Goal: Transaction & Acquisition: Purchase product/service

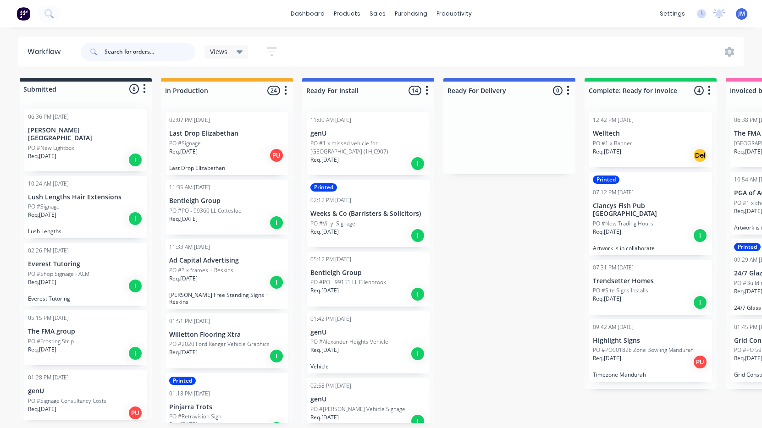
click at [164, 52] on input "text" at bounding box center [150, 52] width 91 height 18
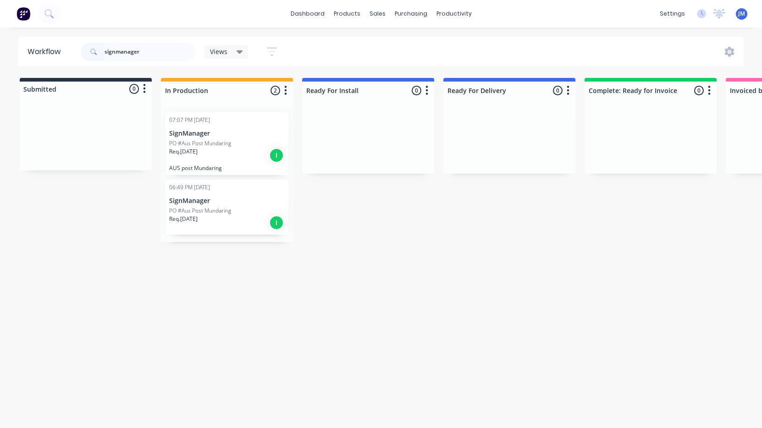
click at [240, 211] on div "PO #Aus Post Mundaring" at bounding box center [227, 211] width 116 height 8
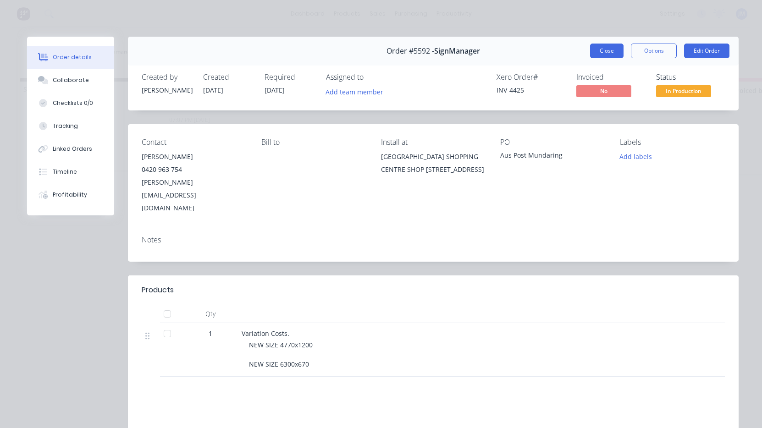
click at [609, 49] on button "Close" at bounding box center [606, 51] width 33 height 15
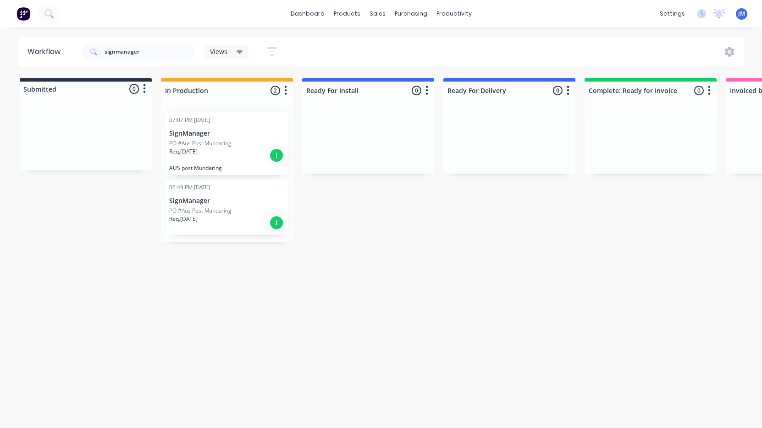
click at [230, 141] on p "PO #Aus Post Mundaring" at bounding box center [200, 143] width 62 height 8
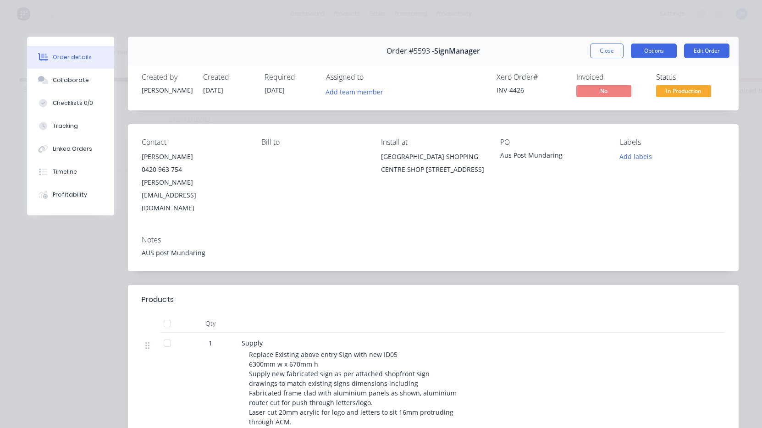
click at [668, 53] on button "Options" at bounding box center [654, 51] width 46 height 15
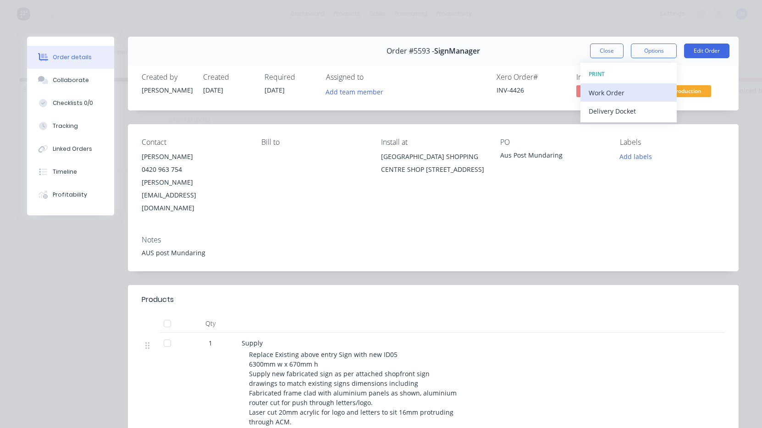
click at [649, 88] on div "Work Order" at bounding box center [629, 92] width 80 height 13
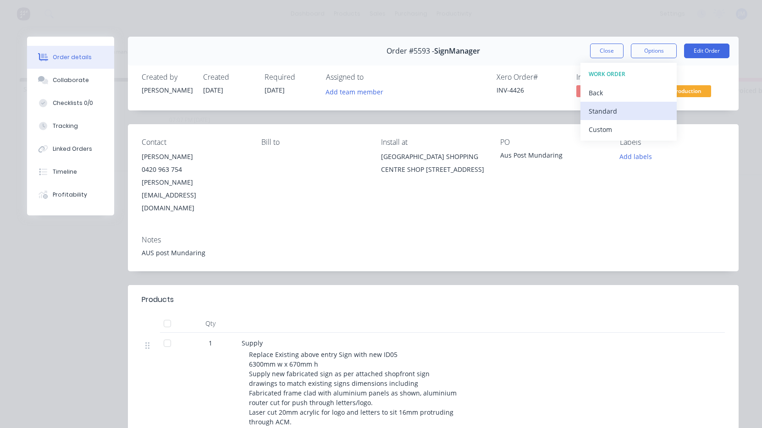
click at [644, 108] on div "Standard" at bounding box center [629, 111] width 80 height 13
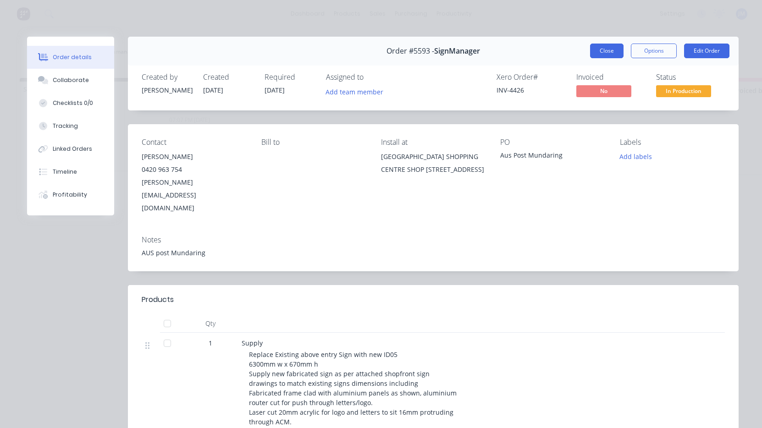
click at [608, 54] on button "Close" at bounding box center [606, 51] width 33 height 15
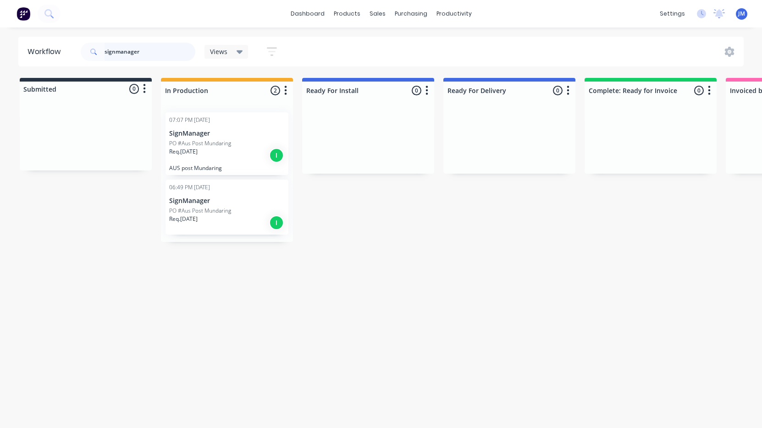
click at [169, 45] on input "signmanager" at bounding box center [150, 52] width 91 height 18
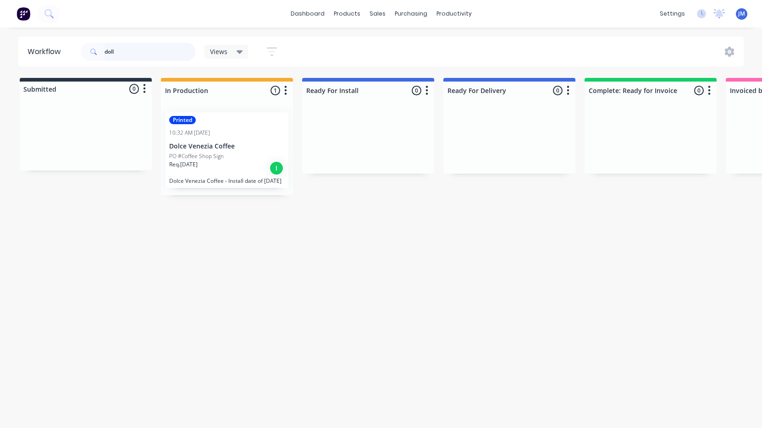
drag, startPoint x: 169, startPoint y: 45, endPoint x: 222, endPoint y: 154, distance: 121.2
click at [222, 154] on p "PO #Coffee Shop Sign" at bounding box center [196, 156] width 55 height 8
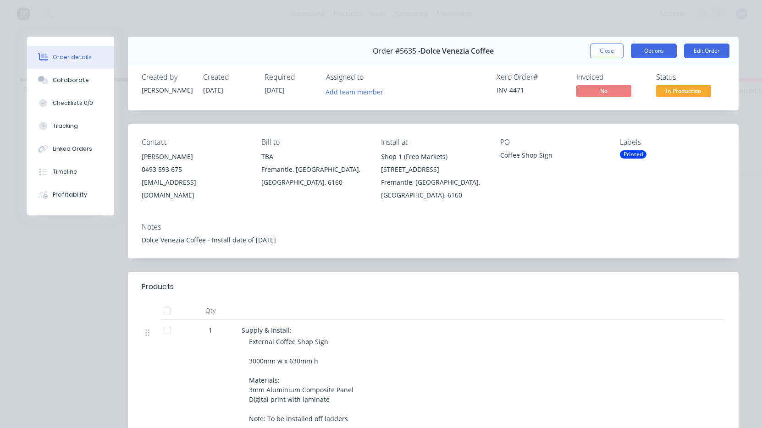
click at [650, 52] on button "Options" at bounding box center [654, 51] width 46 height 15
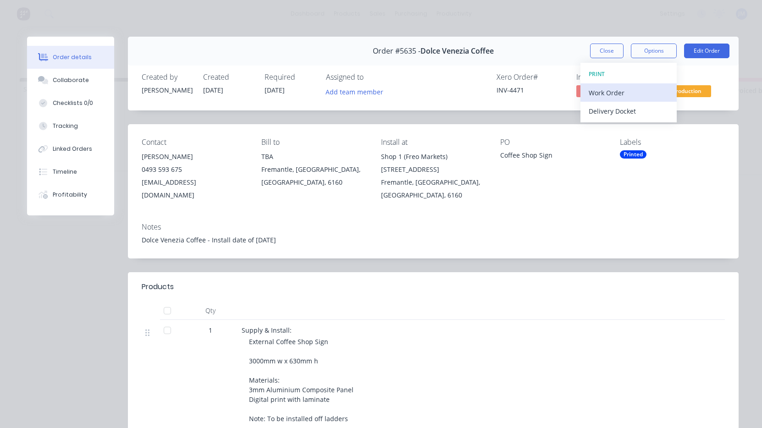
click at [633, 89] on div "Work Order" at bounding box center [629, 92] width 80 height 13
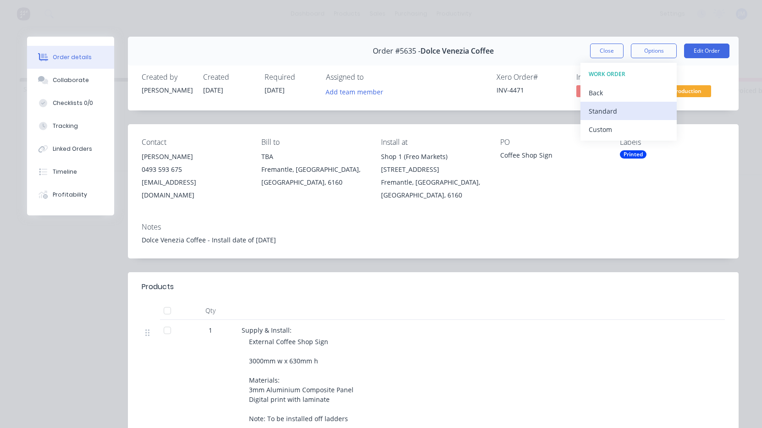
click at [628, 106] on div "Standard" at bounding box center [629, 111] width 80 height 13
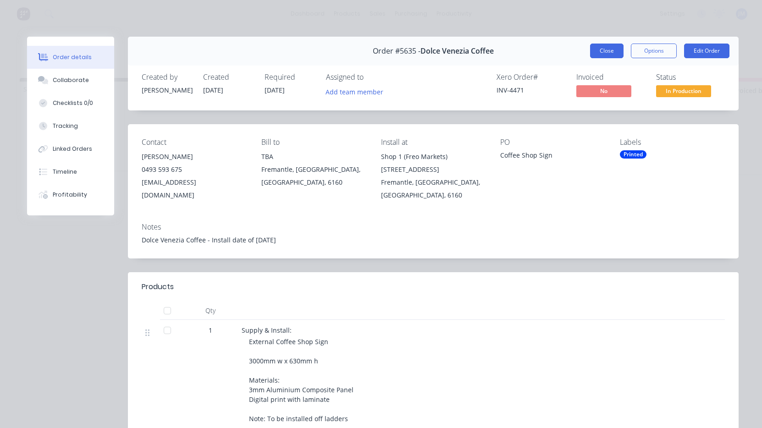
click at [609, 51] on button "Close" at bounding box center [606, 51] width 33 height 15
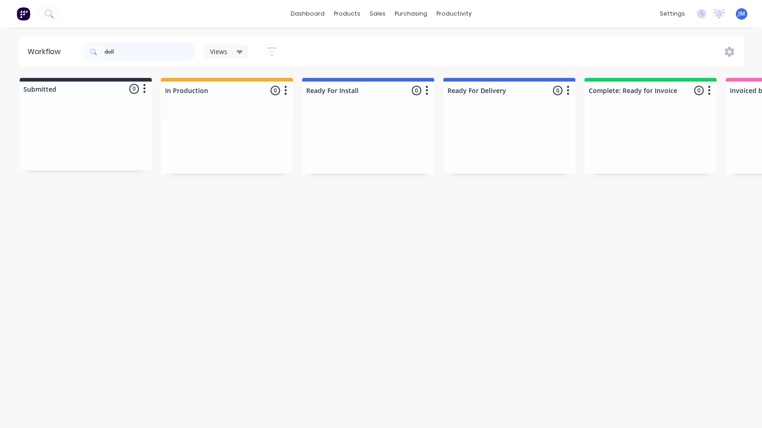
drag, startPoint x: 512, startPoint y: 52, endPoint x: 164, endPoint y: 56, distance: 348.2
click at [164, 56] on input "doll" at bounding box center [150, 52] width 91 height 18
click at [162, 56] on input "doll" at bounding box center [150, 52] width 91 height 18
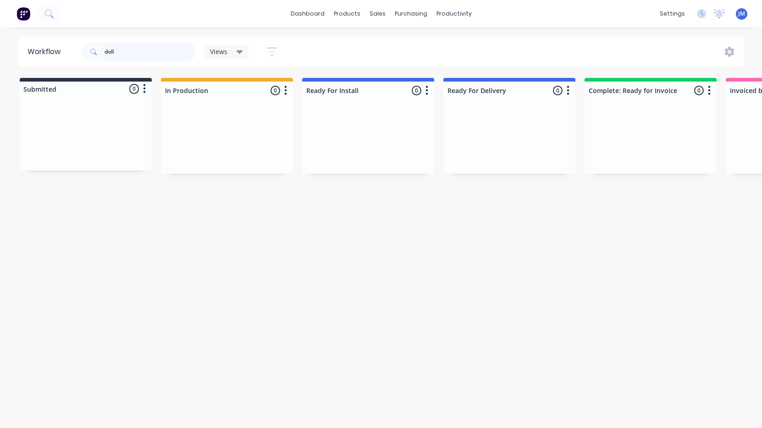
click at [162, 56] on input "doll" at bounding box center [150, 52] width 91 height 18
type input "v"
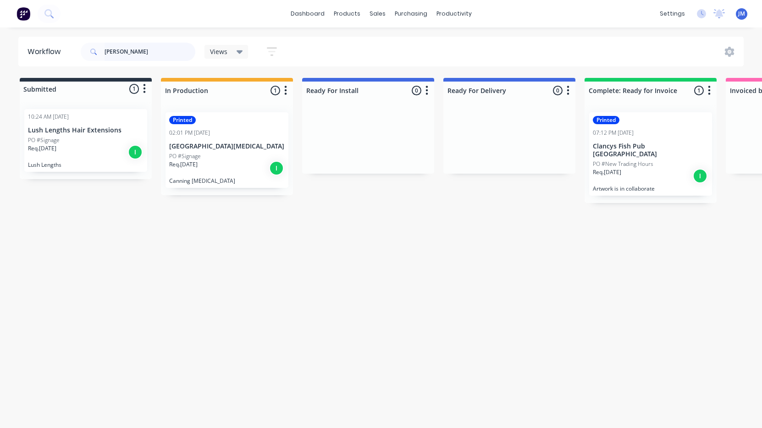
type input "cann"
click at [245, 168] on div "Req. 05/09/25 I" at bounding box center [227, 169] width 116 height 16
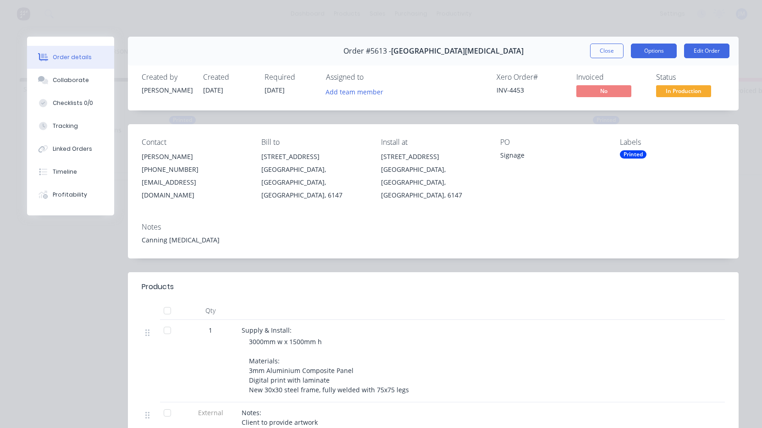
click at [662, 48] on button "Options" at bounding box center [654, 51] width 46 height 15
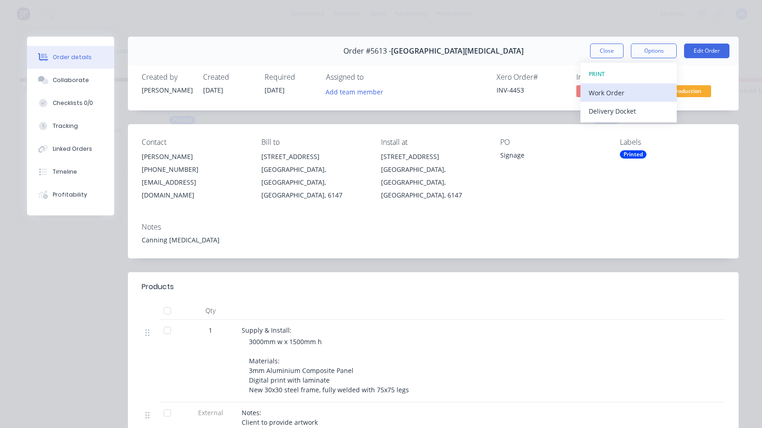
click at [643, 88] on div "Work Order" at bounding box center [629, 92] width 80 height 13
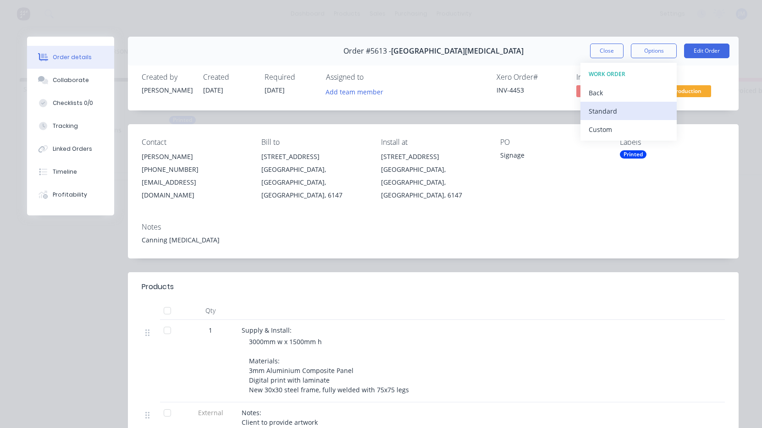
click at [639, 108] on div "Standard" at bounding box center [629, 111] width 80 height 13
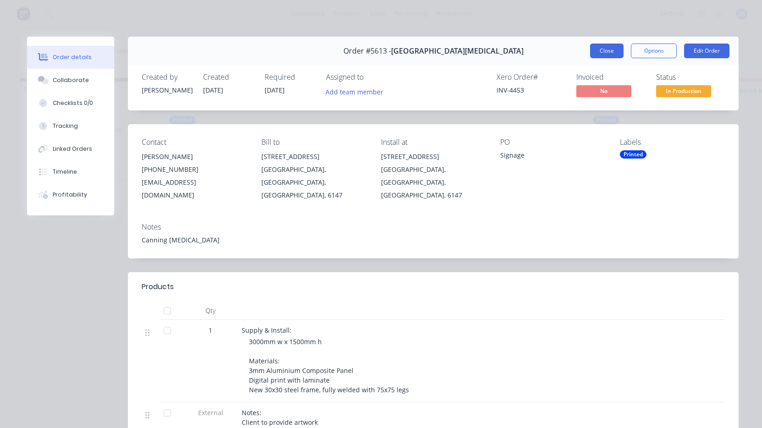
click at [596, 53] on button "Close" at bounding box center [606, 51] width 33 height 15
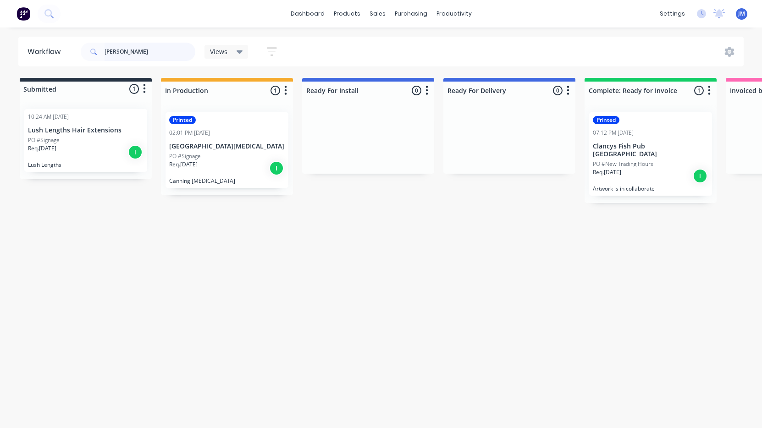
click at [161, 52] on input "cann" at bounding box center [150, 52] width 91 height 18
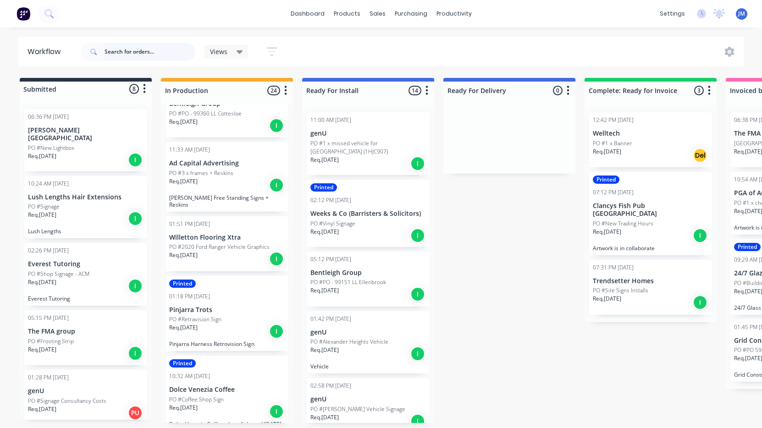
scroll to position [101, 0]
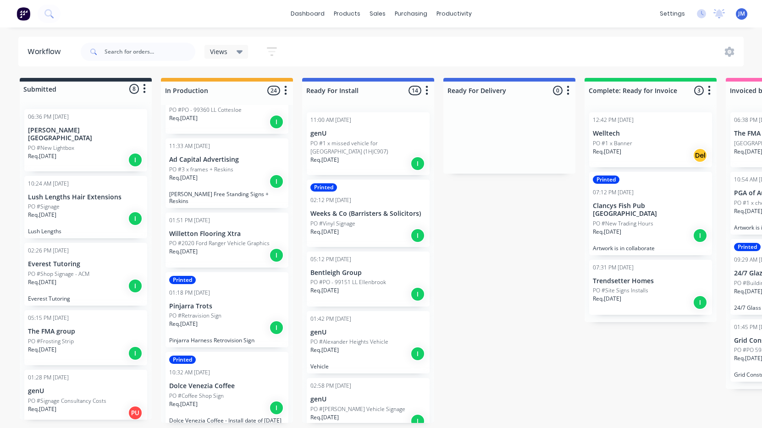
click at [229, 323] on div "Req. 05/09/25 I" at bounding box center [227, 328] width 116 height 16
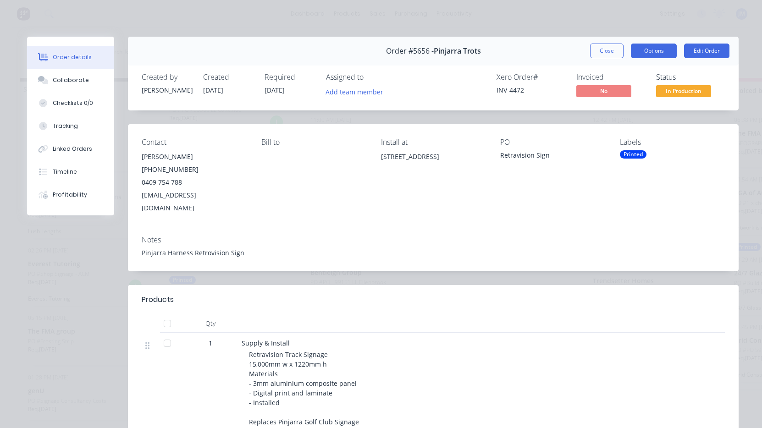
click at [665, 53] on button "Options" at bounding box center [654, 51] width 46 height 15
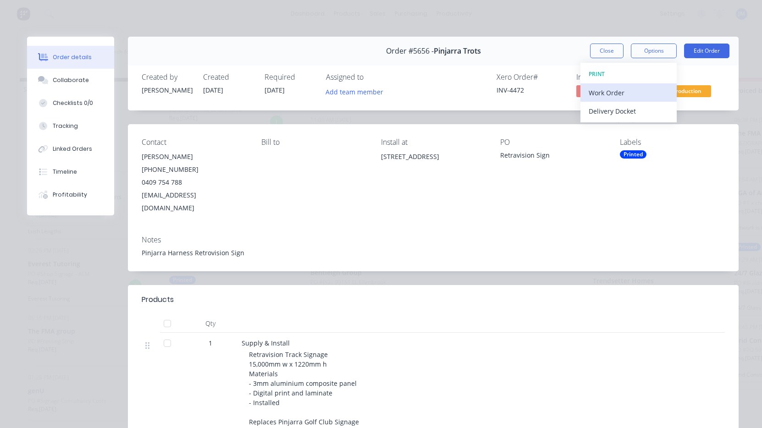
click at [646, 97] on div "Work Order" at bounding box center [629, 92] width 80 height 13
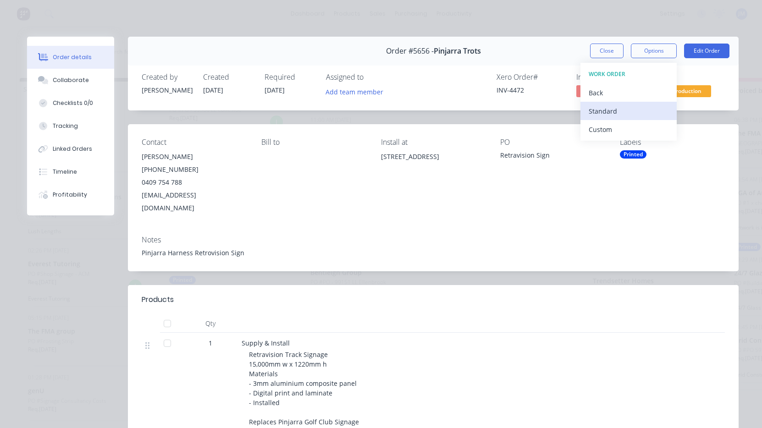
click at [639, 111] on div "Standard" at bounding box center [629, 111] width 80 height 13
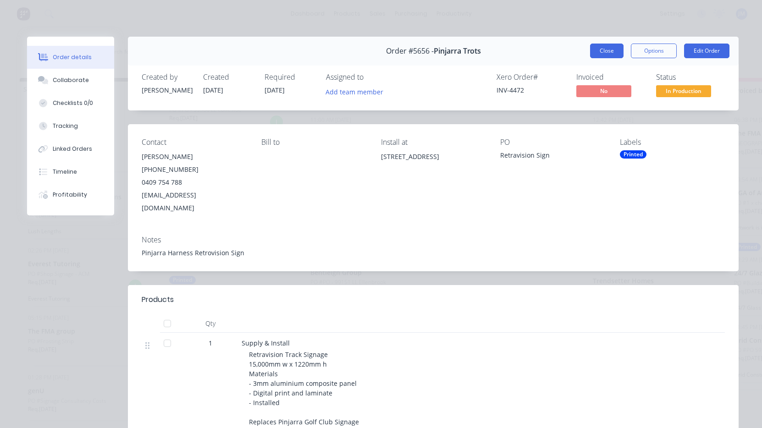
click at [605, 58] on button "Close" at bounding box center [606, 51] width 33 height 15
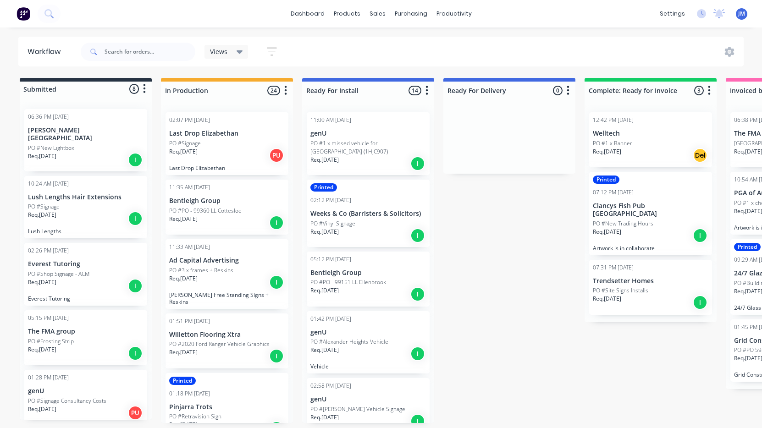
scroll to position [0, 0]
click at [198, 150] on p "Req. 08/09/25" at bounding box center [183, 152] width 28 height 8
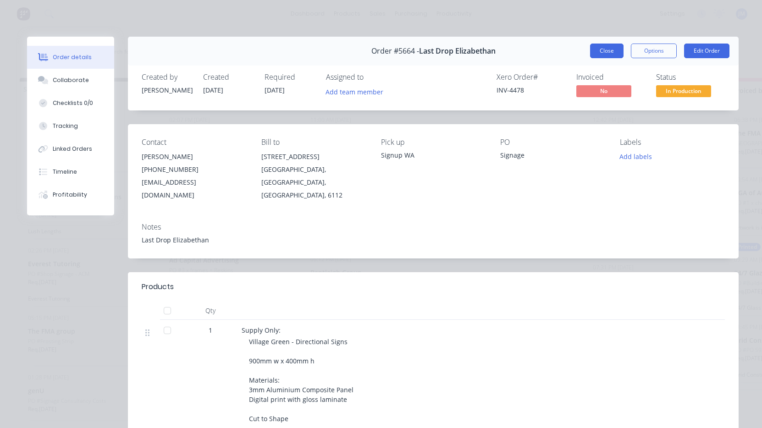
click at [600, 51] on button "Close" at bounding box center [606, 51] width 33 height 15
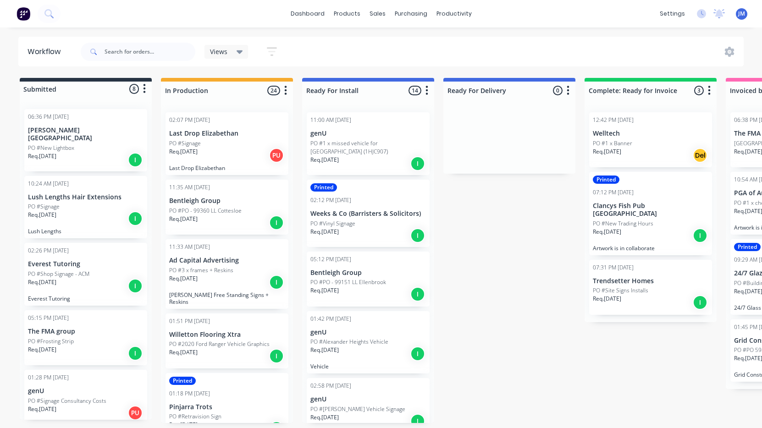
click at [363, 226] on div "PO #Vinyl Signage" at bounding box center [369, 224] width 116 height 8
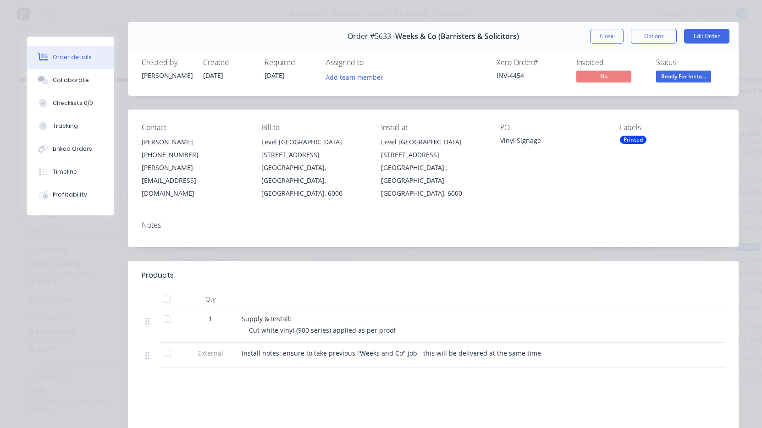
scroll to position [16, 0]
click at [601, 39] on button "Close" at bounding box center [606, 35] width 33 height 15
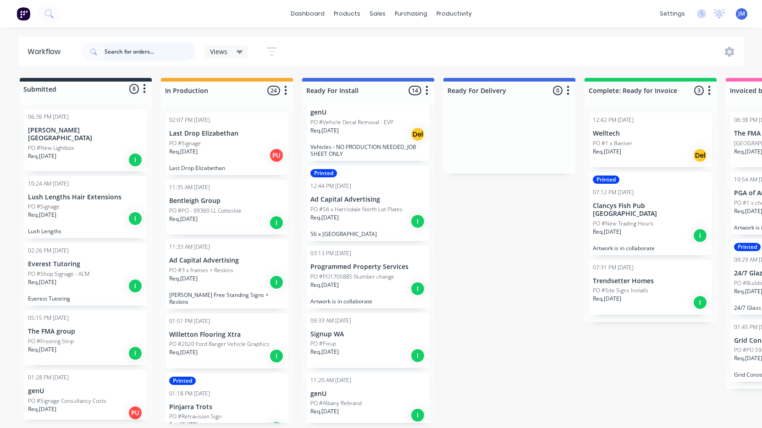
scroll to position [365, 0]
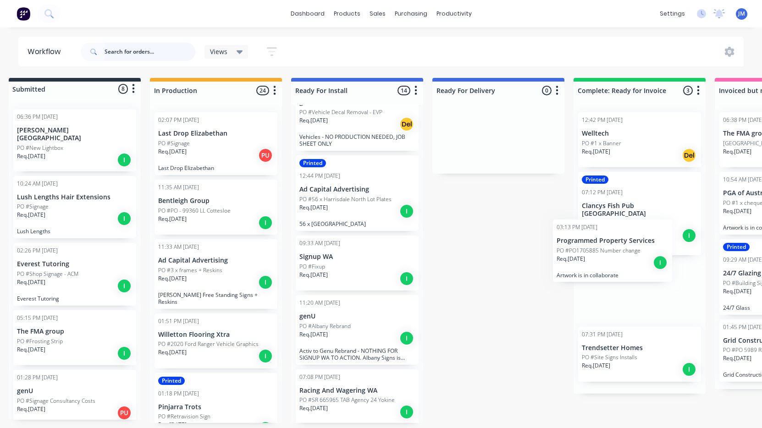
drag, startPoint x: 343, startPoint y: 282, endPoint x: 592, endPoint y: 267, distance: 249.0
click at [593, 267] on div "Submitted 8 Status colour #273444 hex #273444 Save Cancel Summaries Total order…" at bounding box center [547, 250] width 1131 height 345
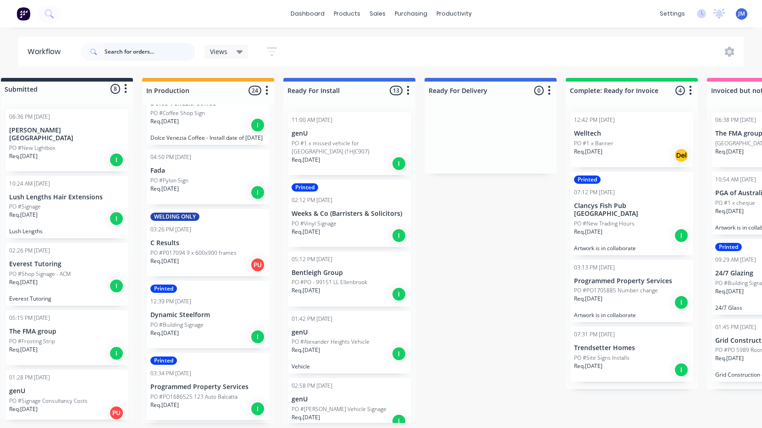
scroll to position [385, 0]
click at [193, 320] on p "PO #Building Signage" at bounding box center [176, 324] width 53 height 8
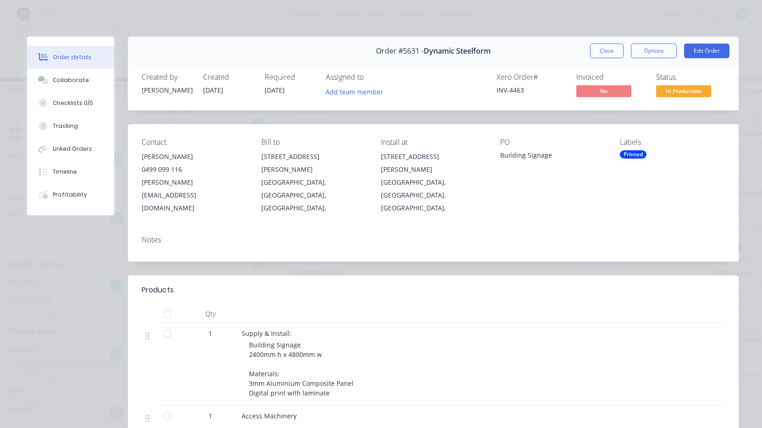
scroll to position [0, 0]
click at [607, 53] on button "Close" at bounding box center [606, 51] width 33 height 15
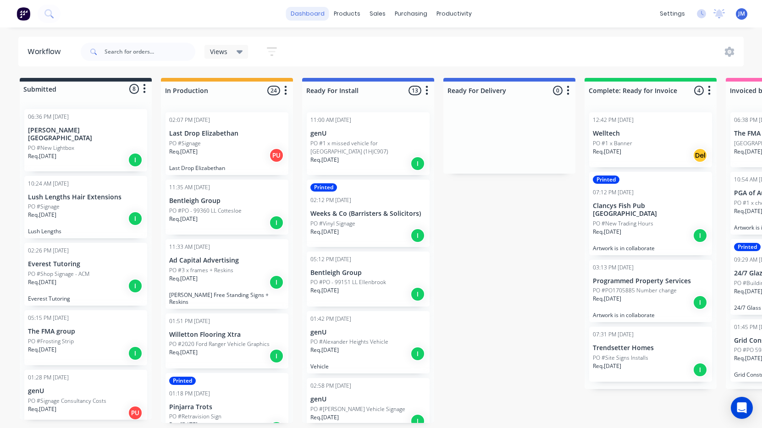
click at [308, 17] on link "dashboard" at bounding box center [307, 14] width 43 height 14
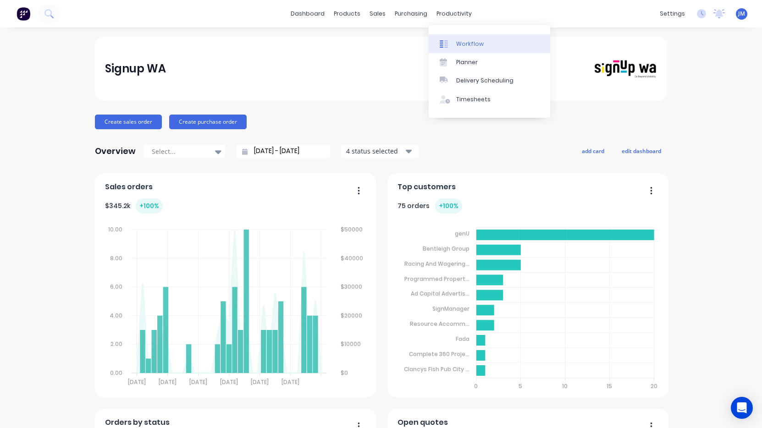
click at [462, 44] on div "Workflow" at bounding box center [470, 44] width 28 height 8
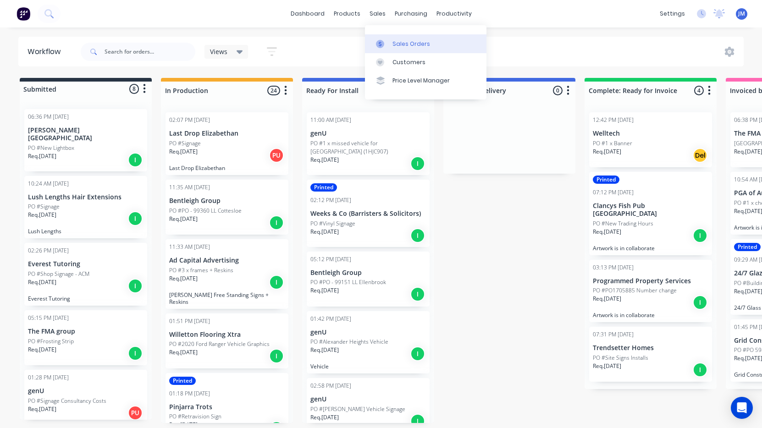
click at [401, 42] on div "Sales Orders" at bounding box center [412, 44] width 38 height 8
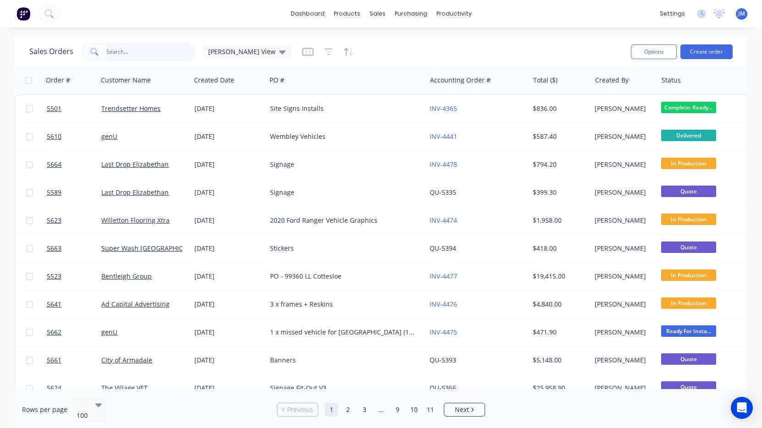
click at [156, 51] on input "text" at bounding box center [150, 52] width 89 height 18
type input "Programmed"
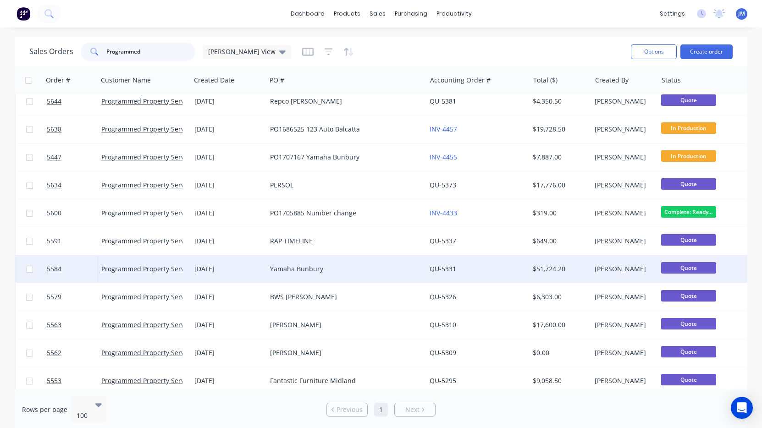
scroll to position [8, 0]
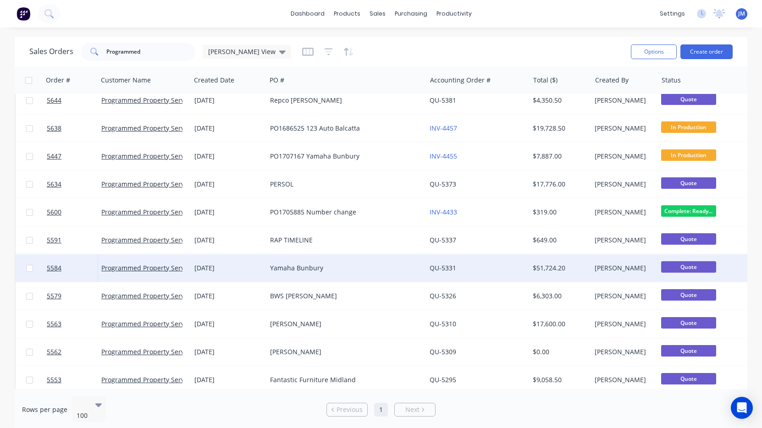
click at [313, 267] on div "Yamaha Bunbury" at bounding box center [342, 268] width 145 height 9
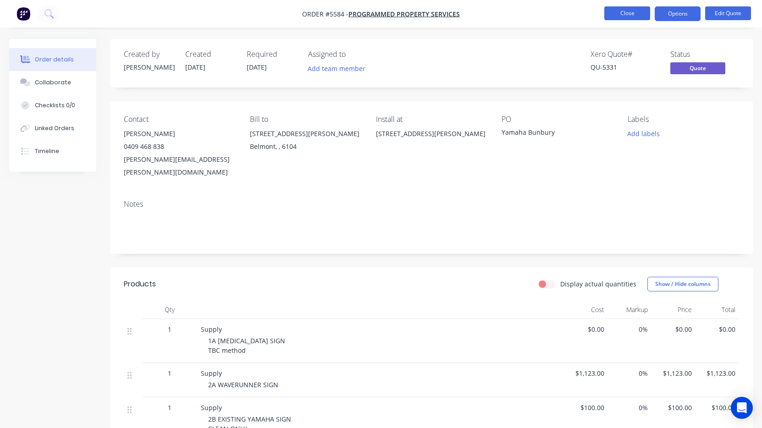
click at [625, 20] on button "Close" at bounding box center [628, 13] width 46 height 14
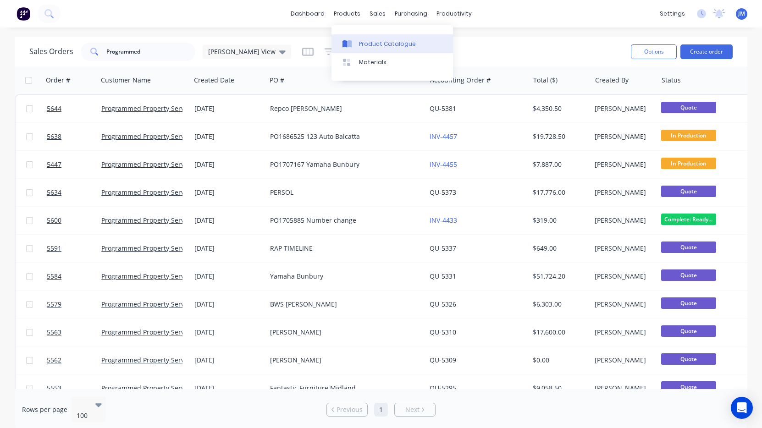
click at [372, 41] on div "Product Catalogue" at bounding box center [387, 44] width 57 height 8
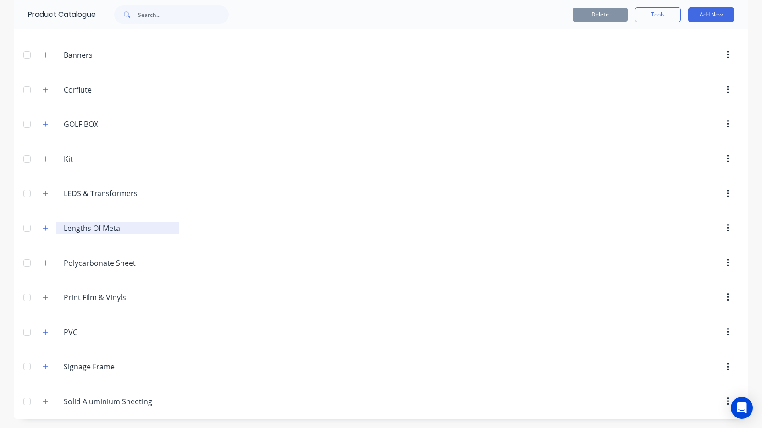
scroll to position [128, 0]
click at [78, 232] on input "Lengths Of Metal" at bounding box center [118, 228] width 109 height 11
click at [48, 230] on icon "button" at bounding box center [46, 228] width 6 height 6
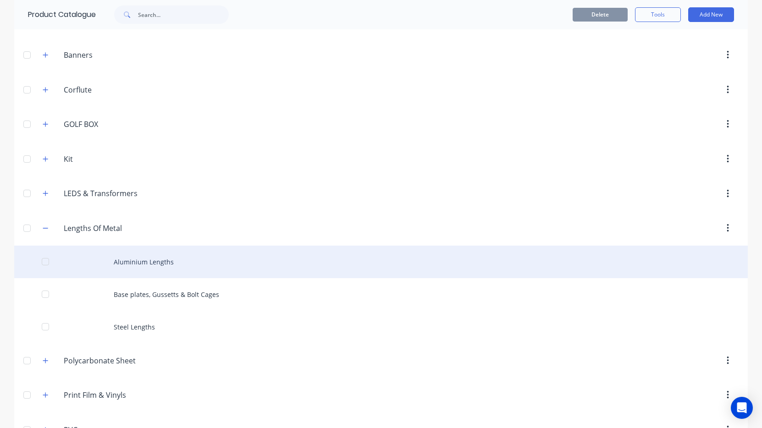
click at [156, 269] on div "Aluminium Lengths" at bounding box center [381, 262] width 734 height 33
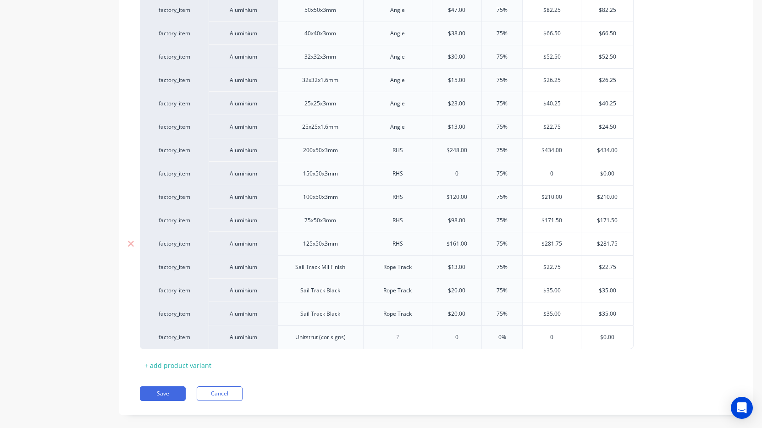
scroll to position [589, 0]
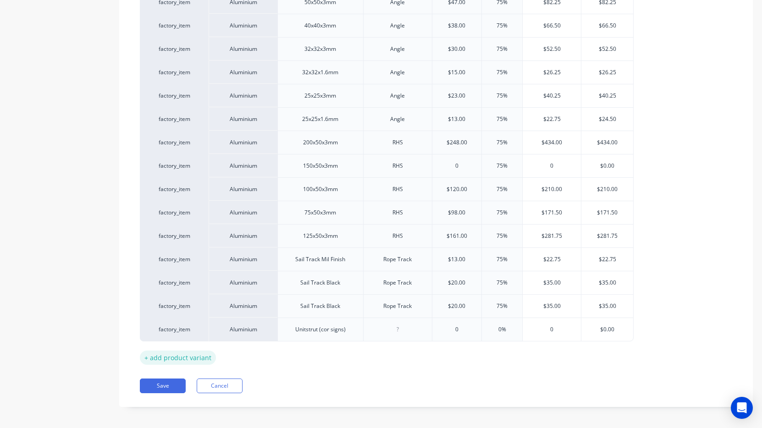
click at [183, 361] on div "+ add product variant" at bounding box center [178, 358] width 76 height 14
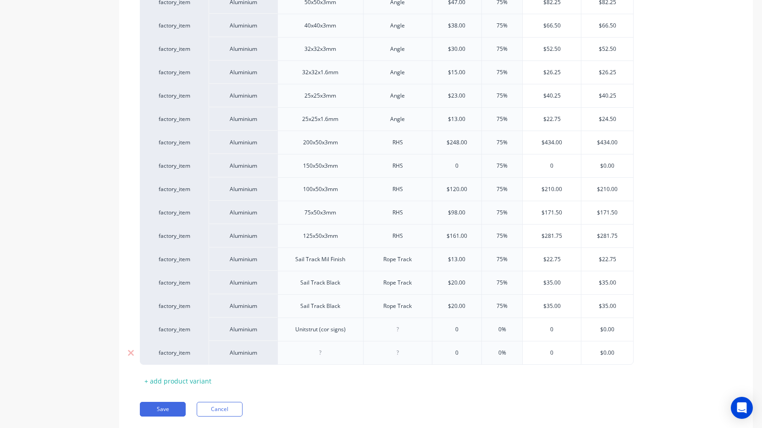
click at [322, 358] on div at bounding box center [321, 353] width 46 height 12
click at [400, 358] on div at bounding box center [398, 353] width 46 height 12
type input "0"
click at [459, 356] on input "0" at bounding box center [458, 353] width 50 height 8
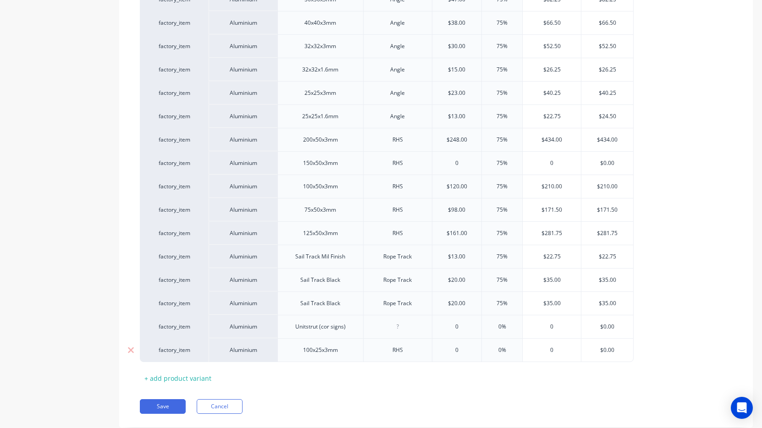
click at [502, 353] on input "0%" at bounding box center [502, 350] width 46 height 8
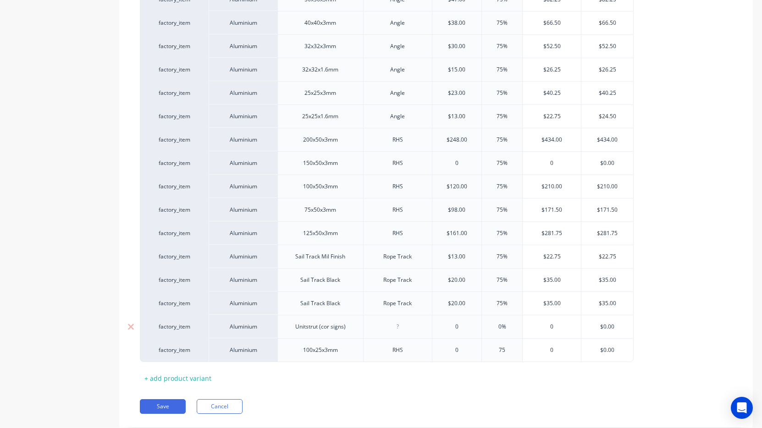
type input "75"
click at [502, 325] on input "0%" at bounding box center [502, 327] width 46 height 8
type input "075"
click at [514, 392] on div "Pricing Selling Aluminium Xero Item # Material Description Profile Cost Markup …" at bounding box center [436, 7] width 634 height 841
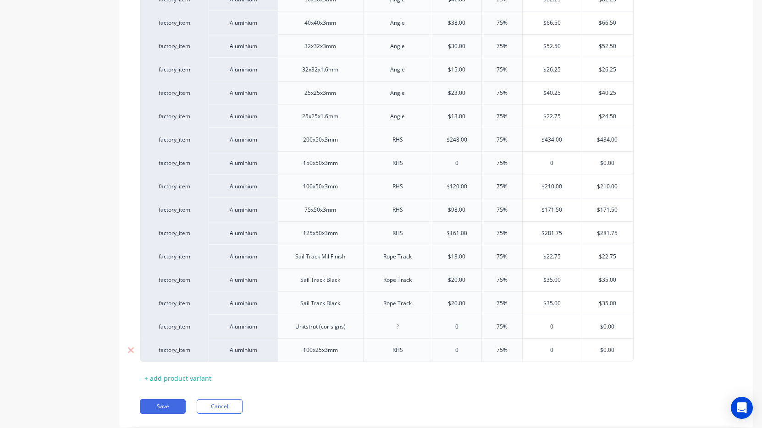
click at [456, 351] on input "0" at bounding box center [458, 350] width 50 height 8
type input "90"
click at [333, 351] on div "100x25x3mm" at bounding box center [321, 351] width 50 height 12
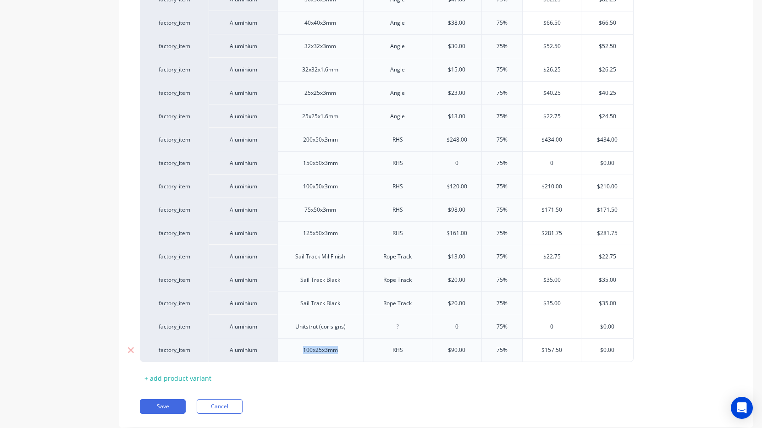
click at [331, 357] on div "100x25x3mm" at bounding box center [321, 351] width 86 height 24
click at [330, 352] on div "100x25x3mm" at bounding box center [321, 351] width 50 height 12
click at [550, 355] on div "$157.50" at bounding box center [552, 350] width 58 height 23
type input "$157.50"
click at [550, 355] on div "$157.50" at bounding box center [552, 350] width 58 height 23
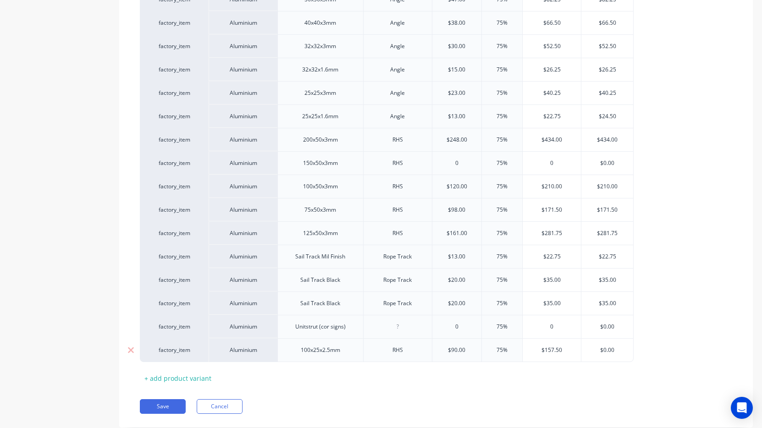
click at [550, 355] on div "$157.50" at bounding box center [552, 350] width 58 height 23
click at [552, 352] on input "$157.50" at bounding box center [552, 350] width 58 height 8
click at [552, 351] on input "$157.50" at bounding box center [552, 350] width 58 height 8
drag, startPoint x: 564, startPoint y: 350, endPoint x: 533, endPoint y: 350, distance: 30.7
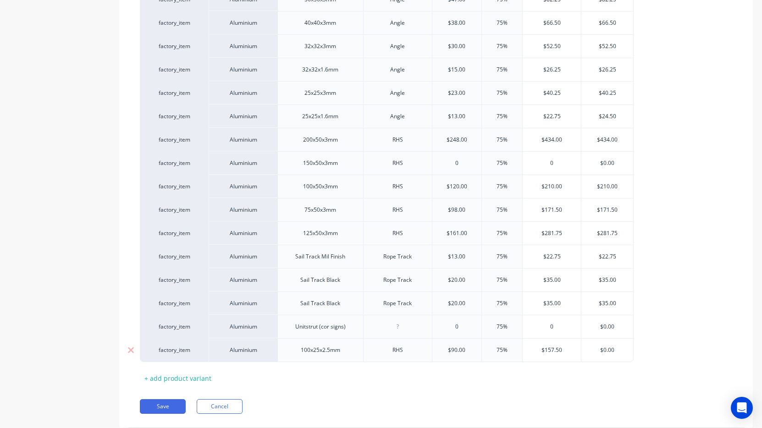
click at [533, 350] on input "$157.50" at bounding box center [552, 350] width 58 height 8
drag, startPoint x: 561, startPoint y: 353, endPoint x: 545, endPoint y: 353, distance: 16.1
click at [545, 353] on input "$157.50" at bounding box center [552, 350] width 58 height 8
click at [609, 355] on div "$0.00" at bounding box center [608, 350] width 52 height 23
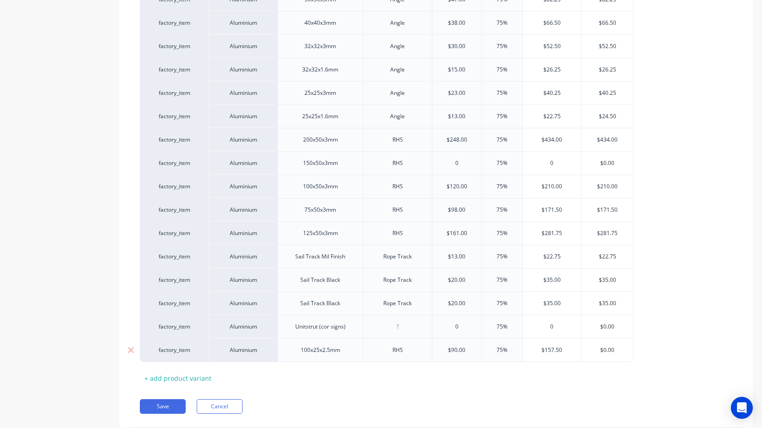
click at [609, 352] on input "$0.00" at bounding box center [608, 350] width 52 height 8
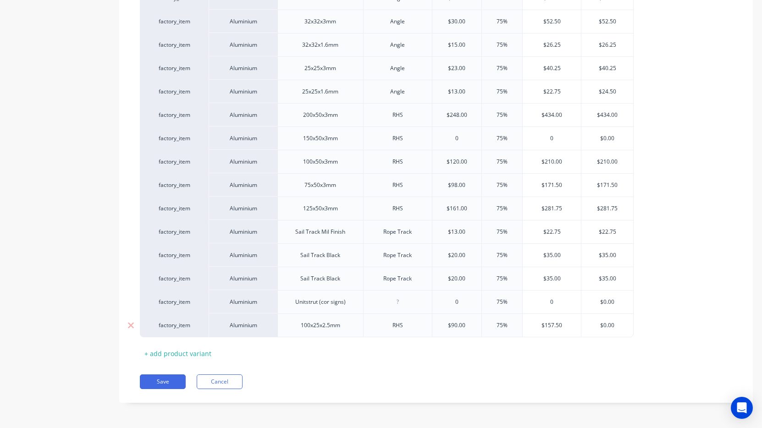
scroll to position [617, 0]
click at [552, 325] on input "$157.50" at bounding box center [552, 326] width 58 height 8
click at [609, 326] on input "$0.00" at bounding box center [608, 326] width 52 height 8
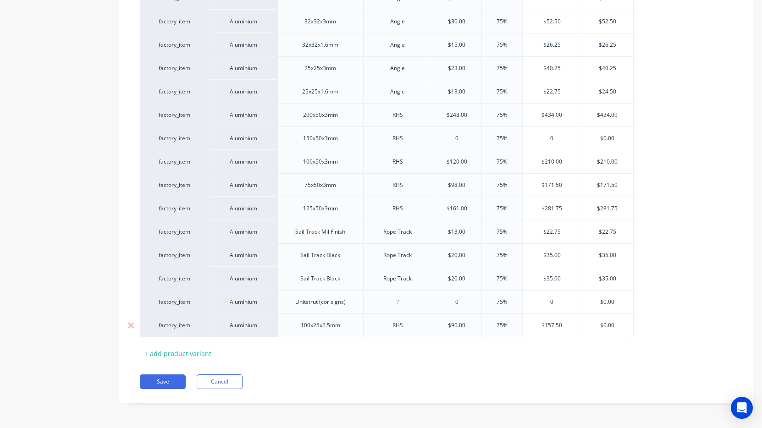
click at [609, 326] on input "$0.00" at bounding box center [608, 326] width 52 height 8
paste input "$157.5"
click at [628, 320] on div "$157.50" at bounding box center [608, 325] width 52 height 23
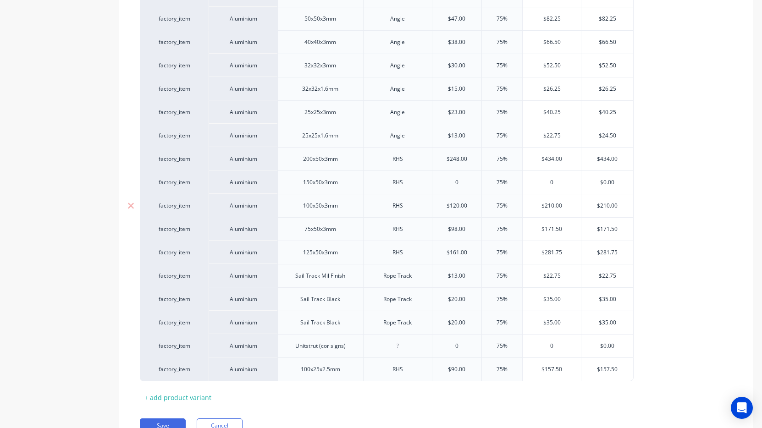
scroll to position [575, 0]
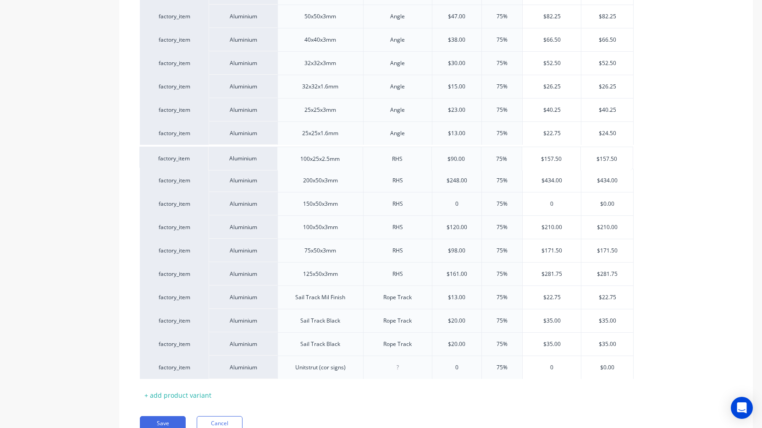
drag, startPoint x: 146, startPoint y: 369, endPoint x: 145, endPoint y: 157, distance: 211.5
click at [145, 157] on div "factory_item Aluminium 100x100x6mm SHS $416.00 75% $728.00 $728.00 factory_item…" at bounding box center [436, 37] width 593 height 683
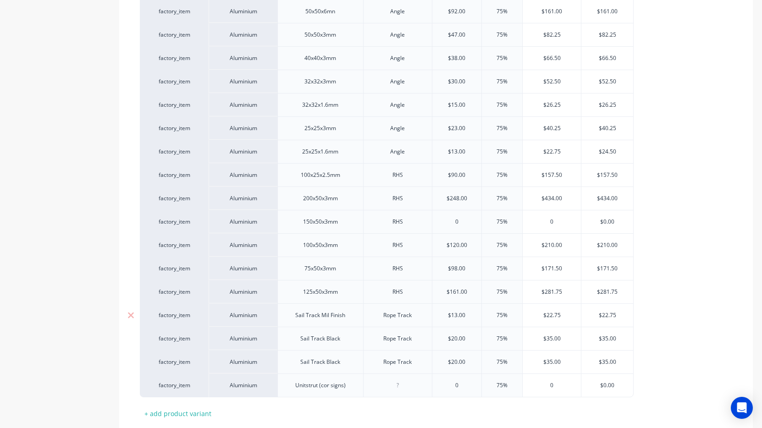
scroll to position [553, 0]
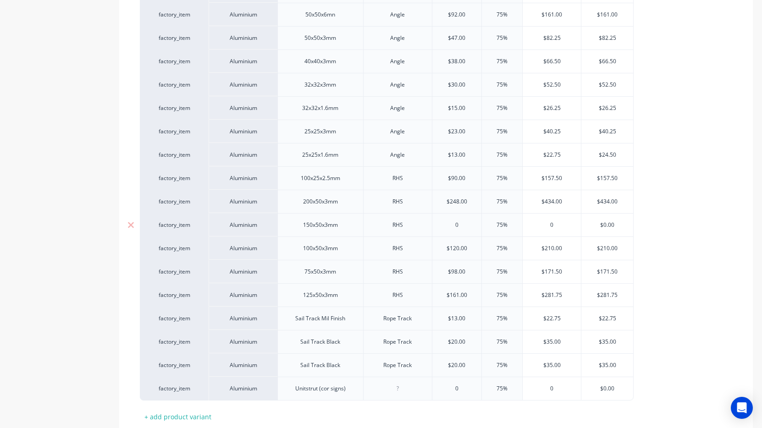
type input "$$157.50"
click at [461, 229] on input "0" at bounding box center [458, 225] width 50 height 8
type input "200"
type input "$350.00"
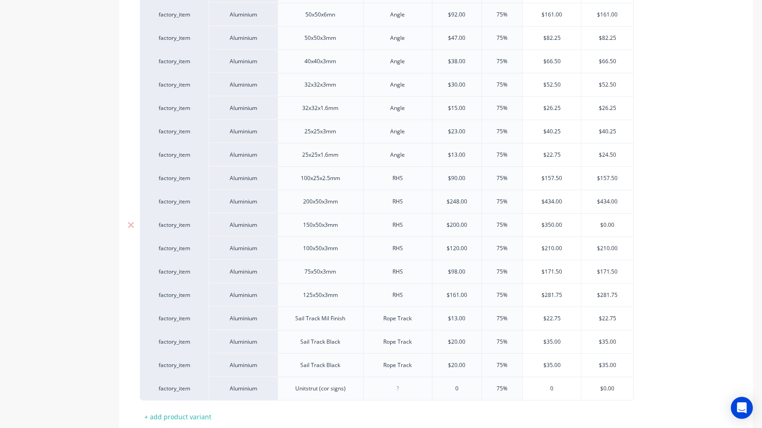
click at [554, 224] on input "$350.00" at bounding box center [552, 225] width 58 height 8
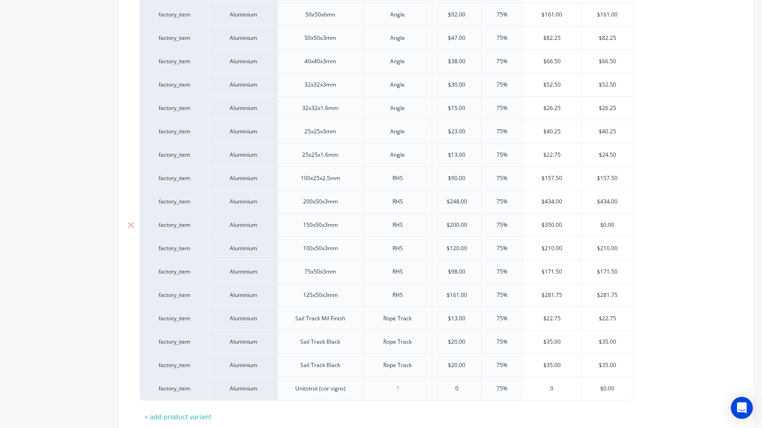
click at [554, 224] on input "$350.00" at bounding box center [552, 225] width 58 height 8
click at [604, 223] on input "$0.00" at bounding box center [608, 225] width 52 height 8
paste input "35"
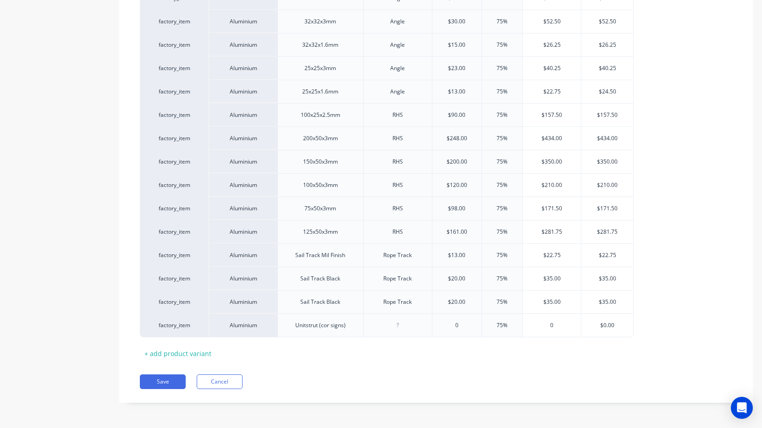
scroll to position [617, 0]
type input "$350.00"
click at [156, 382] on button "Save" at bounding box center [163, 382] width 46 height 15
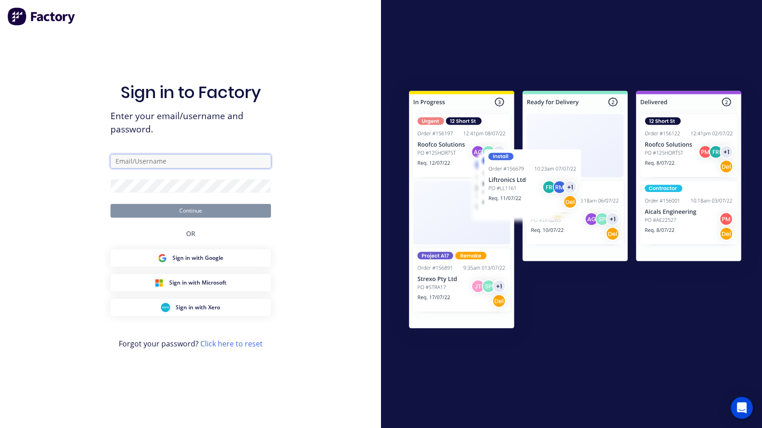
type input "james@signupwa.com.au"
click at [190, 211] on button "Continue" at bounding box center [191, 211] width 161 height 14
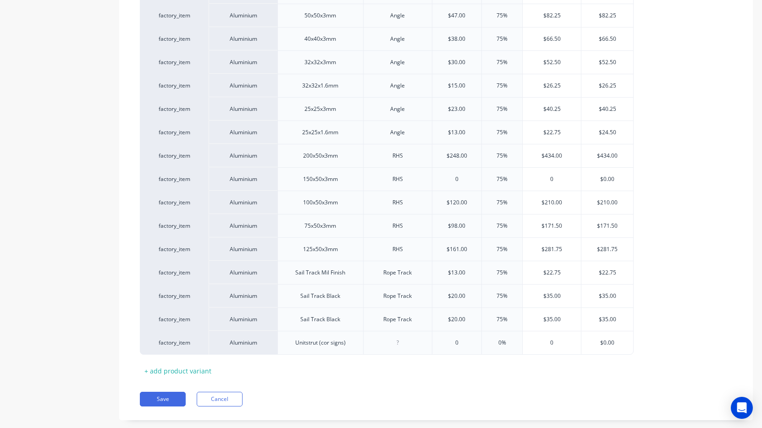
scroll to position [575, 0]
click at [456, 179] on input "0" at bounding box center [458, 180] width 50 height 8
type input "200"
type input "$350.00"
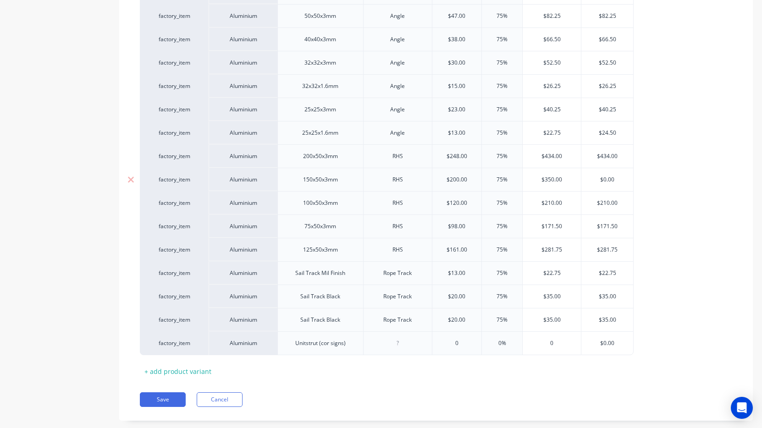
click at [548, 177] on input "$350.00" at bounding box center [552, 180] width 58 height 8
click at [610, 177] on input "$0.00" at bounding box center [608, 180] width 52 height 8
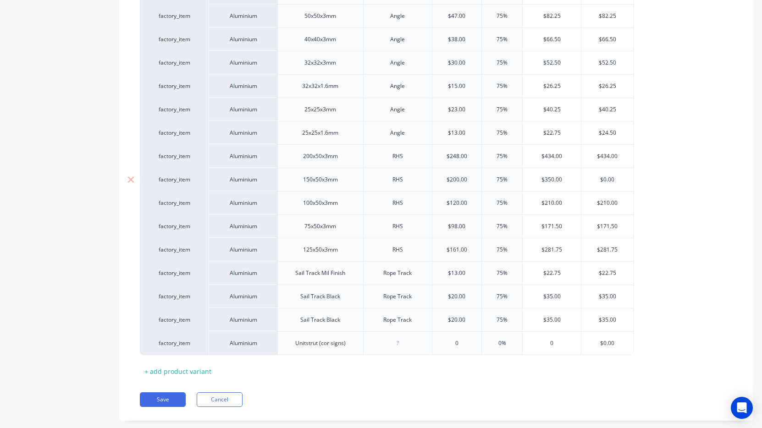
paste input "35"
type input "350.00"
click at [545, 400] on div "Save Cancel" at bounding box center [446, 400] width 613 height 15
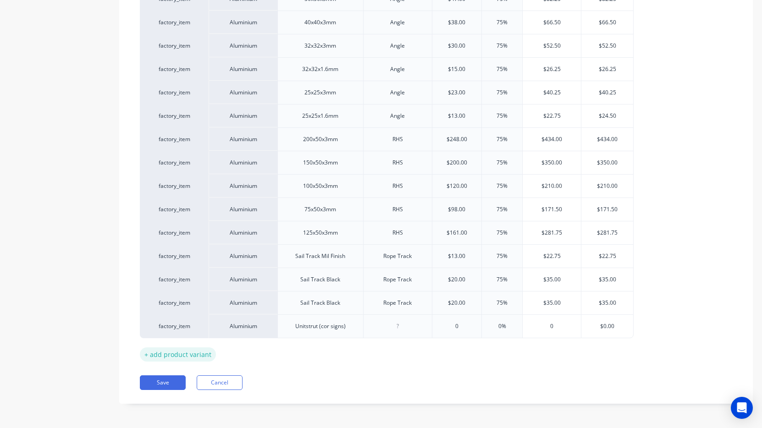
click at [195, 356] on div "+ add product variant" at bounding box center [178, 355] width 76 height 14
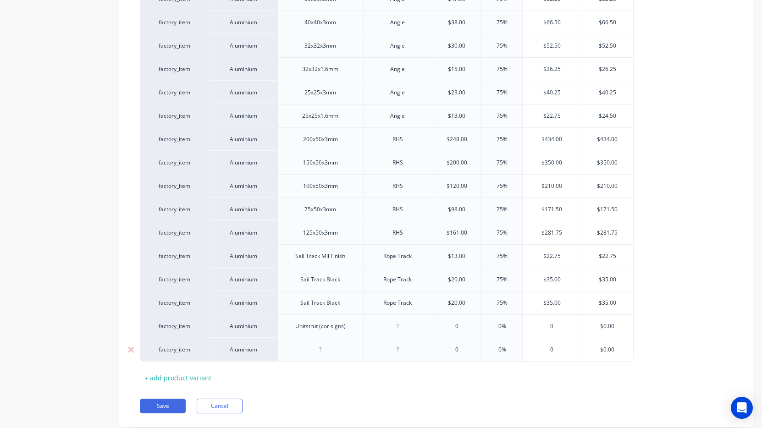
click at [320, 351] on div at bounding box center [321, 350] width 46 height 12
click at [319, 350] on div "10025x2.5" at bounding box center [321, 350] width 46 height 12
click at [341, 352] on div "100x25x2.5" at bounding box center [321, 350] width 46 height 12
click at [397, 353] on div at bounding box center [398, 350] width 46 height 12
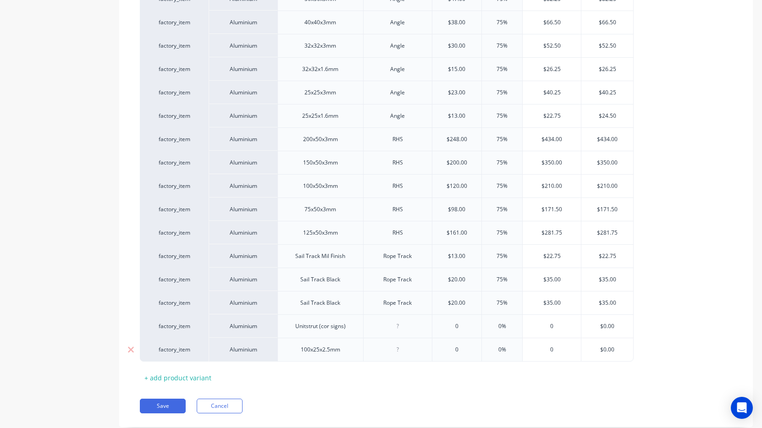
click at [397, 353] on div at bounding box center [398, 350] width 46 height 12
click at [460, 352] on input "0" at bounding box center [458, 350] width 50 height 8
click at [459, 352] on input "0" at bounding box center [458, 350] width 50 height 8
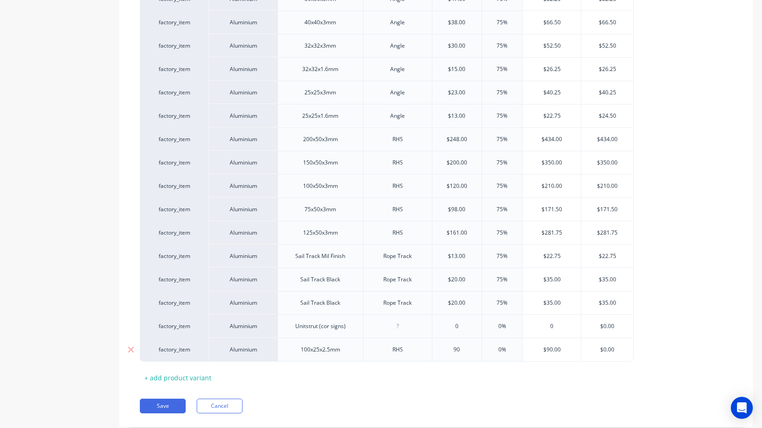
type input "90"
click at [499, 350] on input "0%" at bounding box center [502, 350] width 46 height 8
type input "74"
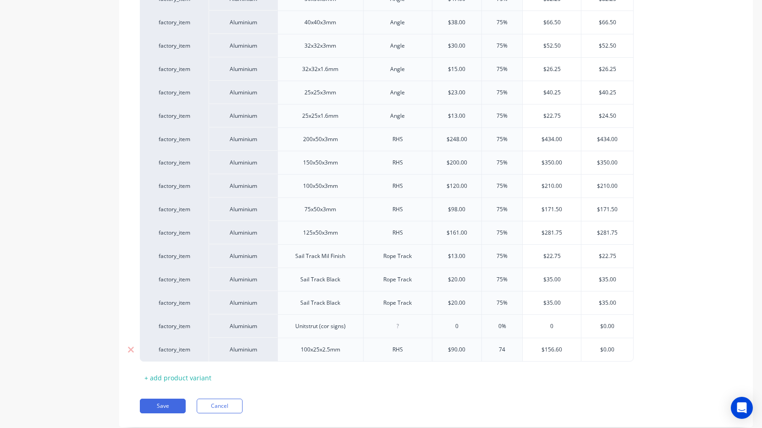
type input "$156.60"
click at [552, 354] on input "$156.60" at bounding box center [552, 350] width 58 height 8
click at [601, 352] on input "$0.00" at bounding box center [608, 350] width 52 height 8
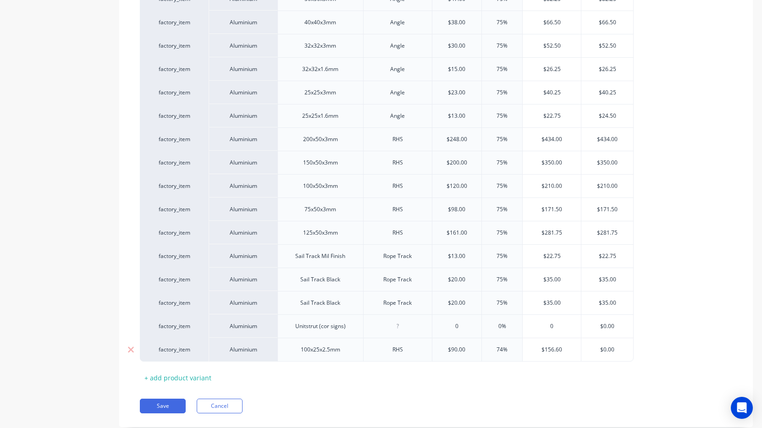
click at [601, 352] on input "$0.00" at bounding box center [608, 350] width 52 height 8
click at [601, 353] on input "$0.00" at bounding box center [608, 350] width 52 height 8
click at [609, 350] on input "$0.00" at bounding box center [608, 350] width 52 height 8
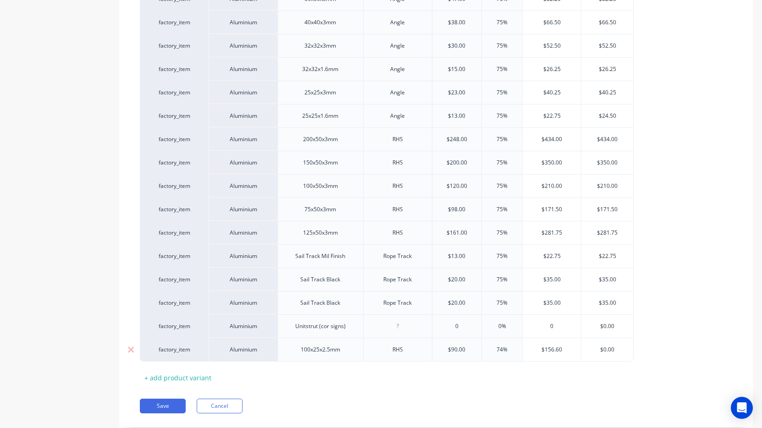
paste input "156.6"
type input "$156.60"
click at [547, 387] on div "Pricing Selling Aluminium Xero Item # Material Description Profile Cost Markup …" at bounding box center [436, 7] width 634 height 841
click at [162, 406] on button "Save" at bounding box center [163, 406] width 46 height 15
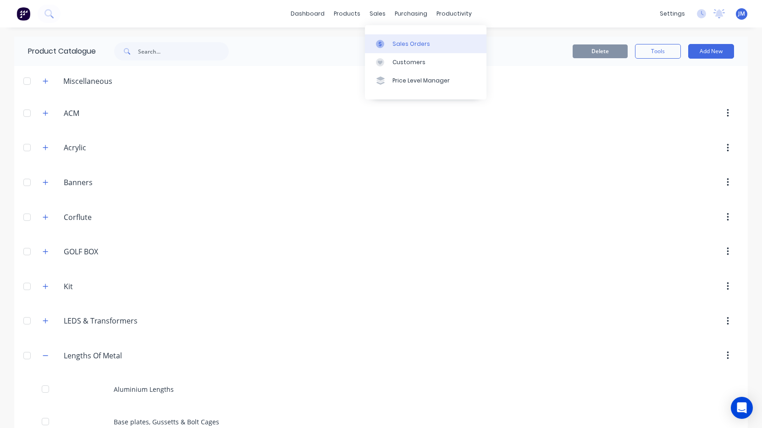
click at [397, 42] on div "Sales Orders" at bounding box center [412, 44] width 38 height 8
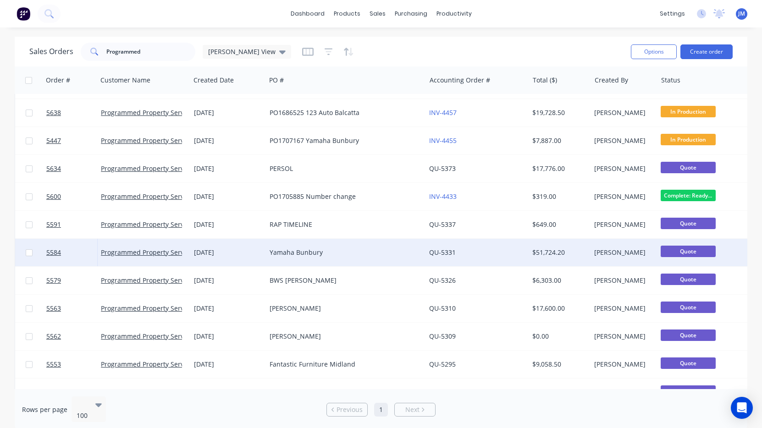
scroll to position [24, 0]
click at [305, 254] on div "Yamaha Bunbury" at bounding box center [342, 252] width 145 height 9
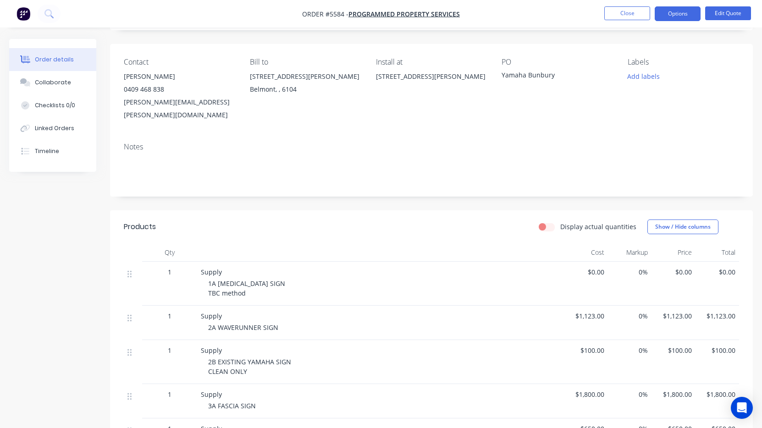
scroll to position [67, 0]
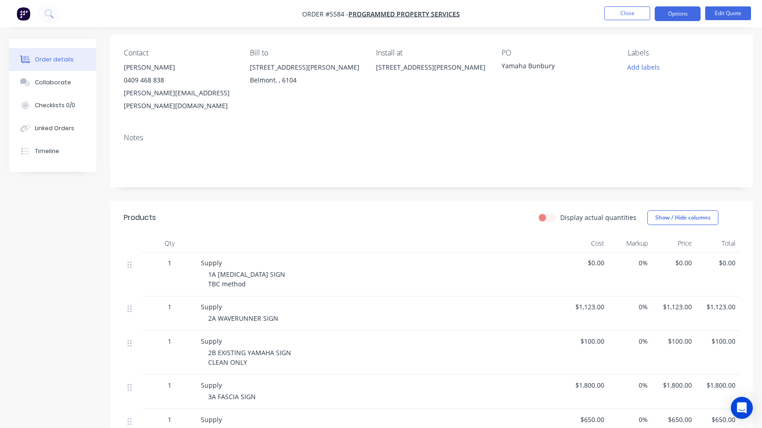
click at [238, 271] on span "1A FASCIA SIGN TBC method" at bounding box center [246, 279] width 77 height 18
click at [717, 12] on button "Edit Quote" at bounding box center [729, 13] width 46 height 14
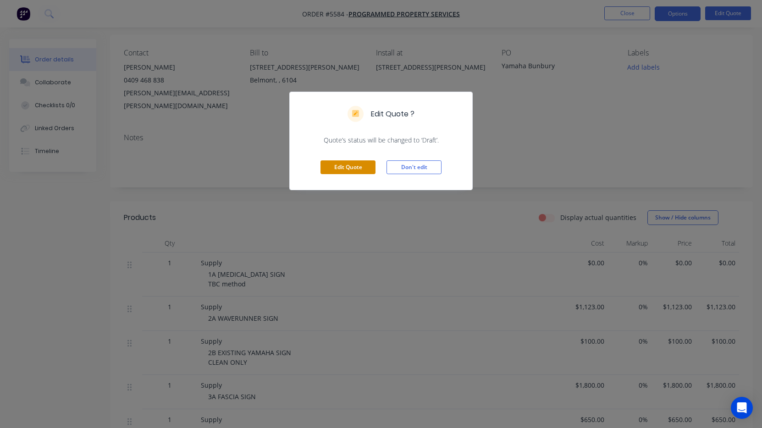
click at [353, 161] on button "Edit Quote" at bounding box center [348, 168] width 55 height 14
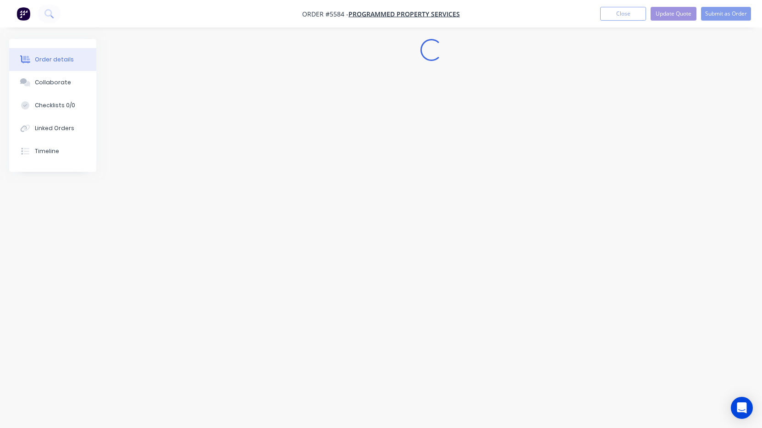
scroll to position [0, 0]
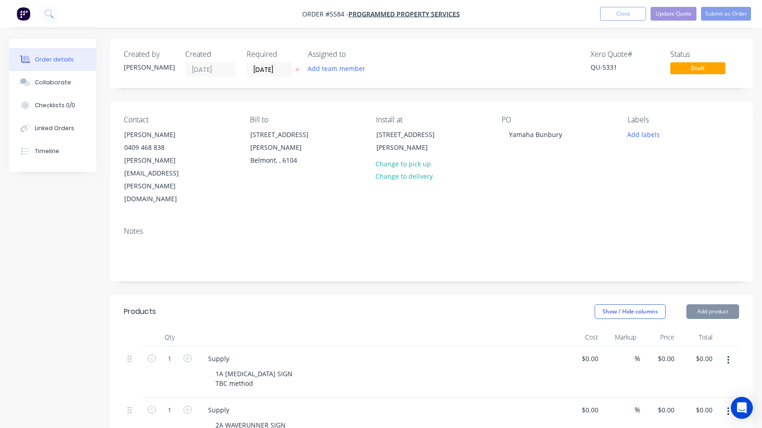
type input "$1,123.00"
type input "$100.00"
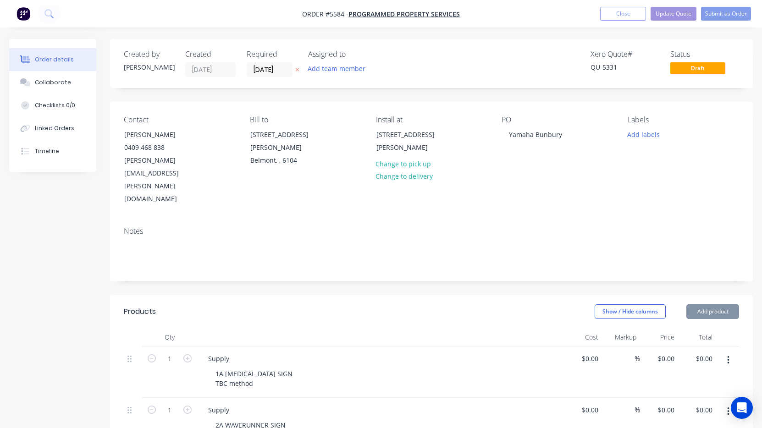
type input "$100.00"
type input "$1,800.00"
type input "$650.00"
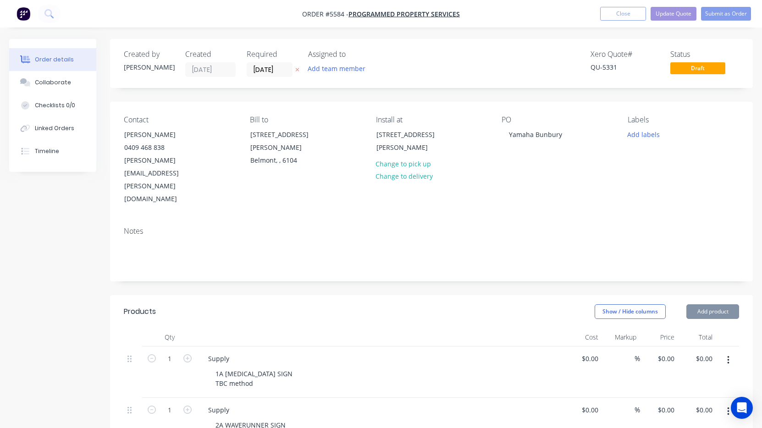
type input "$650.00"
type input "$6,200.00"
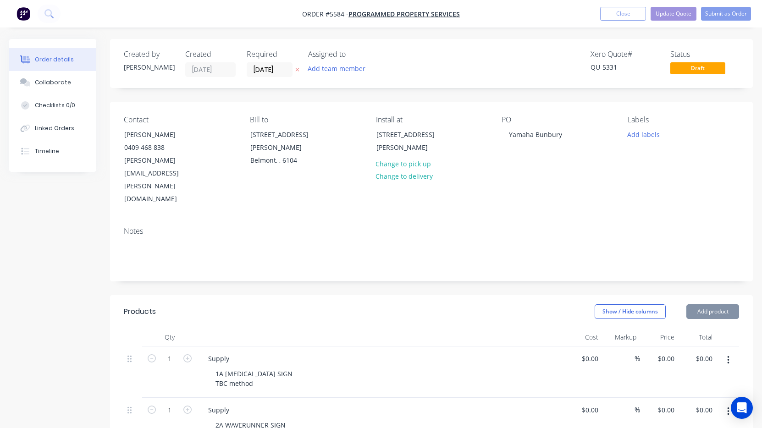
type input "$9,855.00"
type input "$650.00"
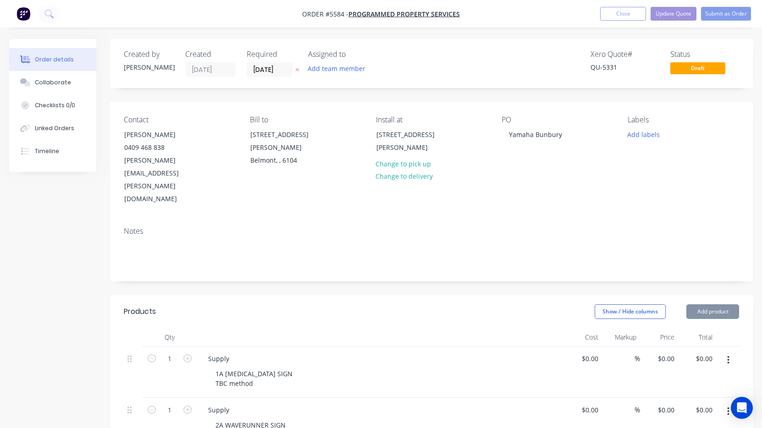
type input "$650.00"
type input "$450.00"
type input "$350.00"
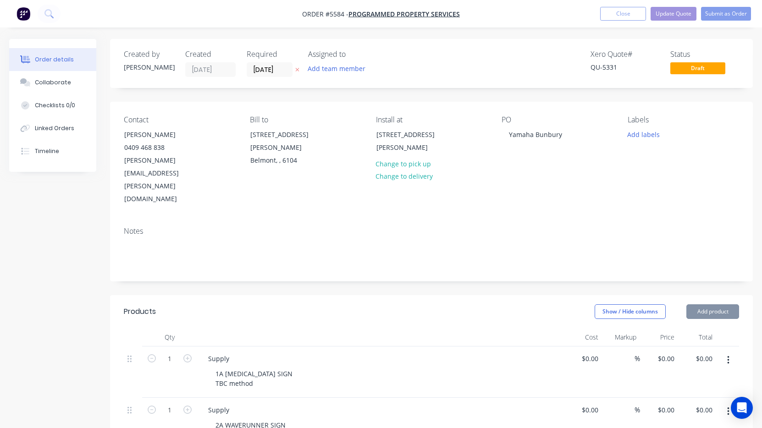
type input "$350.00"
type input "$400.00"
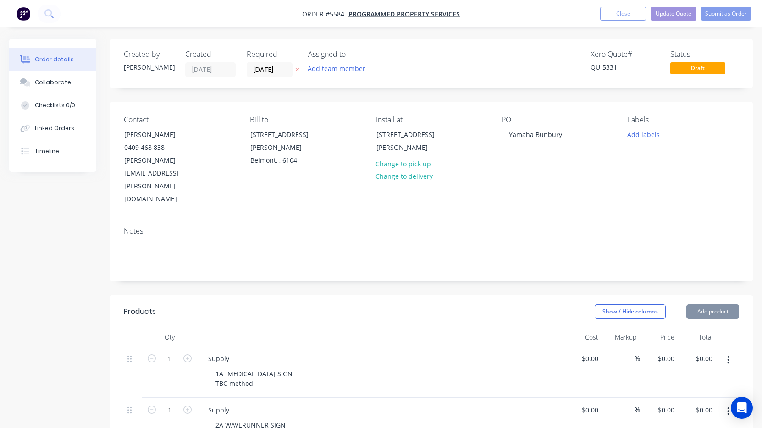
type input "$450.00"
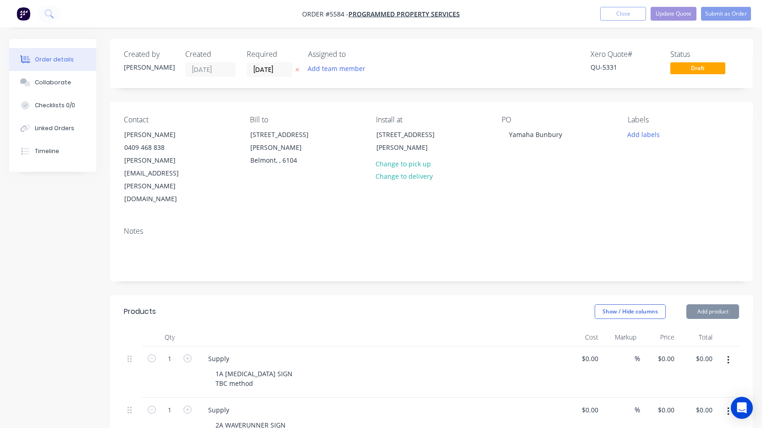
type input "$450.00"
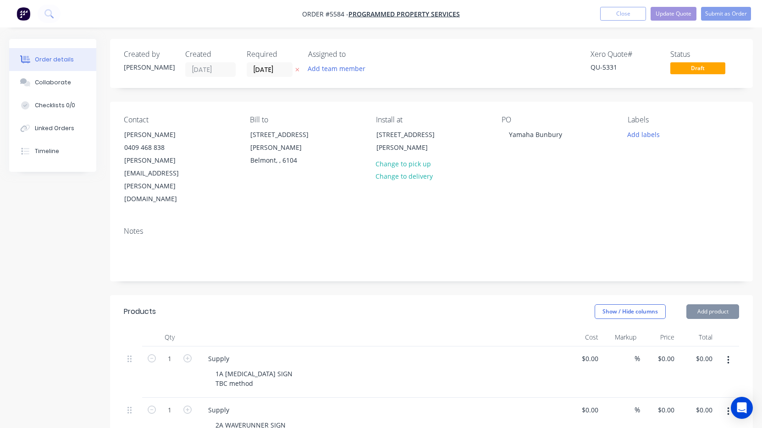
type input "$450.00"
type input "$375.00"
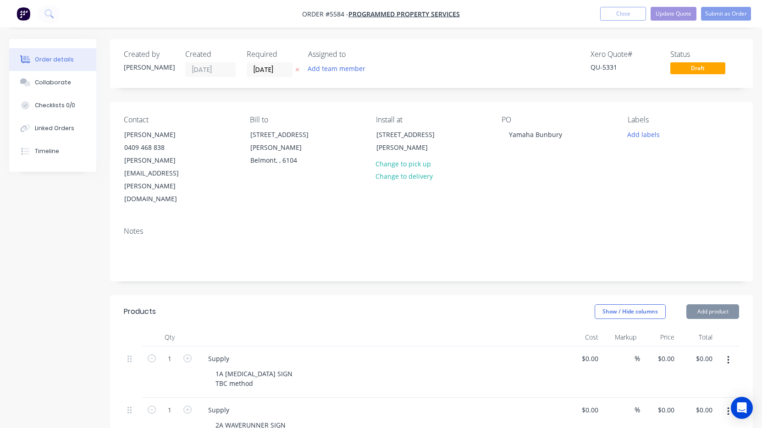
type input "$3,226.00"
type input "$1,250.00"
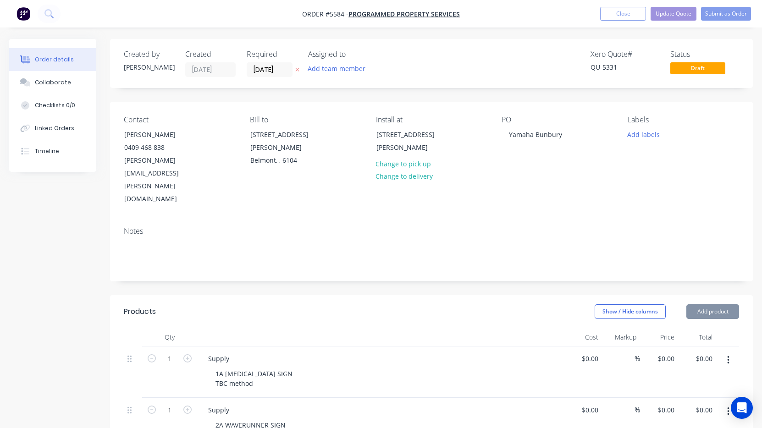
type input "$1,250.00"
type input "$13,858.00"
type input "$3,985.00"
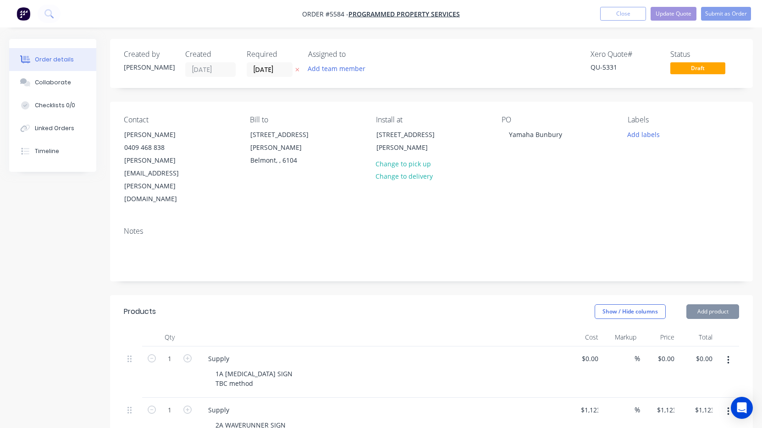
type input "$3,985.00"
type input "$950.00"
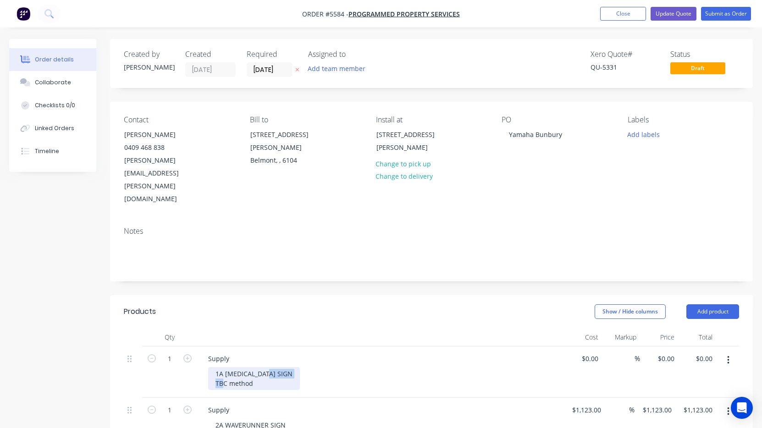
drag, startPoint x: 256, startPoint y: 345, endPoint x: 188, endPoint y: 345, distance: 67.9
click at [189, 347] on div "1 Supply 1A FASCIA SIGN TBC method $0.00 $0.00 % $0.00 $0.00 $0.00 $0.00" at bounding box center [432, 372] width 616 height 51
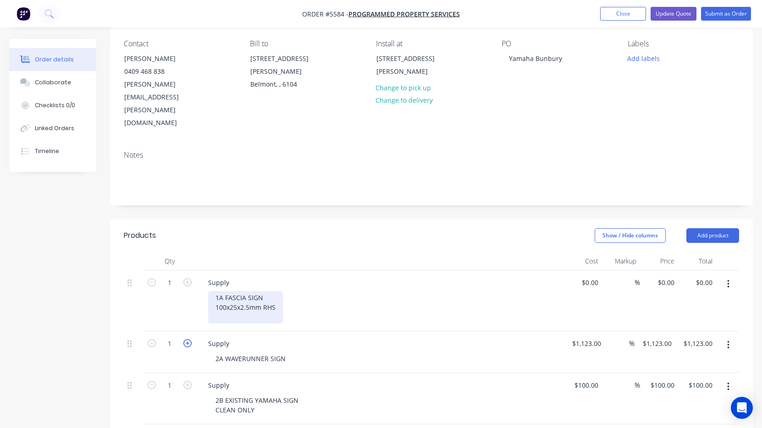
scroll to position [78, 0]
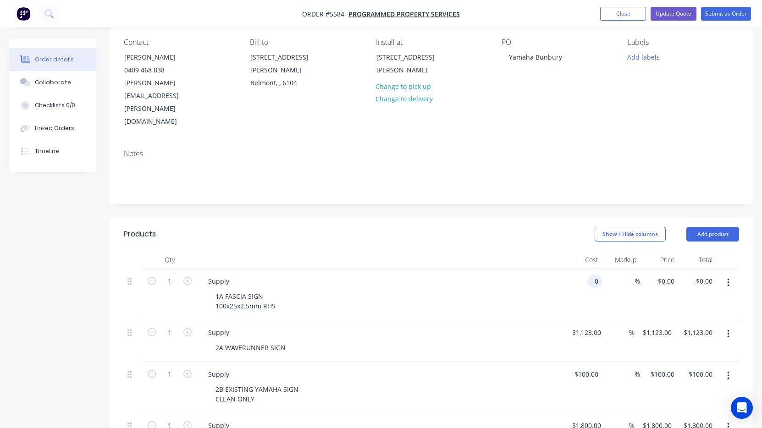
click at [593, 275] on input "0" at bounding box center [597, 281] width 11 height 13
type input "$1,450.00"
click at [526, 290] on div "1A FASCIA SIGN 100x25x2.5mm RHS" at bounding box center [384, 301] width 352 height 23
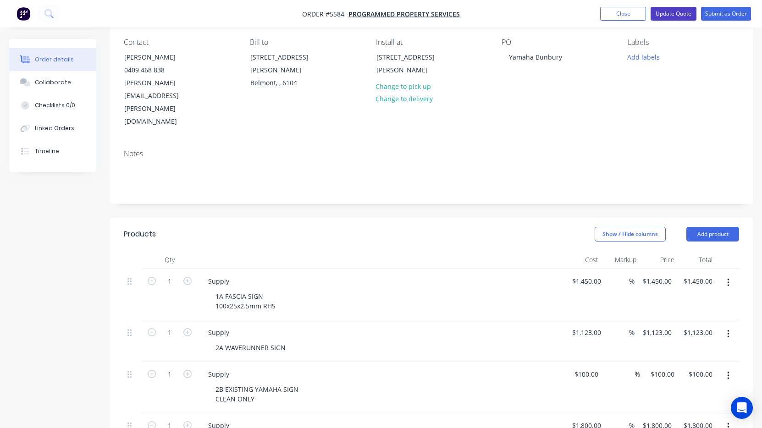
click at [675, 10] on button "Update Quote" at bounding box center [674, 14] width 46 height 14
type input "$1,450.00"
type input "$1,123.00"
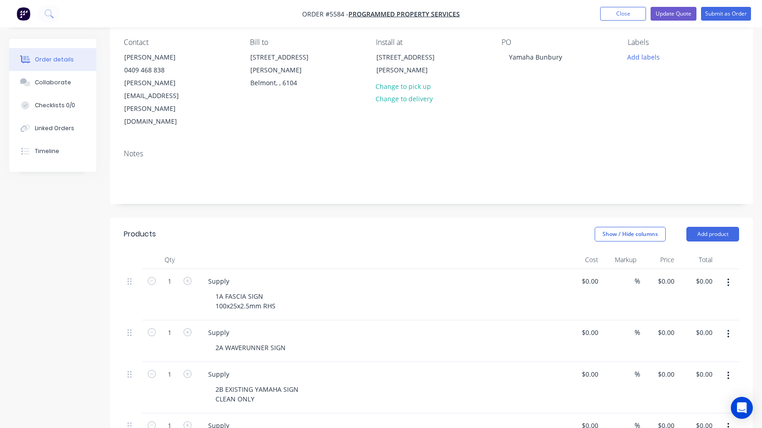
type input "$1,123.00"
type input "$100.00"
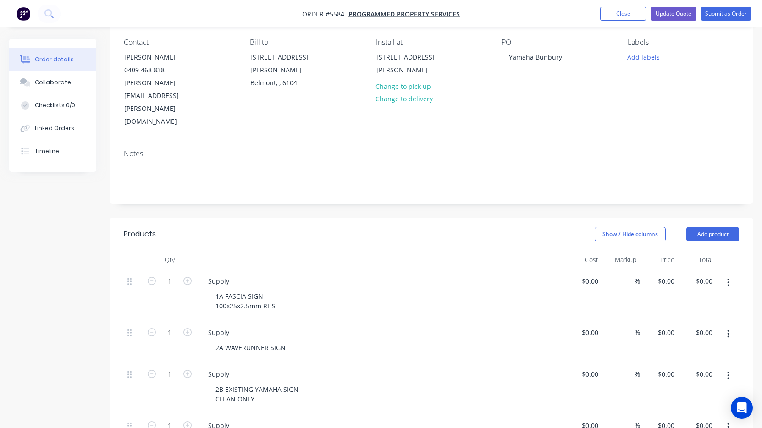
type input "$1,800.00"
type input "$650.00"
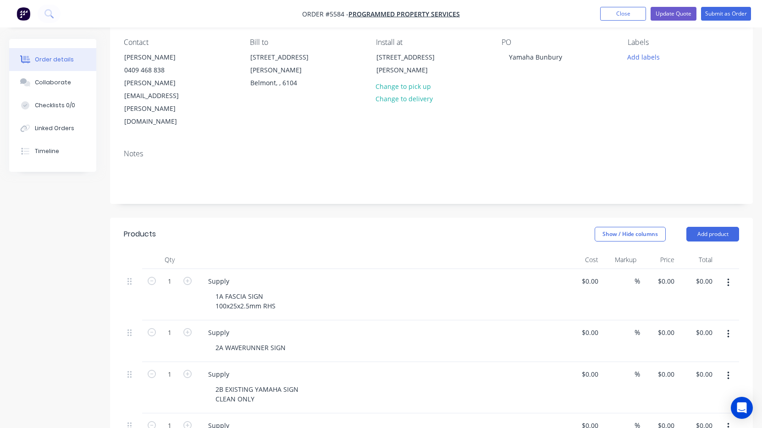
type input "$650.00"
type input "$6,200.00"
type input "$9,855.00"
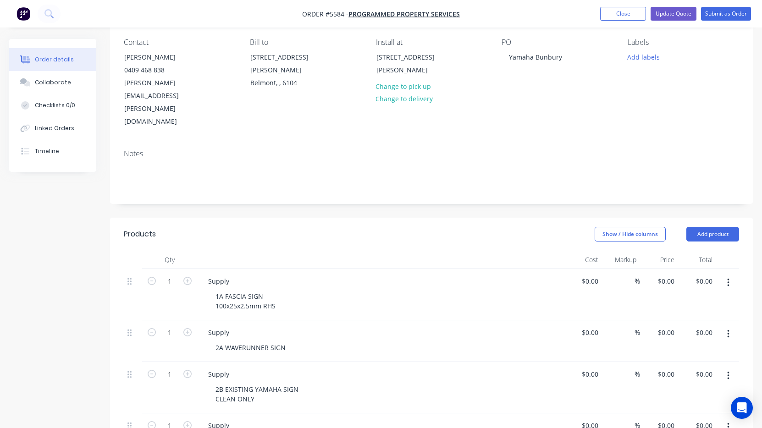
type input "$9,855.00"
type input "$650.00"
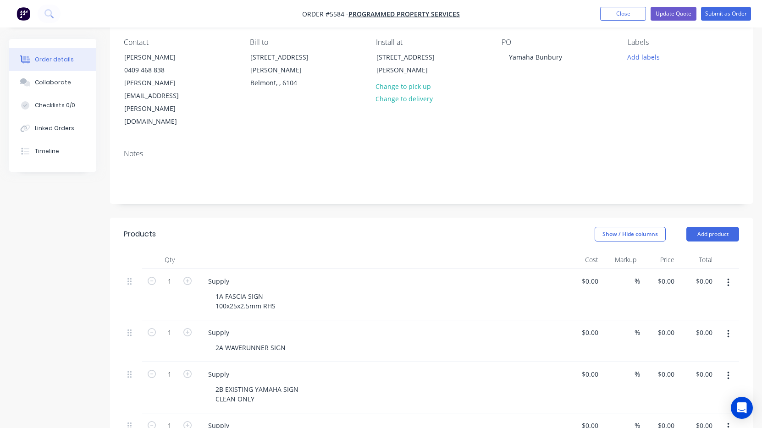
type input "$450.00"
type input "$350.00"
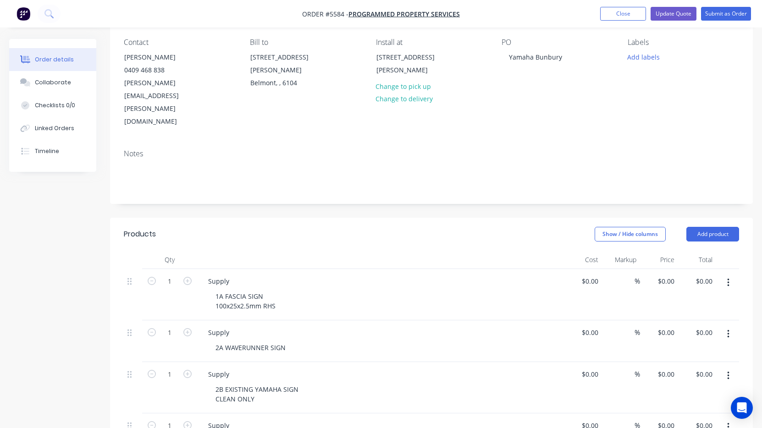
type input "$350.00"
type input "$400.00"
type input "$450.00"
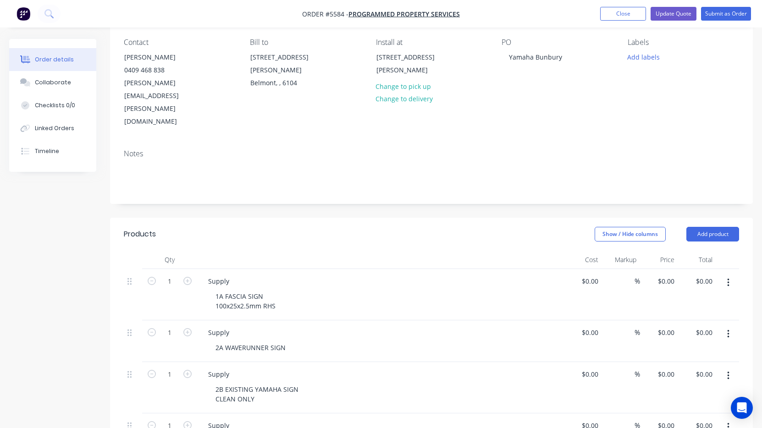
type input "$450.00"
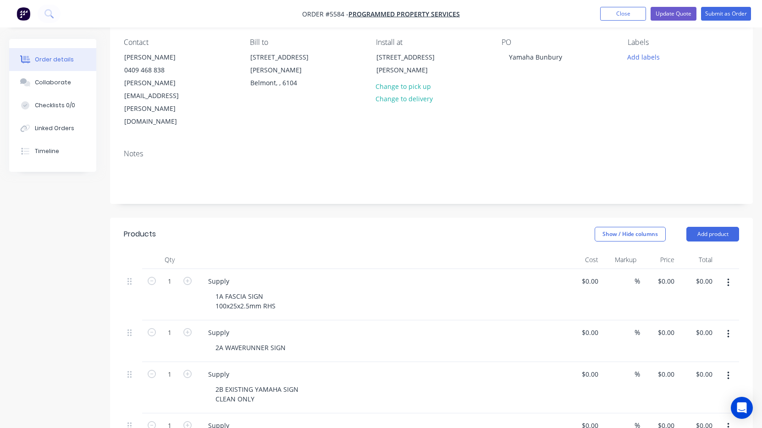
type input "$450.00"
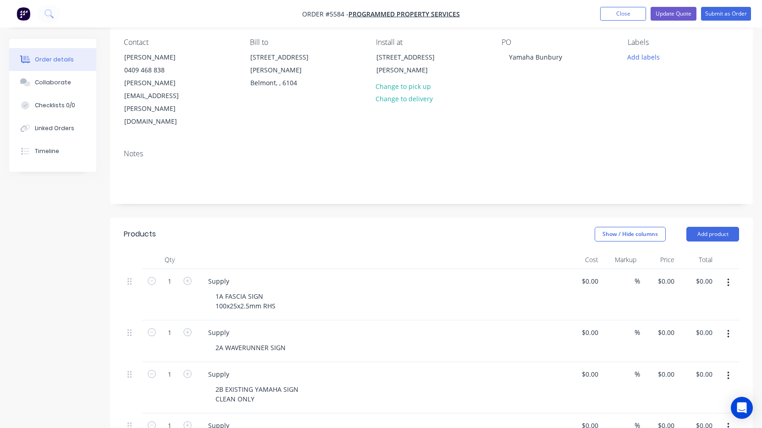
type input "$450.00"
type input "$375.00"
type input "$3,226.00"
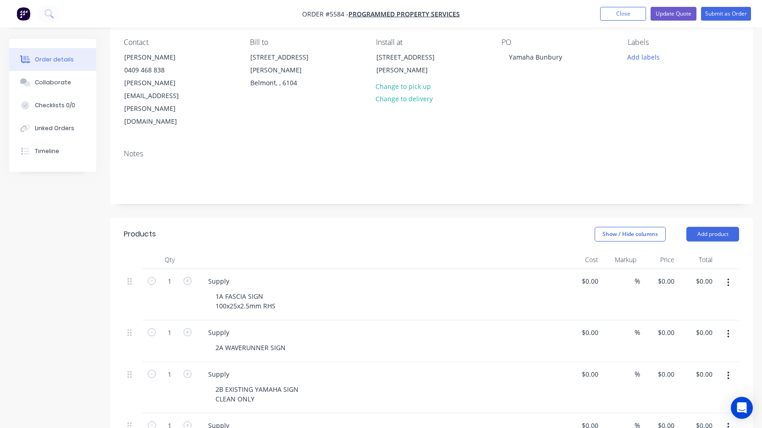
type input "$3,226.00"
type input "$1,250.00"
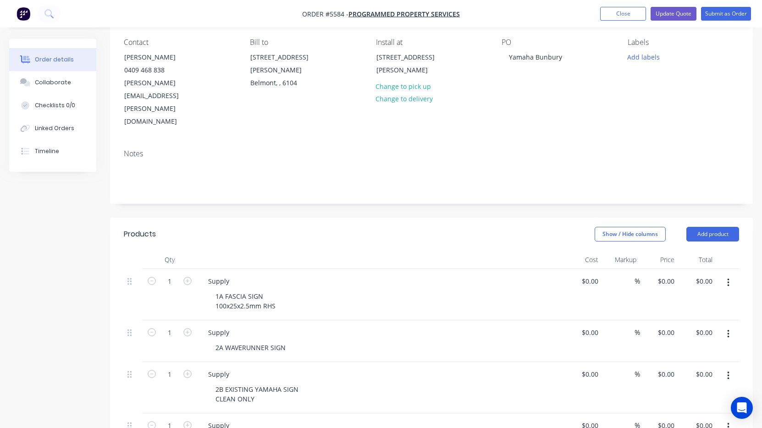
type input "$13,858.00"
type input "$3,985.00"
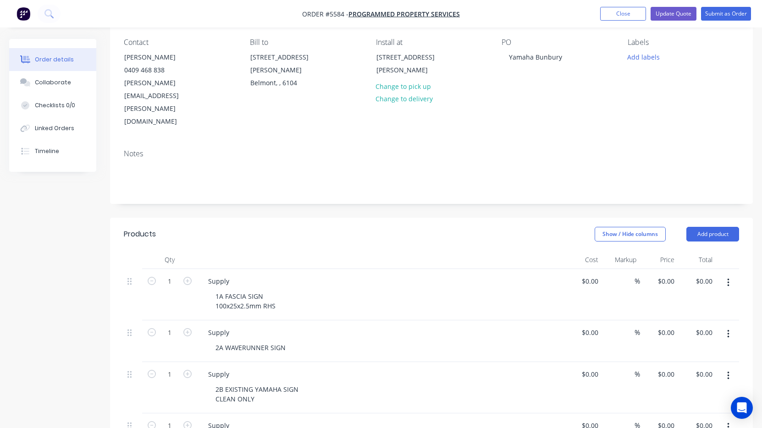
type input "$3,985.00"
type input "$950.00"
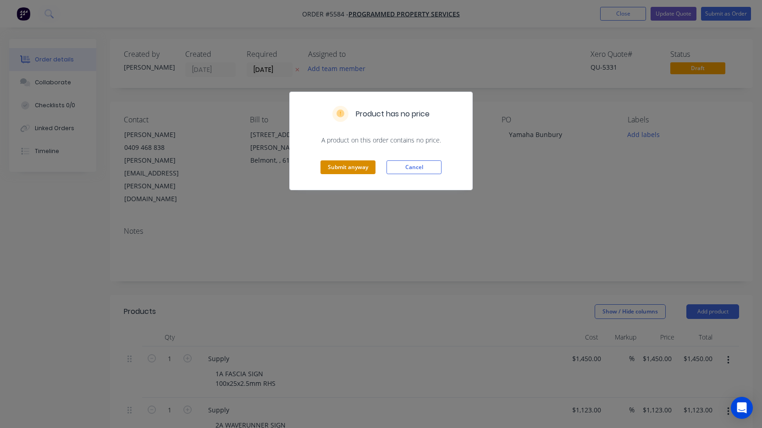
click at [365, 167] on button "Submit anyway" at bounding box center [348, 168] width 55 height 14
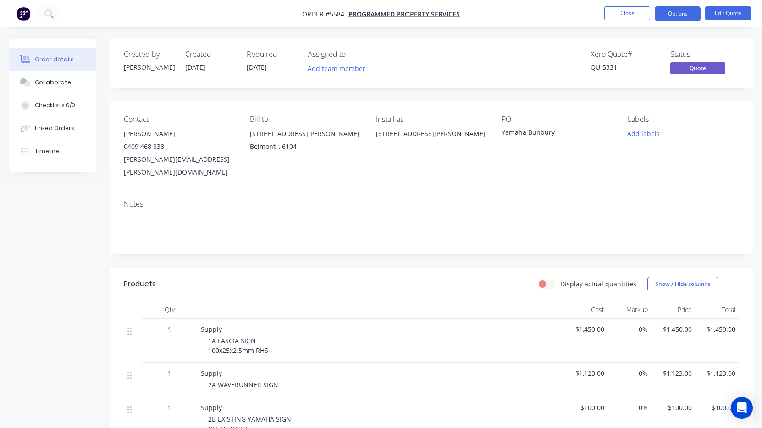
click at [680, 16] on button "Options" at bounding box center [678, 13] width 46 height 15
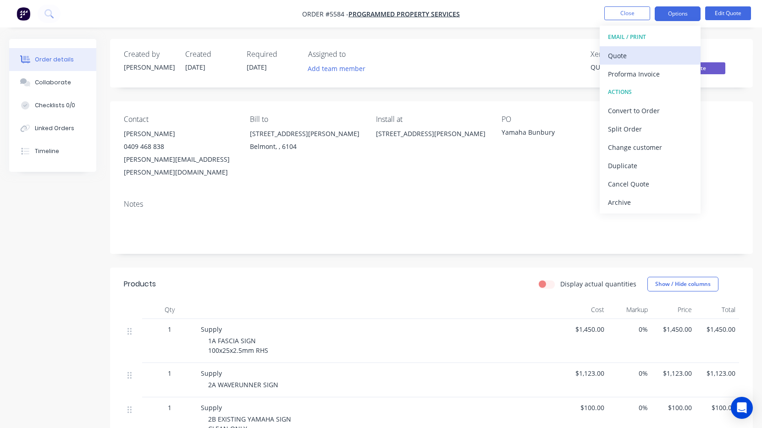
click at [664, 54] on div "Quote" at bounding box center [650, 55] width 84 height 13
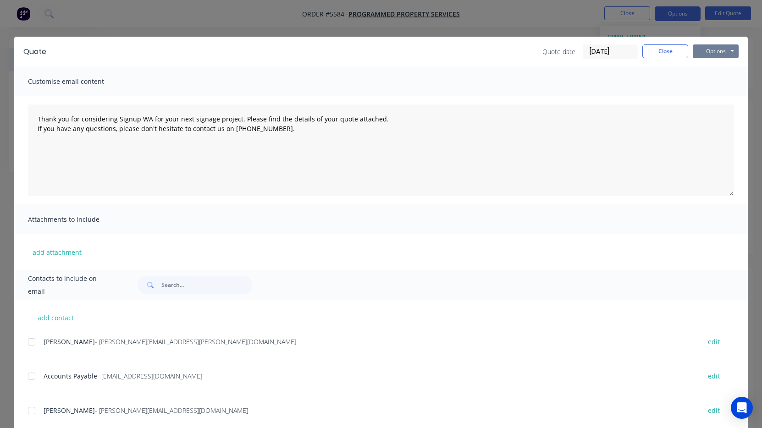
click at [712, 52] on button "Options" at bounding box center [716, 51] width 46 height 14
click at [720, 85] on button "Print" at bounding box center [722, 82] width 59 height 15
click at [678, 50] on button "Close" at bounding box center [666, 51] width 46 height 14
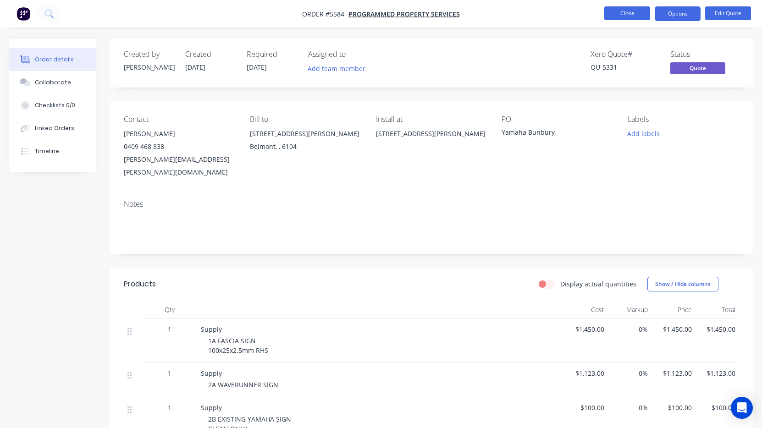
click at [630, 18] on button "Close" at bounding box center [628, 13] width 46 height 14
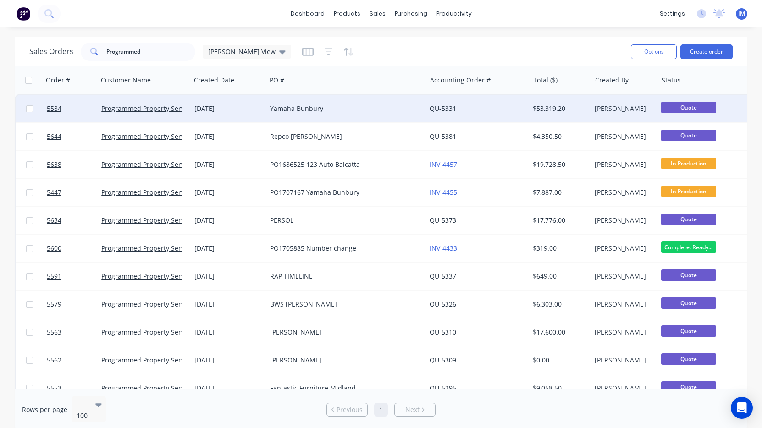
click at [267, 106] on div "Yamaha Bunbury" at bounding box center [347, 109] width 160 height 28
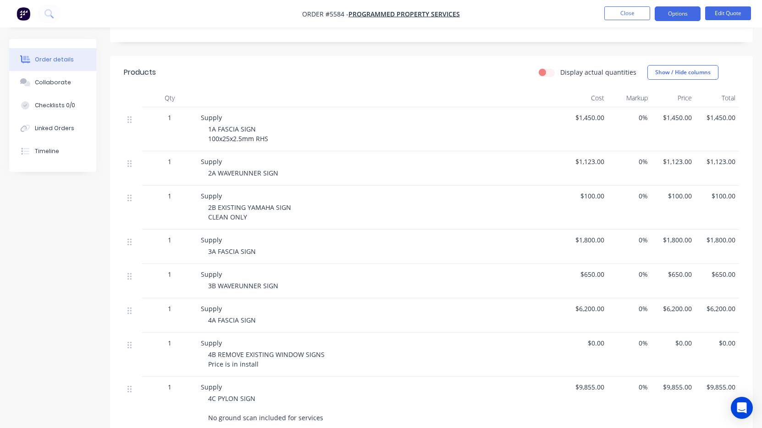
scroll to position [212, 0]
click at [292, 0] on nav "Order #5584 - Programmed Property Services Close Options Edit Quote" at bounding box center [381, 14] width 762 height 28
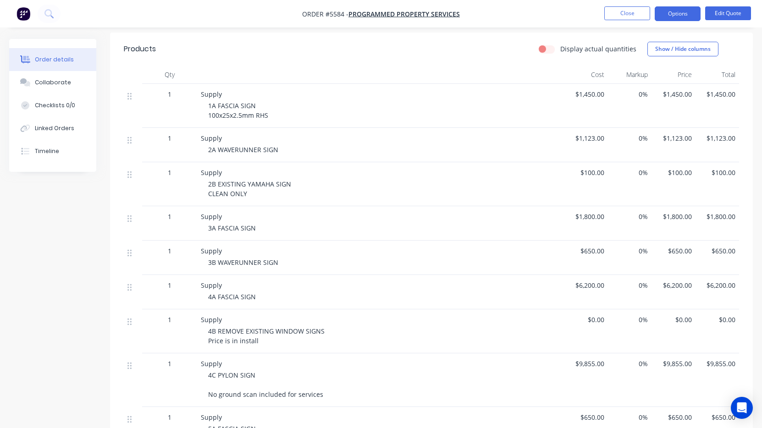
scroll to position [232, 0]
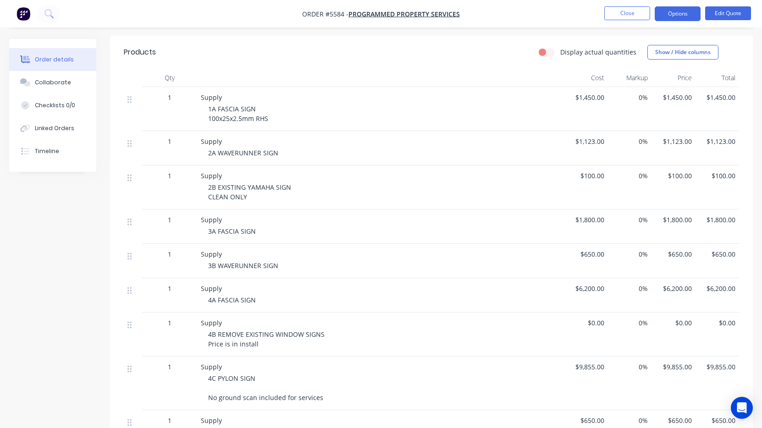
click at [591, 215] on span "$1,800.00" at bounding box center [586, 220] width 37 height 10
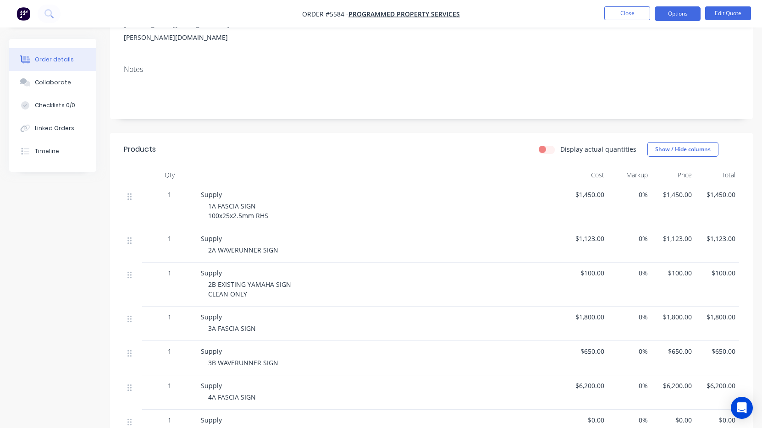
scroll to position [115, 0]
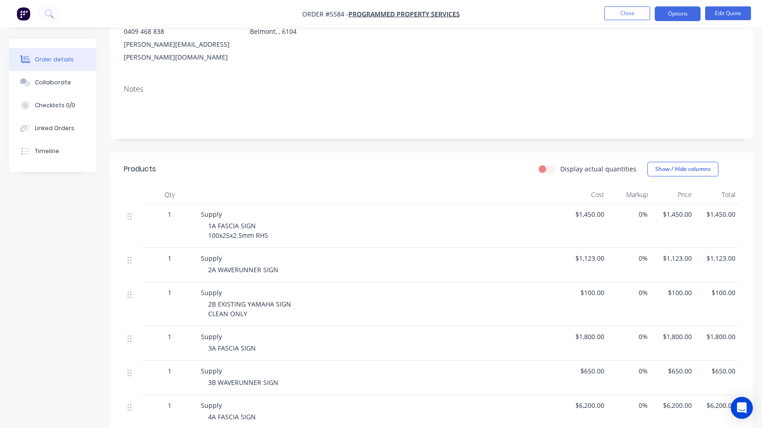
click at [570, 332] on span "$1,800.00" at bounding box center [586, 337] width 37 height 10
click at [589, 332] on span "$1,800.00" at bounding box center [586, 337] width 37 height 10
click at [727, 14] on button "Edit Quote" at bounding box center [729, 13] width 46 height 14
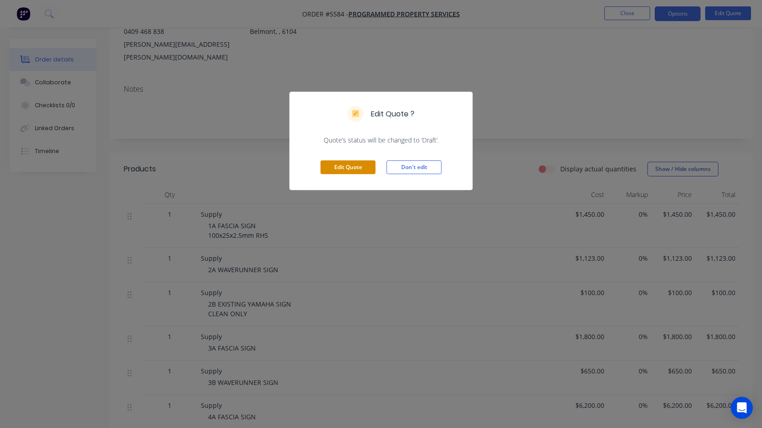
click at [336, 162] on button "Edit Quote" at bounding box center [348, 168] width 55 height 14
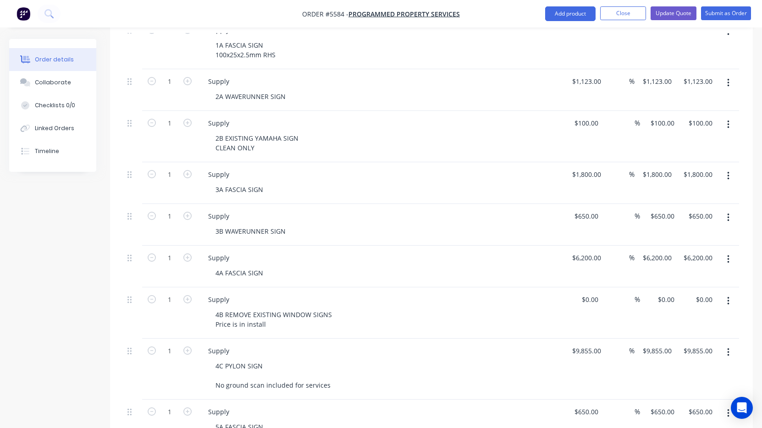
scroll to position [330, 0]
click at [588, 167] on input "1800" at bounding box center [588, 173] width 33 height 13
type input "$1,500.00"
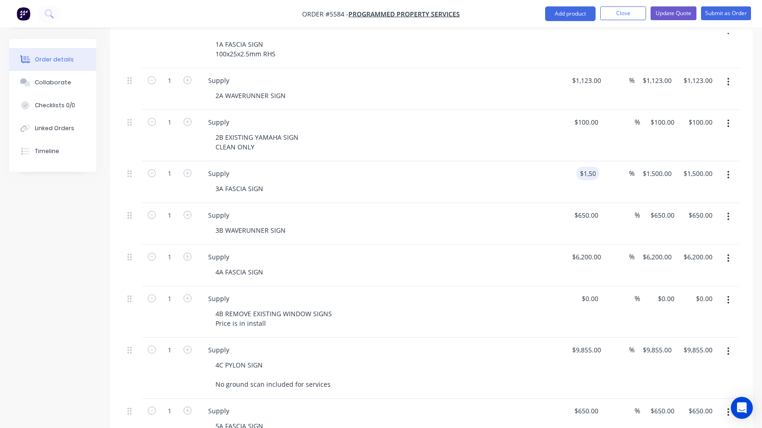
click at [479, 203] on div "Supply 3B WAVERUNNER SIGN" at bounding box center [380, 224] width 367 height 42
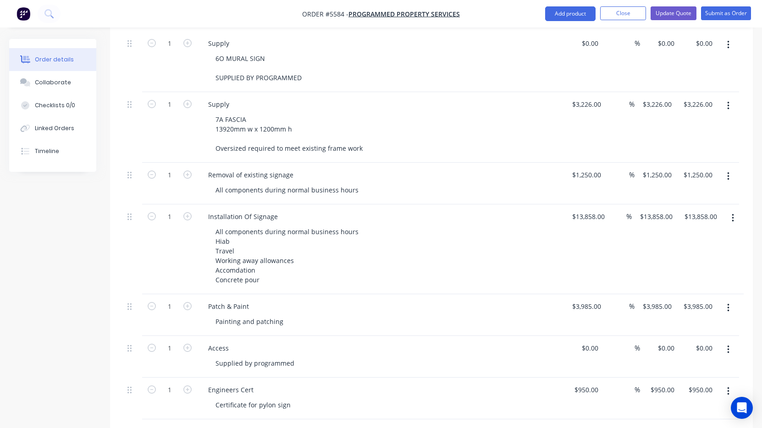
scroll to position [1556, 0]
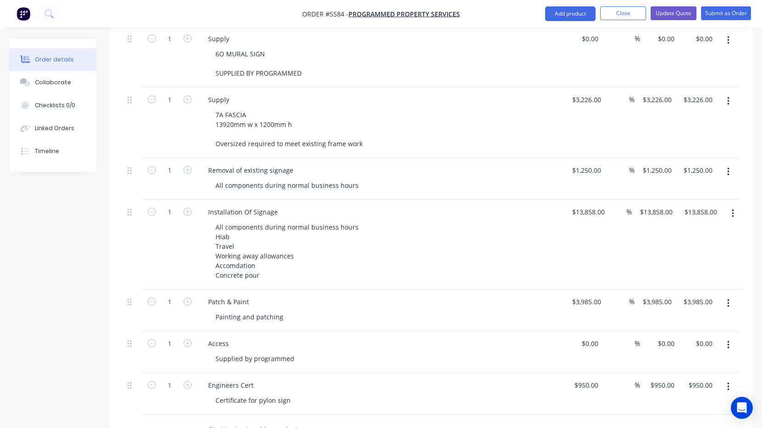
click at [428, 379] on div "Engineers Cert" at bounding box center [381, 385] width 360 height 13
click at [370, 352] on div "Supplied by programmed" at bounding box center [384, 358] width 352 height 13
click at [279, 311] on div "Painting and patching" at bounding box center [249, 317] width 83 height 13
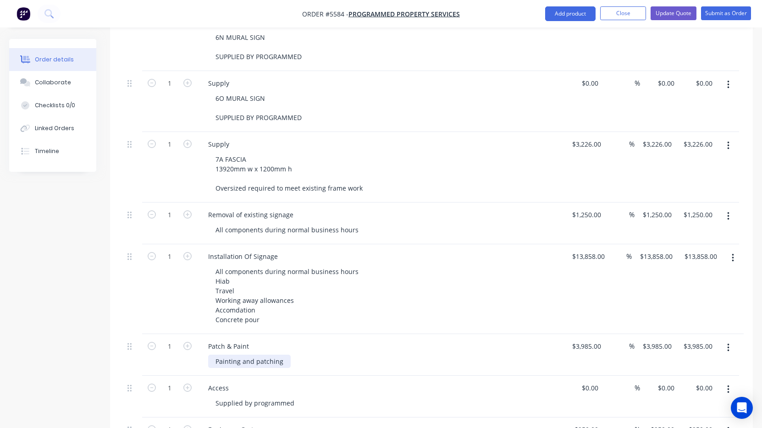
scroll to position [1510, 0]
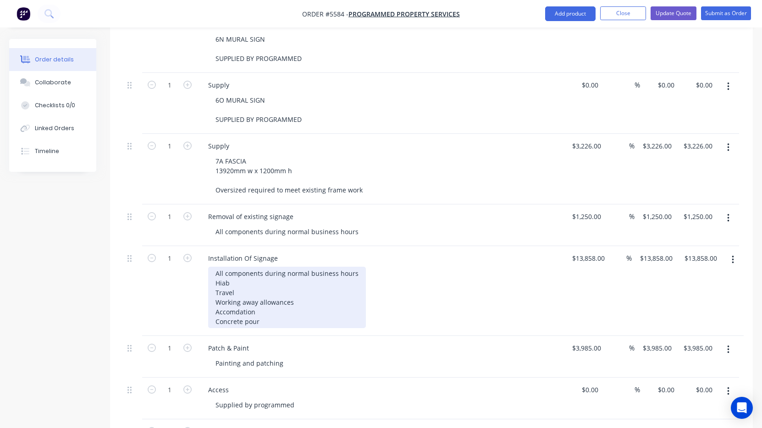
click at [262, 283] on div "All components during normal business hours Hiab Travel Working away allowances…" at bounding box center [287, 297] width 158 height 61
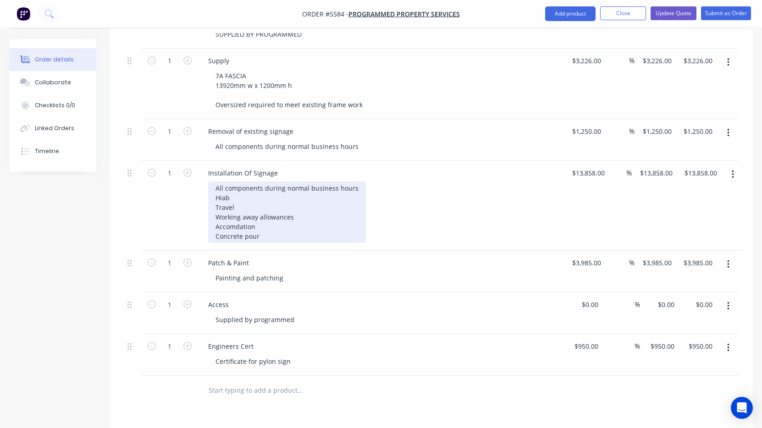
scroll to position [1591, 0]
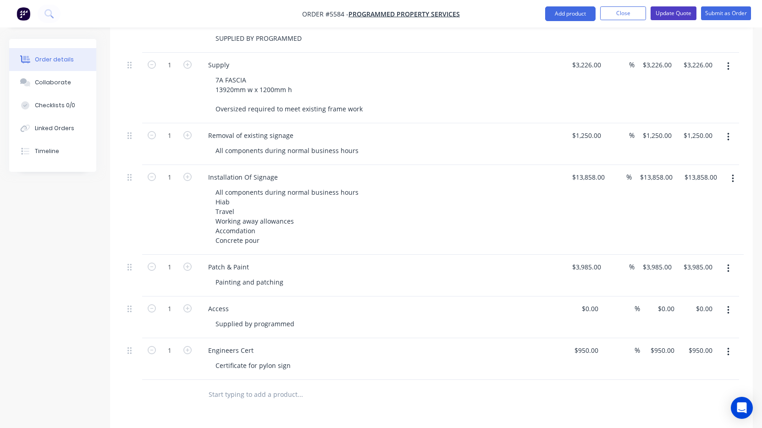
click at [669, 17] on button "Update Quote" at bounding box center [674, 13] width 46 height 14
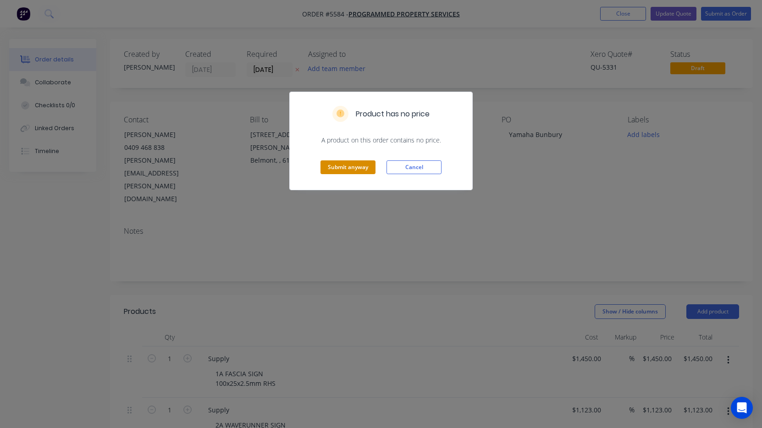
click at [343, 173] on button "Submit anyway" at bounding box center [348, 168] width 55 height 14
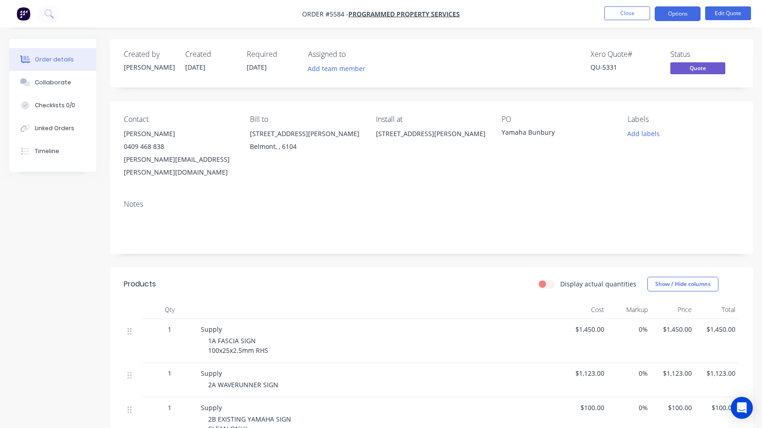
click at [683, 17] on button "Options" at bounding box center [678, 13] width 46 height 15
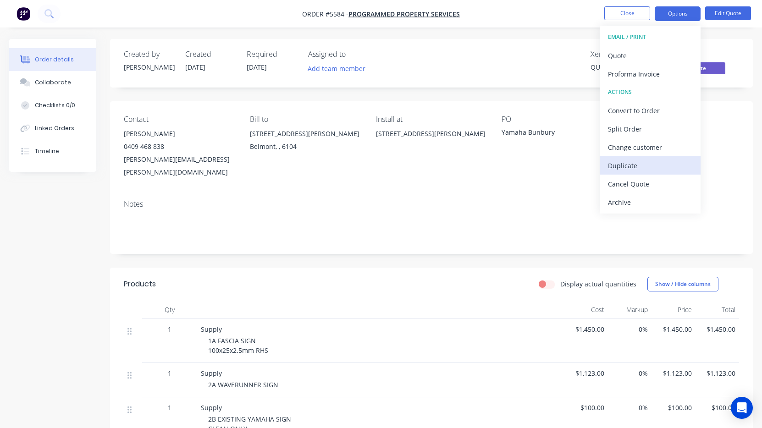
click at [654, 163] on div "Duplicate" at bounding box center [650, 165] width 84 height 13
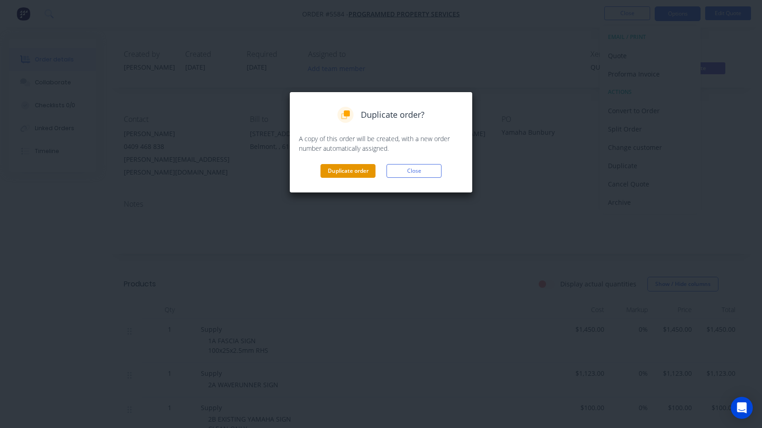
click at [368, 170] on button "Duplicate order" at bounding box center [348, 171] width 55 height 14
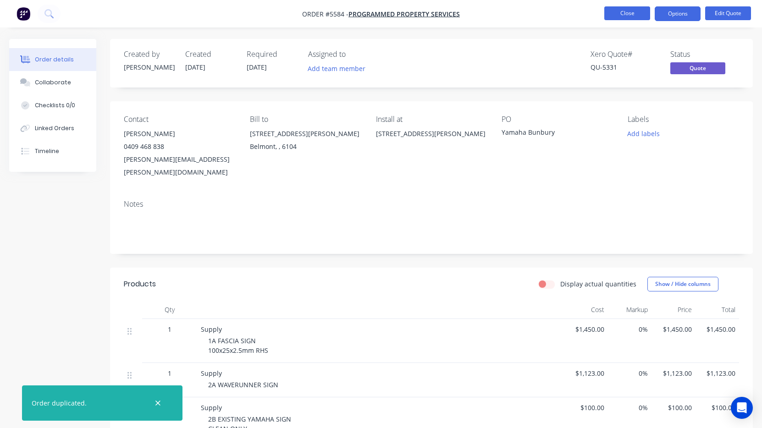
click at [632, 17] on button "Close" at bounding box center [628, 13] width 46 height 14
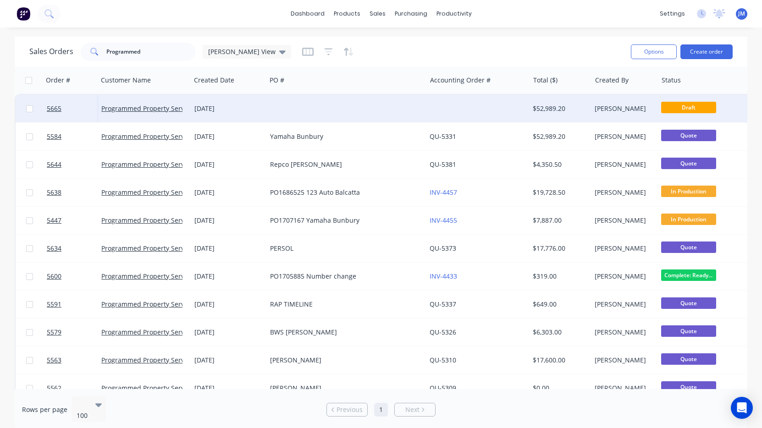
click at [381, 111] on div at bounding box center [347, 109] width 160 height 28
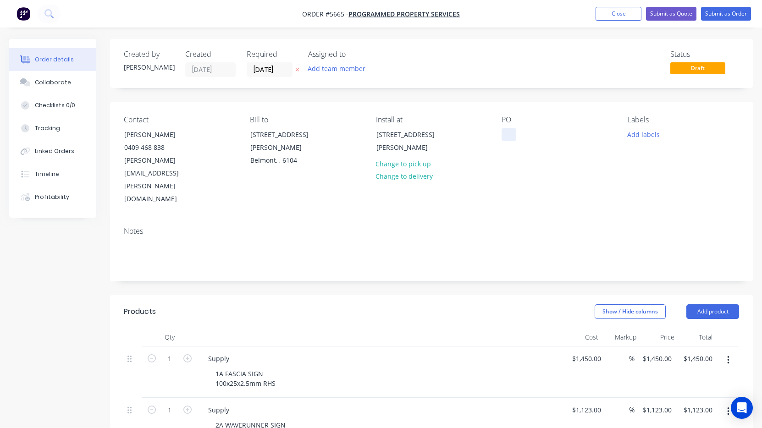
click at [506, 138] on div at bounding box center [509, 134] width 15 height 13
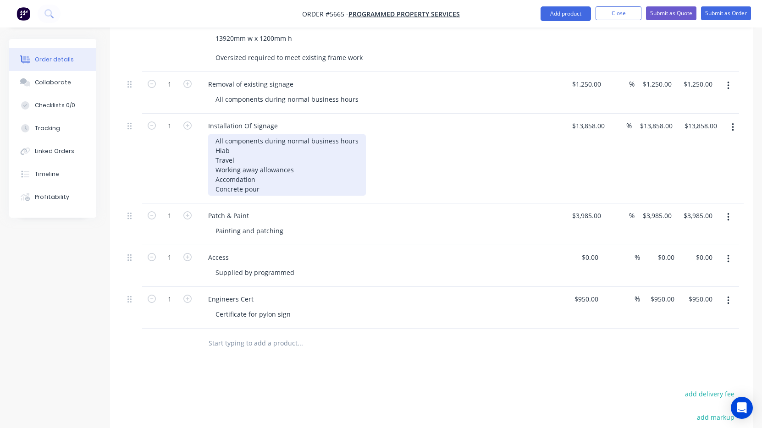
scroll to position [1606, 0]
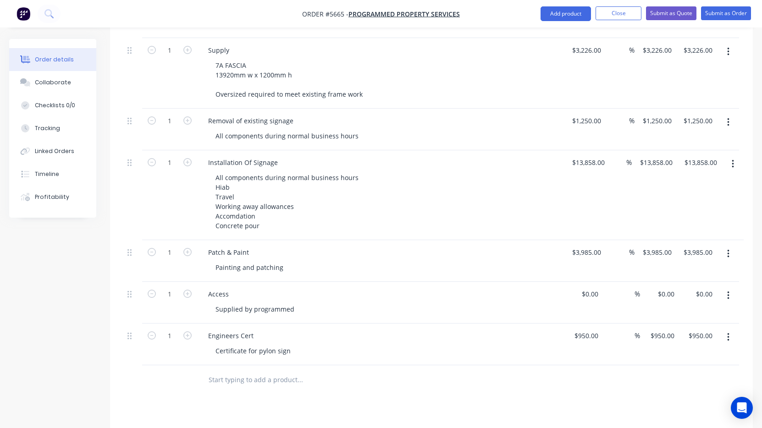
click at [237, 371] on input "text" at bounding box center [299, 380] width 183 height 18
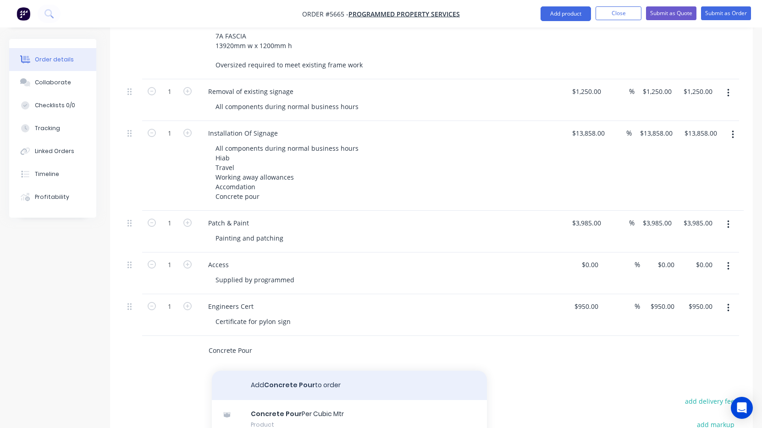
type input "Concrete Pour"
click at [272, 371] on button "Add Concrete Pour to order" at bounding box center [349, 385] width 275 height 29
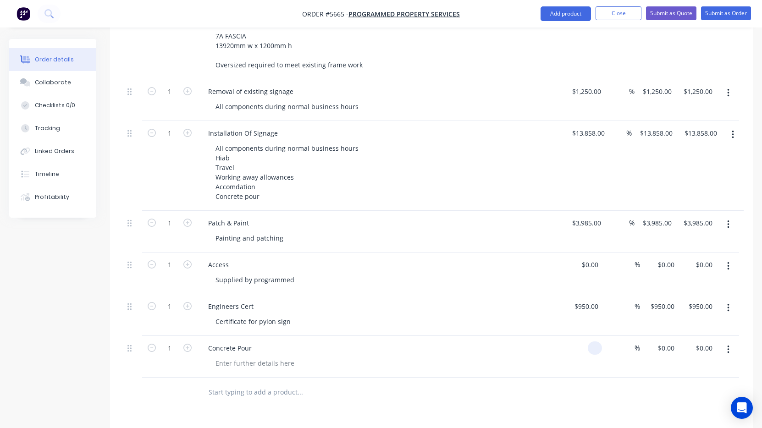
click at [585, 336] on div at bounding box center [583, 357] width 38 height 42
click at [585, 336] on div "$0.00" at bounding box center [583, 357] width 38 height 42
click at [597, 342] on input "0" at bounding box center [597, 348] width 11 height 13
type input "$750.00"
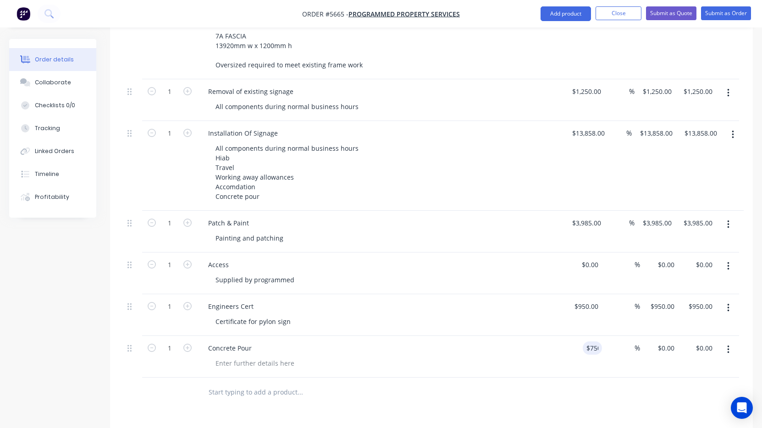
type input "$750.00"
click at [485, 383] on div at bounding box center [362, 392] width 323 height 18
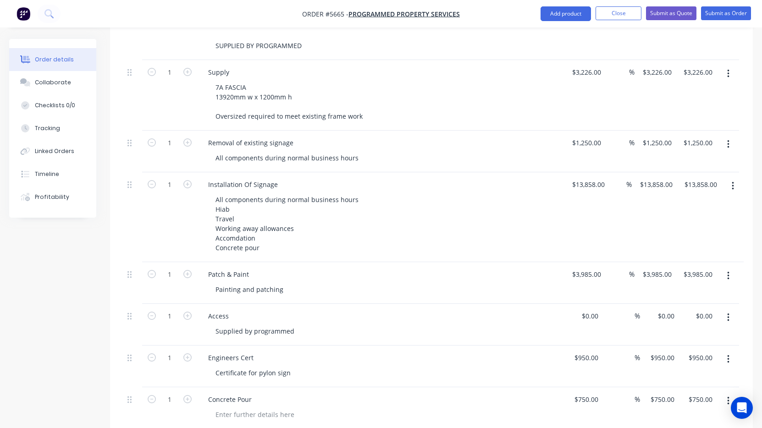
scroll to position [1582, 0]
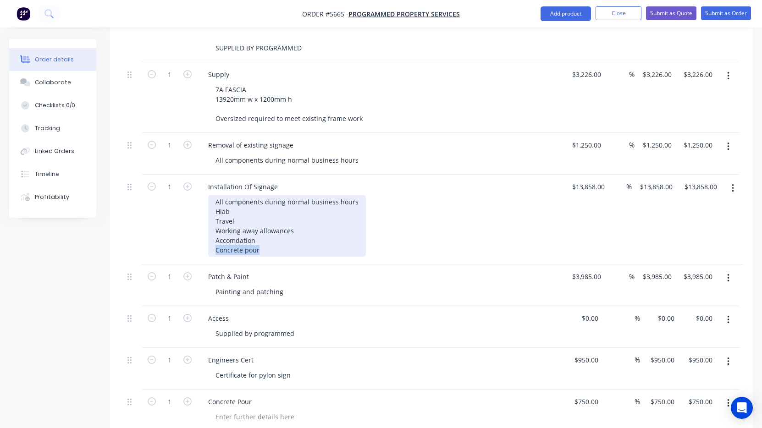
drag, startPoint x: 259, startPoint y: 213, endPoint x: 193, endPoint y: 214, distance: 66.5
click at [193, 214] on div "1 Installation Of Signage All components during normal business hours Hiab Trav…" at bounding box center [432, 220] width 616 height 90
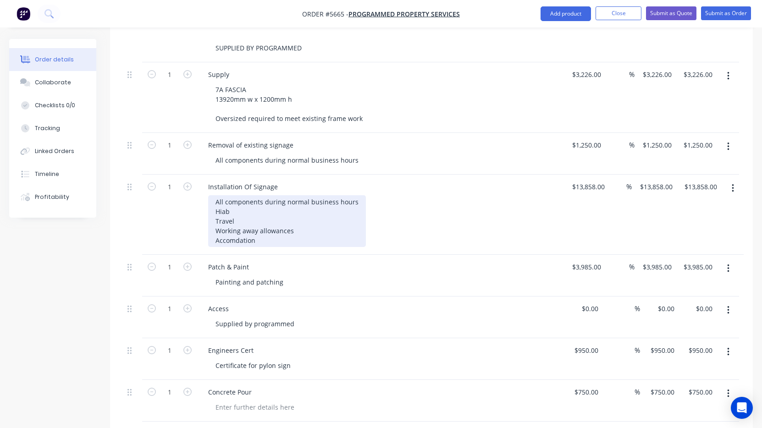
drag, startPoint x: 261, startPoint y: 203, endPoint x: 306, endPoint y: 174, distance: 52.4
click at [306, 195] on div "All components during normal business hours Hiab Travel Working away allowances…" at bounding box center [287, 221] width 158 height 52
drag, startPoint x: 254, startPoint y: 173, endPoint x: 199, endPoint y: 174, distance: 55.5
click at [199, 175] on div "Installation Of Signage All components during normal business hours Hiab Travel…" at bounding box center [380, 215] width 367 height 80
copy div "Hiab"
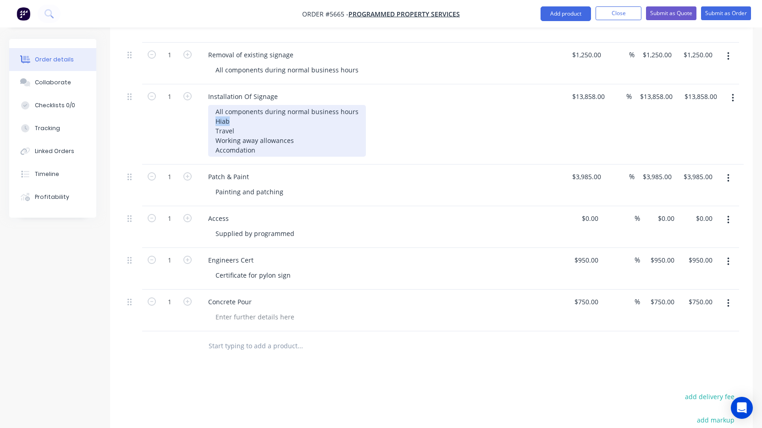
scroll to position [1673, 0]
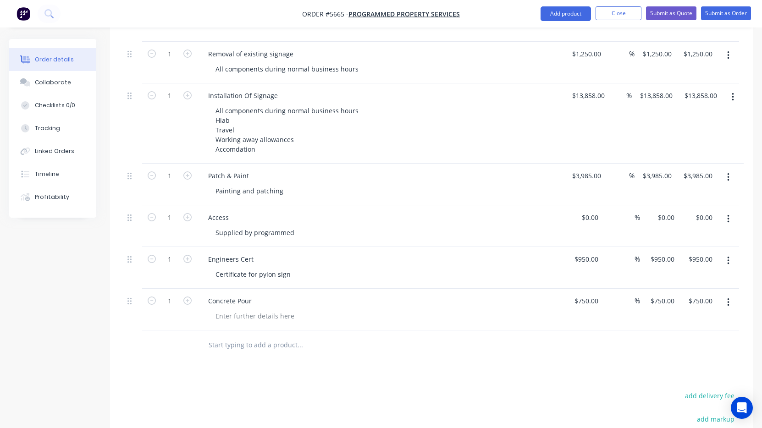
click at [230, 336] on input "text" at bounding box center [299, 345] width 183 height 18
paste input "Hiab"
type input "Hiab"
click at [271, 336] on input "Hiab" at bounding box center [299, 345] width 183 height 18
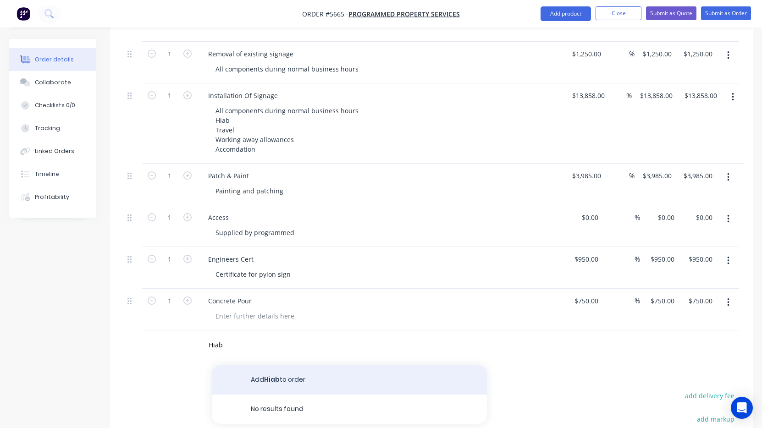
click at [277, 366] on button "Add Hiab to order" at bounding box center [349, 380] width 275 height 29
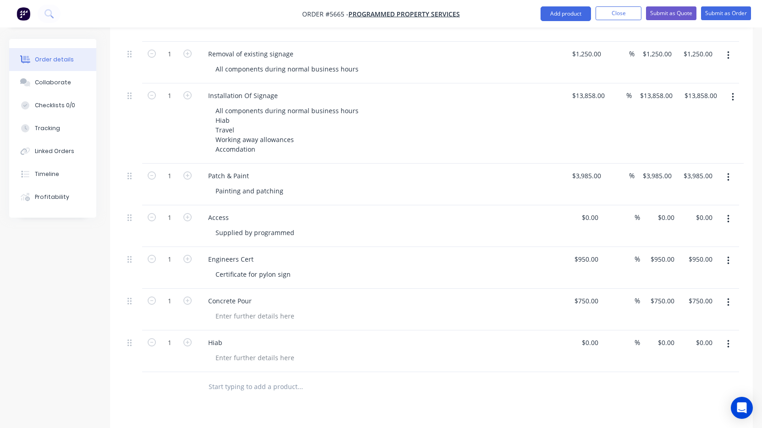
click at [592, 331] on div "$0.00 $0.00" at bounding box center [583, 352] width 38 height 42
click at [592, 336] on input at bounding box center [591, 342] width 21 height 13
click at [592, 336] on input at bounding box center [597, 342] width 11 height 13
type input "$750.00"
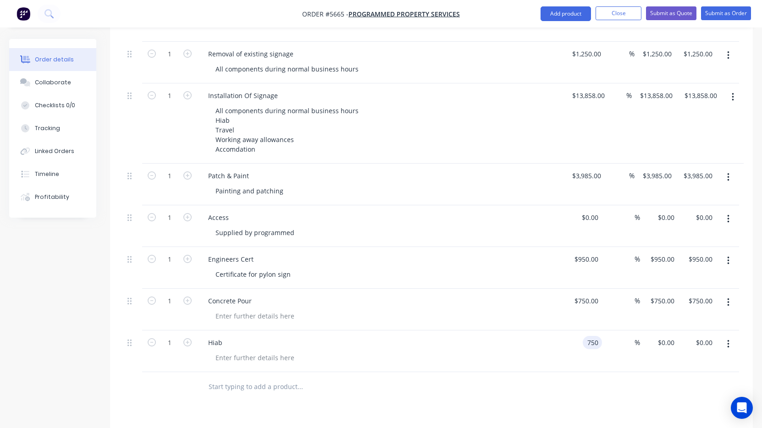
type input "$750.00"
click at [468, 378] on div at bounding box center [338, 387] width 275 height 18
click at [480, 378] on div at bounding box center [362, 387] width 323 height 18
click at [584, 294] on div "750 750" at bounding box center [592, 300] width 19 height 13
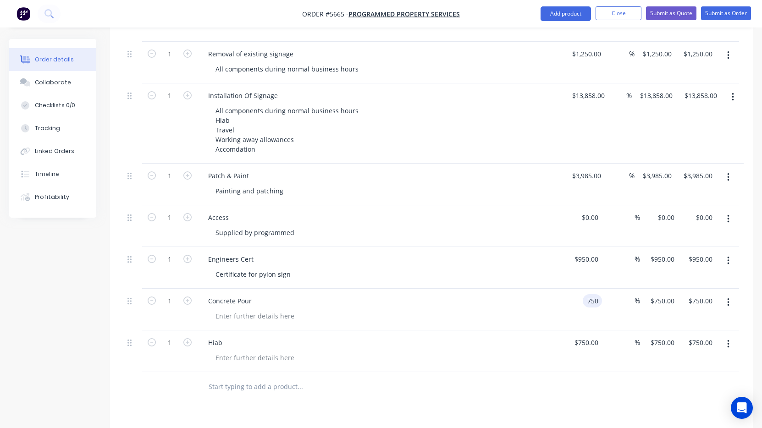
type input "$750.00"
click at [516, 289] on div "Concrete Pour" at bounding box center [380, 310] width 367 height 42
drag, startPoint x: 585, startPoint y: 306, endPoint x: 585, endPoint y: 217, distance: 88.5
click at [585, 336] on div "750 $750.00" at bounding box center [586, 342] width 32 height 13
type input "$750.00"
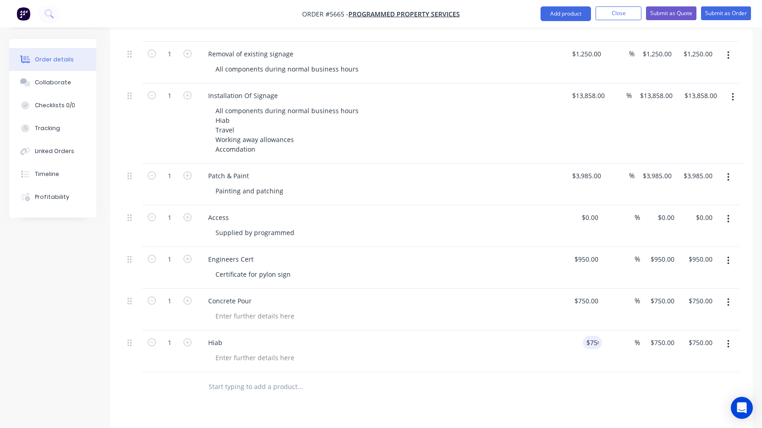
click at [585, 206] on div "$0.00 $0.00" at bounding box center [583, 227] width 38 height 42
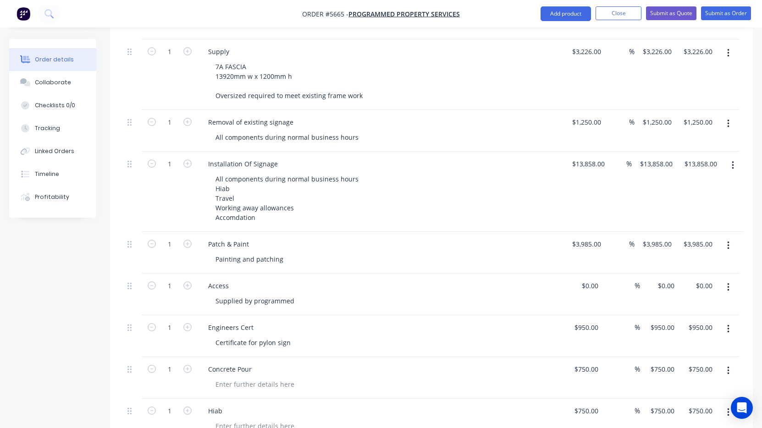
scroll to position [1602, 0]
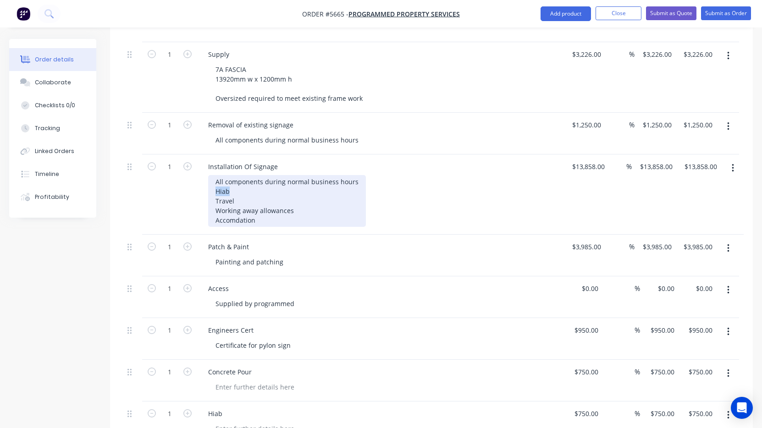
drag, startPoint x: 241, startPoint y: 151, endPoint x: 194, endPoint y: 151, distance: 47.7
click at [194, 155] on div "1 Installation Of Signage All components during normal business hours Hiab Trav…" at bounding box center [432, 195] width 616 height 80
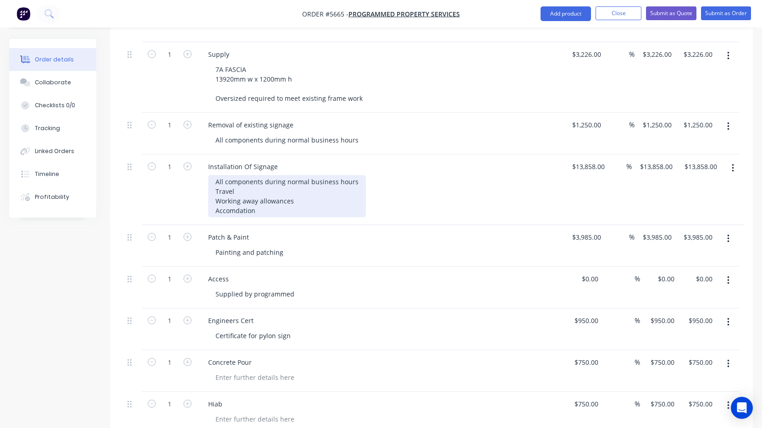
click at [283, 175] on div "All components during normal business hours Travel Working away allowances Acco…" at bounding box center [287, 196] width 158 height 42
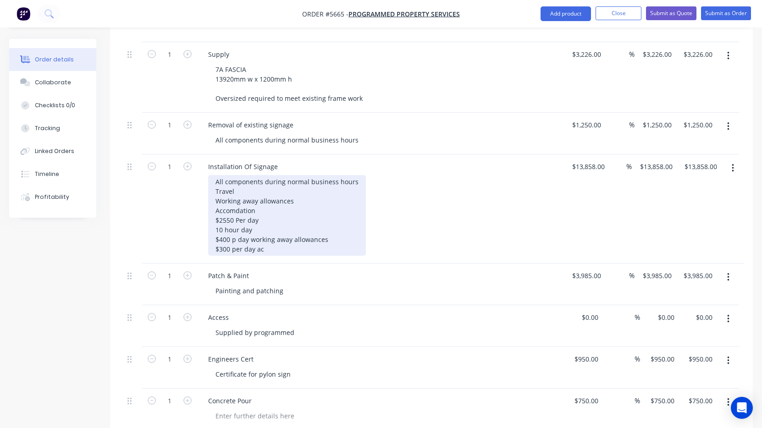
click at [244, 175] on div "All components during normal business hours Travel Working away allowances Acco…" at bounding box center [287, 215] width 158 height 81
click at [238, 175] on div "All components during normal business hours Travel Working away allowances Acco…" at bounding box center [287, 215] width 158 height 81
click at [242, 175] on div "All components during normal business hours Travel Working away allowances Acco…" at bounding box center [287, 215] width 158 height 81
click at [229, 175] on div "All components during normal business hours Travel Working away allowances Acco…" at bounding box center [287, 215] width 158 height 81
click at [234, 175] on div "All components during normal business hours Travel Working away allowances Acco…" at bounding box center [287, 215] width 158 height 81
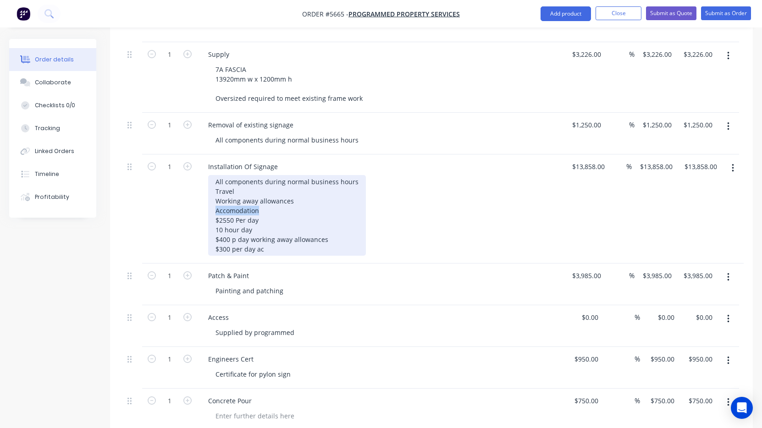
drag, startPoint x: 266, startPoint y: 172, endPoint x: 193, endPoint y: 172, distance: 72.9
click at [193, 172] on div "1 Installation Of Signage All components during normal business hours Travel Wo…" at bounding box center [432, 209] width 616 height 109
copy div "Accomodation"
drag, startPoint x: 270, startPoint y: 213, endPoint x: 256, endPoint y: 212, distance: 13.3
click at [256, 212] on div "All components during normal business hours Travel Working away allowances Acco…" at bounding box center [287, 215] width 158 height 81
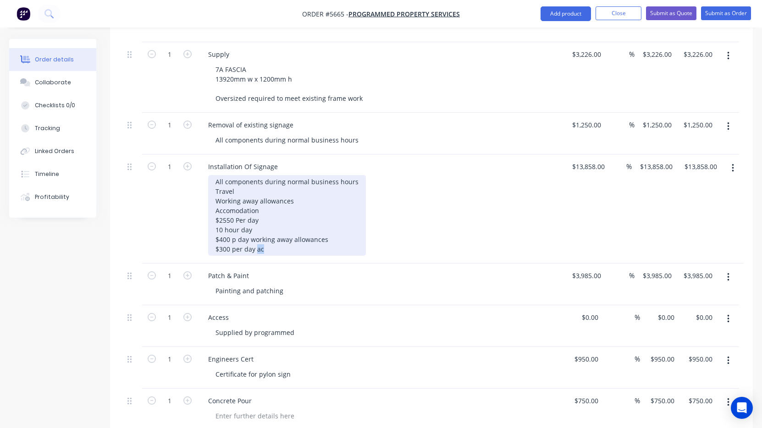
copy div "ac"
click at [260, 212] on div "All components during normal business hours Travel Working away allowances Acco…" at bounding box center [287, 215] width 158 height 81
drag, startPoint x: 260, startPoint y: 170, endPoint x: 203, endPoint y: 171, distance: 57.3
click at [203, 171] on div "Installation Of Signage All components during normal business hours Travel Work…" at bounding box center [380, 209] width 367 height 109
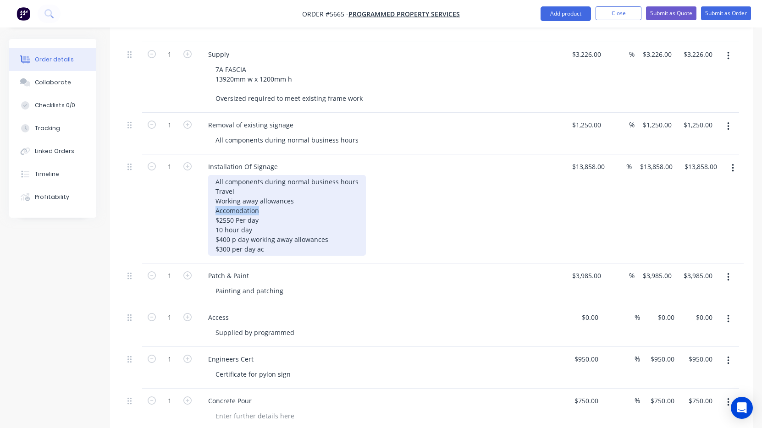
copy div "Accomodation"
drag, startPoint x: 269, startPoint y: 209, endPoint x: 257, endPoint y: 209, distance: 11.9
click at [257, 209] on div "All components during normal business hours Travel Working away allowances Acco…" at bounding box center [287, 215] width 158 height 81
click at [264, 175] on div "All components during normal business hours Travel Working away allowances Acco…" at bounding box center [287, 215] width 158 height 81
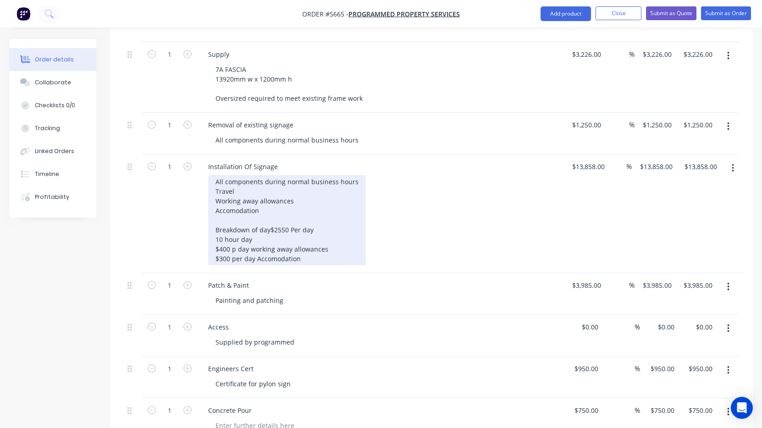
click at [301, 192] on div "All components during normal business hours Travel Working away allowances Acco…" at bounding box center [287, 220] width 158 height 90
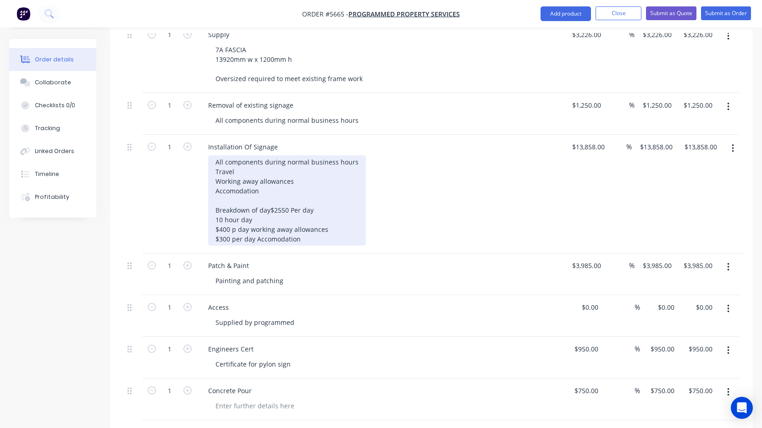
scroll to position [1623, 0]
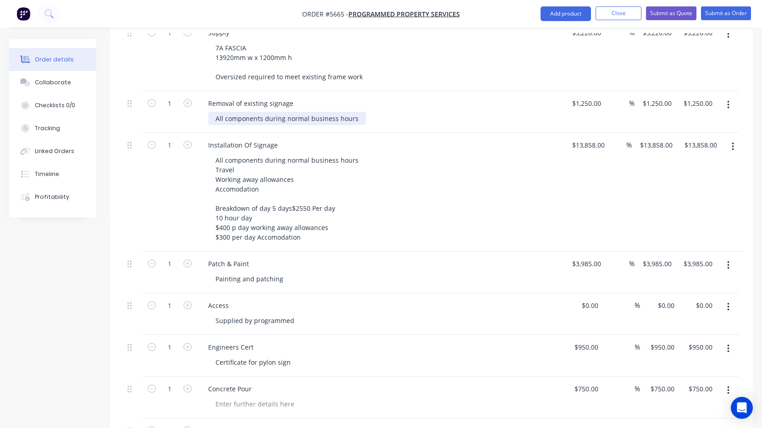
click at [356, 112] on div "All components during normal business hours" at bounding box center [287, 118] width 158 height 13
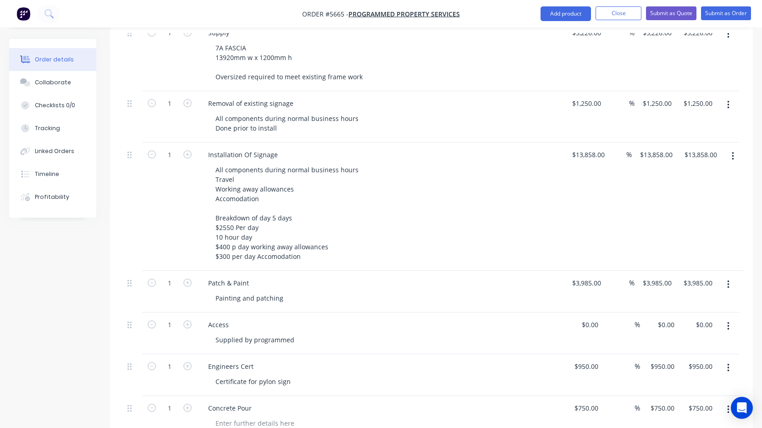
click at [407, 163] on div "All components during normal business hours Travel Working away allowances Acco…" at bounding box center [384, 213] width 352 height 100
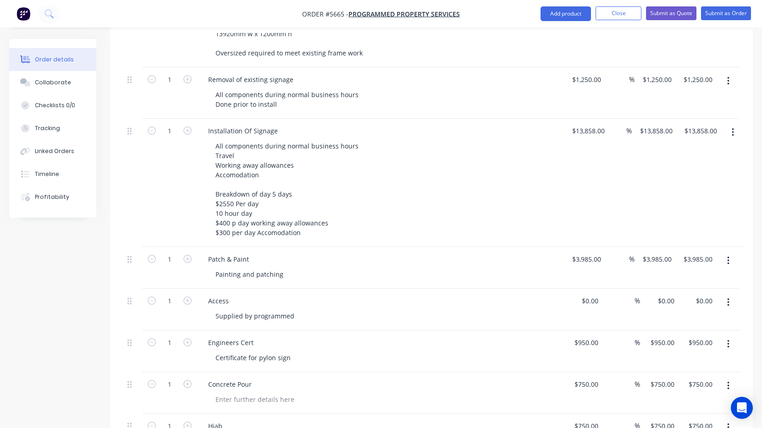
scroll to position [1639, 0]
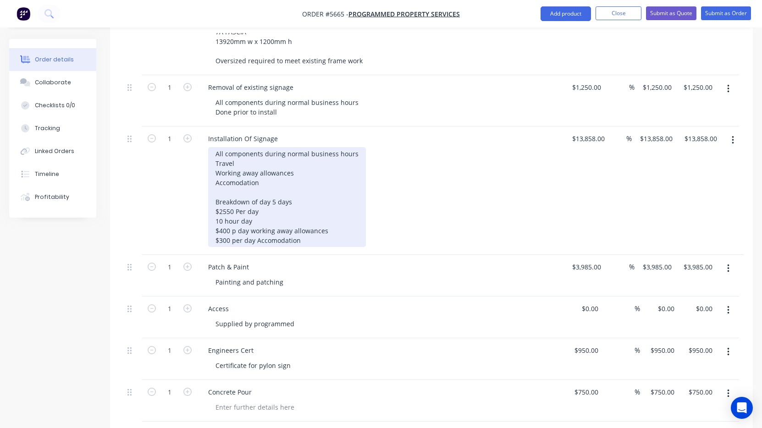
drag, startPoint x: 225, startPoint y: 172, endPoint x: 251, endPoint y: 185, distance: 28.5
click at [225, 172] on div "All components during normal business hours Travel Working away allowances Acco…" at bounding box center [287, 197] width 158 height 100
click at [253, 154] on div "All components during normal business hours Travel Working away allowances Acco…" at bounding box center [287, 197] width 158 height 100
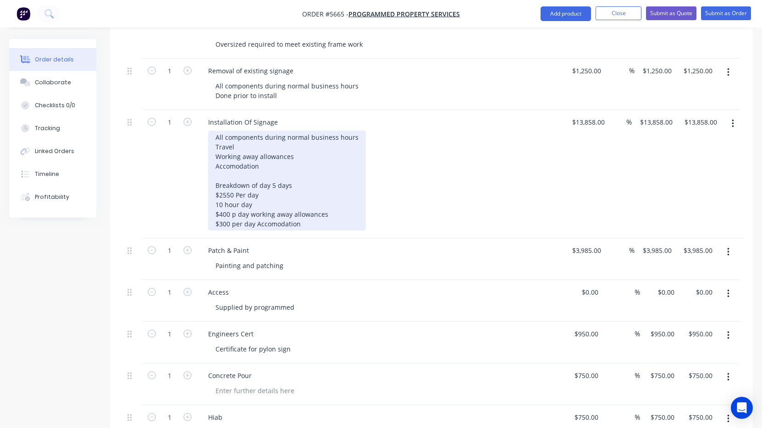
scroll to position [1692, 0]
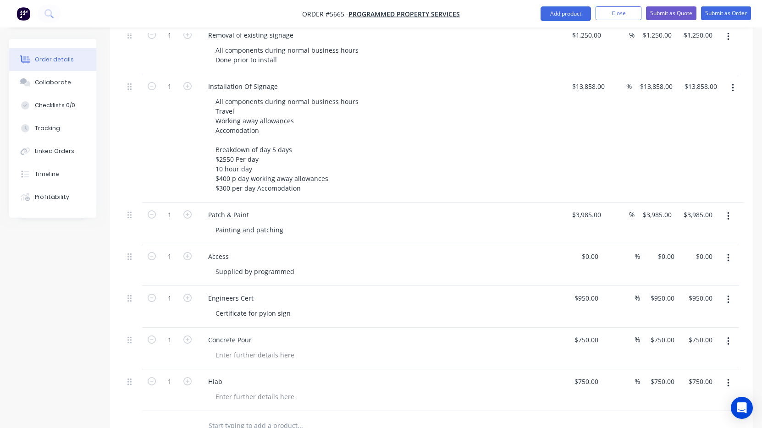
click at [449, 223] on div "Painting and patching" at bounding box center [384, 229] width 352 height 13
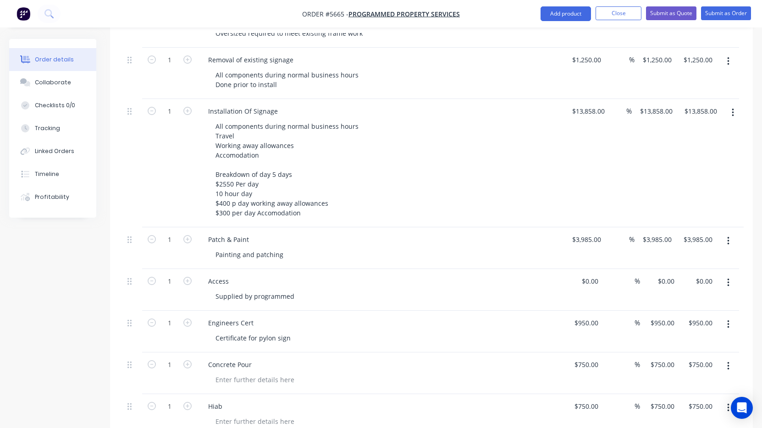
scroll to position [1664, 0]
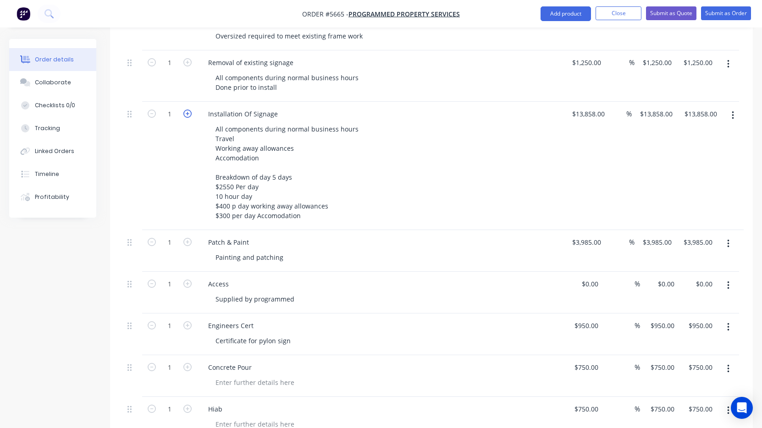
click at [187, 110] on icon "button" at bounding box center [187, 114] width 8 height 8
type input "2"
type input "$27,716.00"
click at [187, 110] on icon "button" at bounding box center [187, 114] width 8 height 8
type input "3"
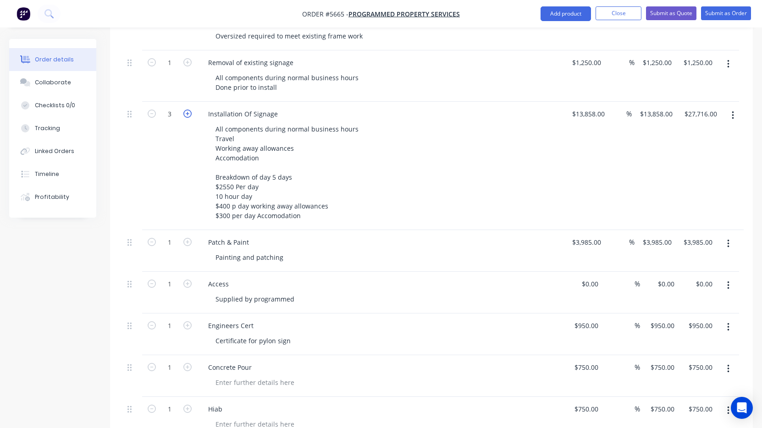
type input "$41,574.00"
click at [187, 110] on icon "button" at bounding box center [187, 114] width 8 height 8
type input "4"
type input "$55,432.00"
click at [187, 110] on icon "button" at bounding box center [187, 114] width 8 height 8
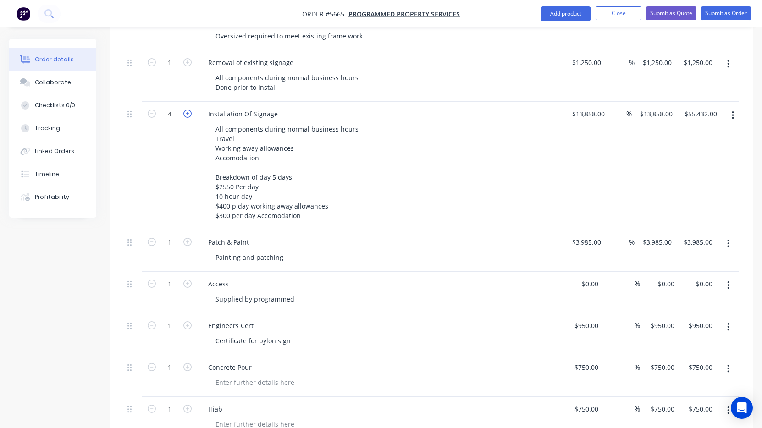
type input "5"
type input "$69,290.00"
click at [585, 107] on input "13858" at bounding box center [584, 113] width 23 height 13
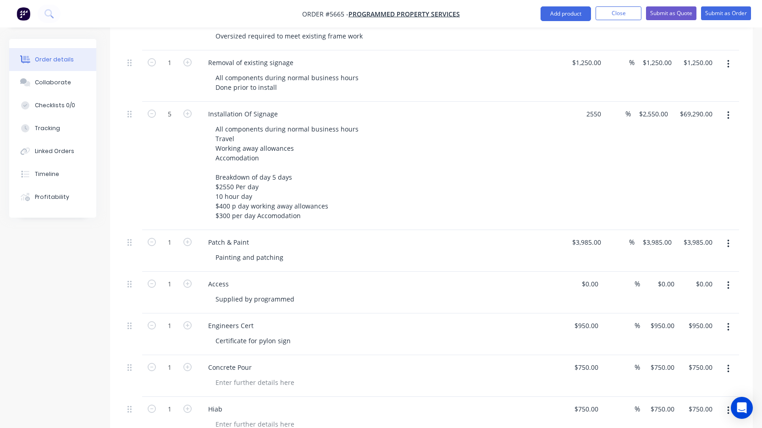
type input "$2,550.00"
type input "$12,750.00"
click at [514, 122] on div "All components during normal business hours Travel Working away allowances Acco…" at bounding box center [384, 172] width 352 height 100
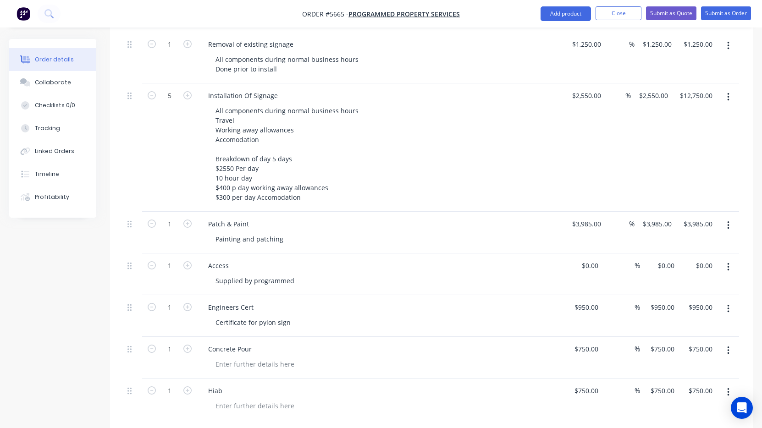
scroll to position [1688, 0]
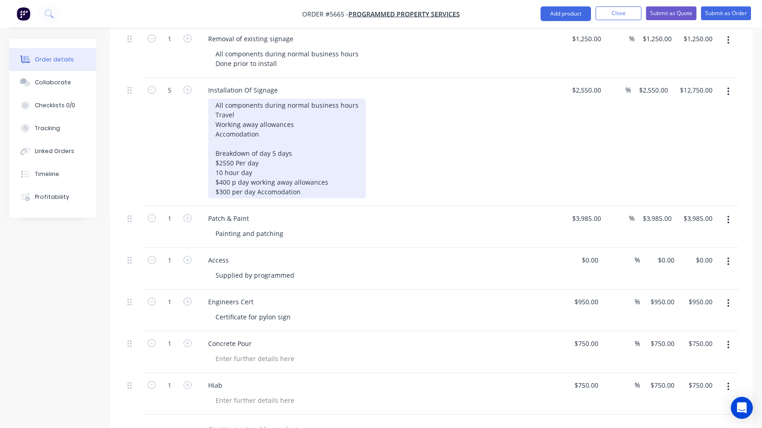
click at [303, 156] on div "All components during normal business hours Travel Working away allowances Acco…" at bounding box center [287, 149] width 158 height 100
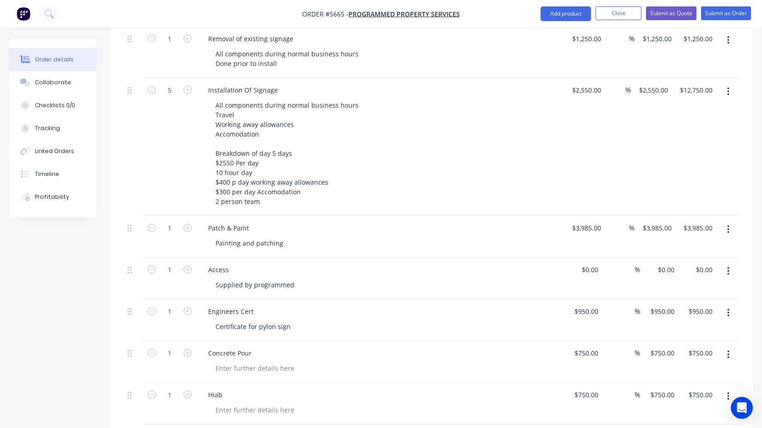
click at [373, 222] on div "Patch & Paint" at bounding box center [381, 228] width 360 height 13
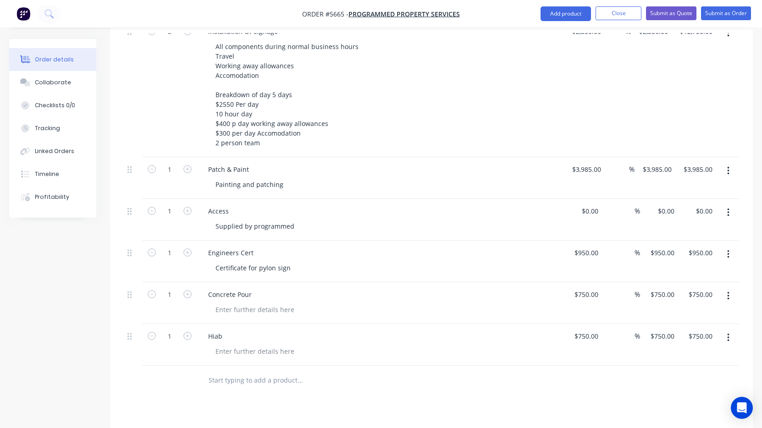
scroll to position [1748, 0]
click at [581, 323] on div "750 $750.00" at bounding box center [583, 344] width 38 height 42
type input "$750.00"
click at [510, 344] on div at bounding box center [384, 350] width 352 height 13
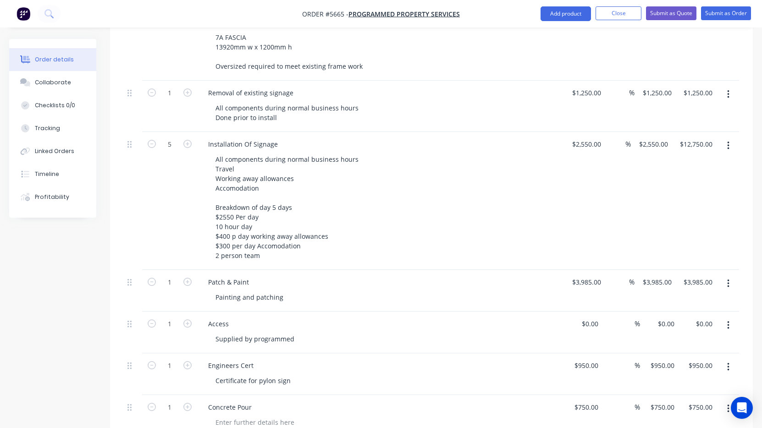
scroll to position [1629, 0]
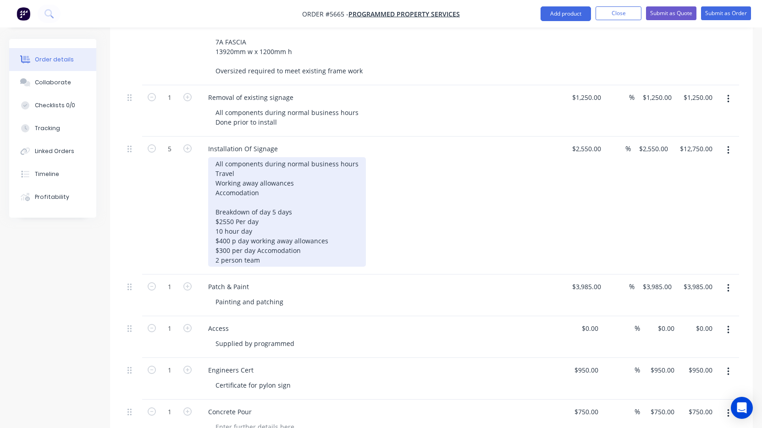
click at [231, 203] on div "All components during normal business hours Travel Working away allowances Acco…" at bounding box center [287, 212] width 158 height 110
click at [334, 200] on div "All components during normal business hours Travel Working away allowances Acco…" at bounding box center [287, 212] width 158 height 110
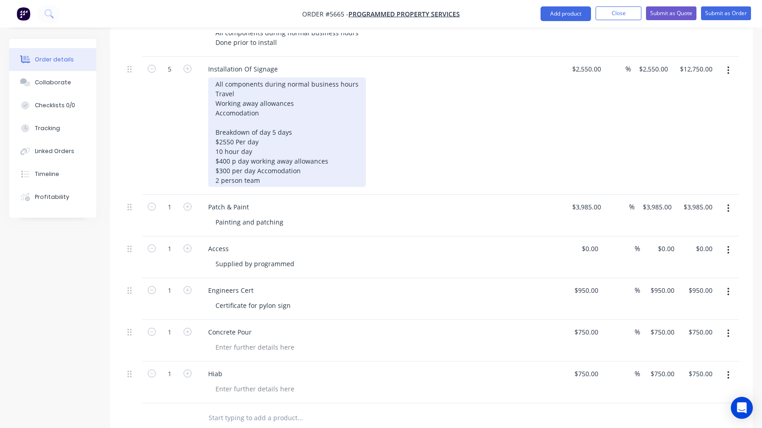
scroll to position [1711, 0]
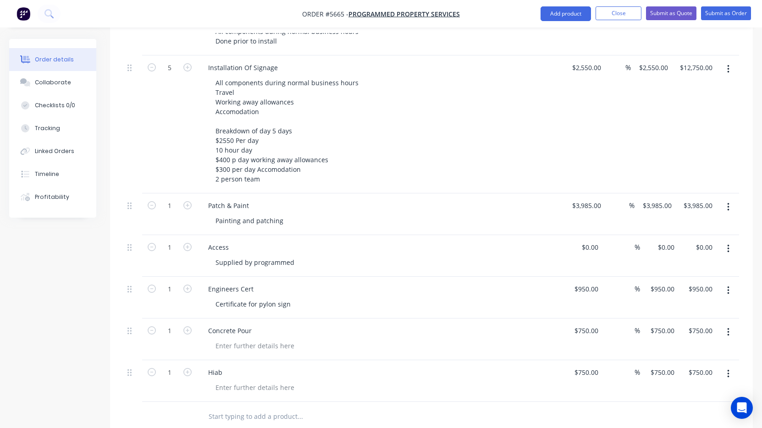
click at [541, 298] on div "Certificate for pylon sign" at bounding box center [384, 304] width 352 height 13
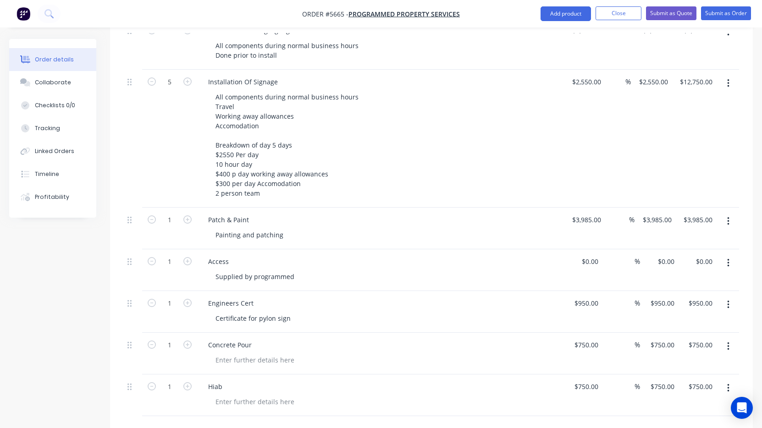
scroll to position [1699, 0]
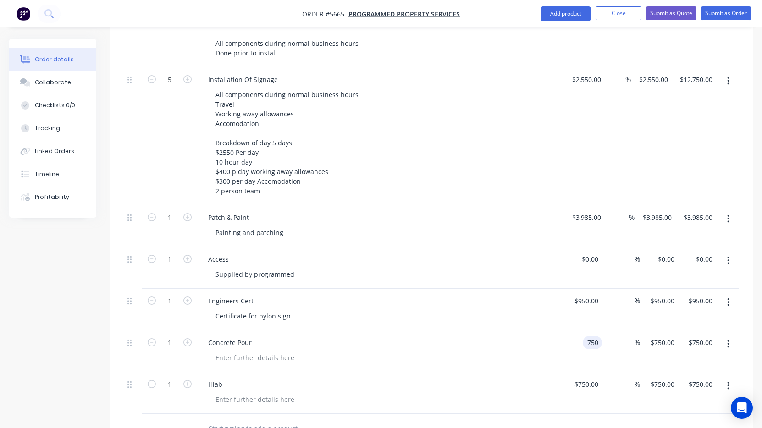
click at [581, 331] on div "750 750" at bounding box center [583, 352] width 38 height 42
click at [581, 331] on div "$750.00 750" at bounding box center [583, 352] width 38 height 42
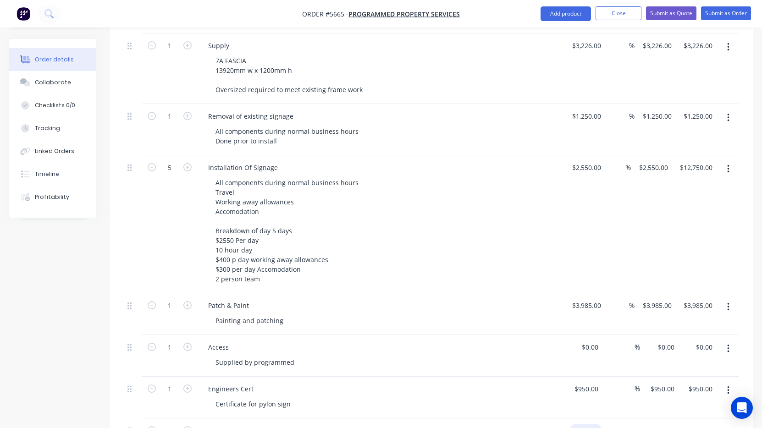
scroll to position [1608, 0]
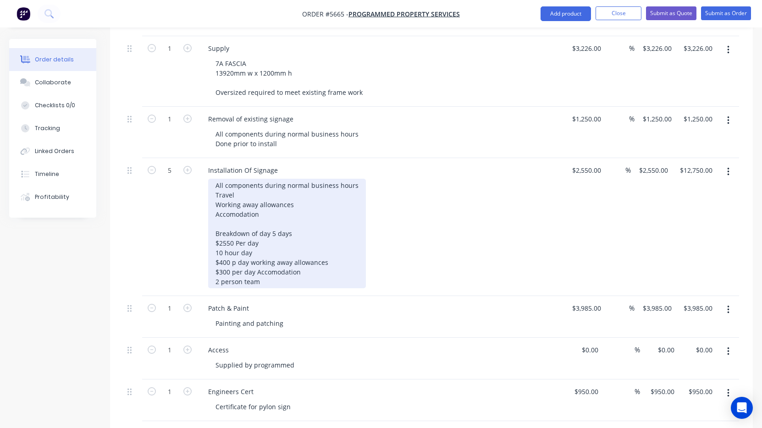
click at [269, 248] on div "All components during normal business hours Travel Working away allowances Acco…" at bounding box center [287, 234] width 158 height 110
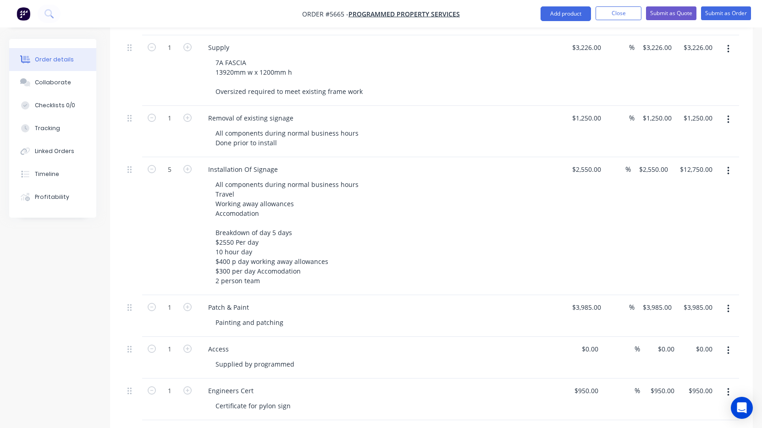
click at [442, 191] on div "All components during normal business hours Travel Working away allowances Acco…" at bounding box center [384, 233] width 352 height 110
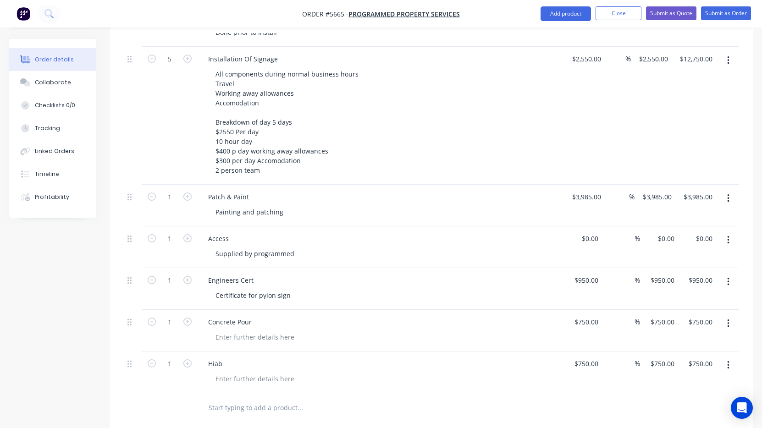
scroll to position [1722, 0]
click at [586, 313] on div "750 750" at bounding box center [592, 319] width 19 height 13
type input "$550.00"
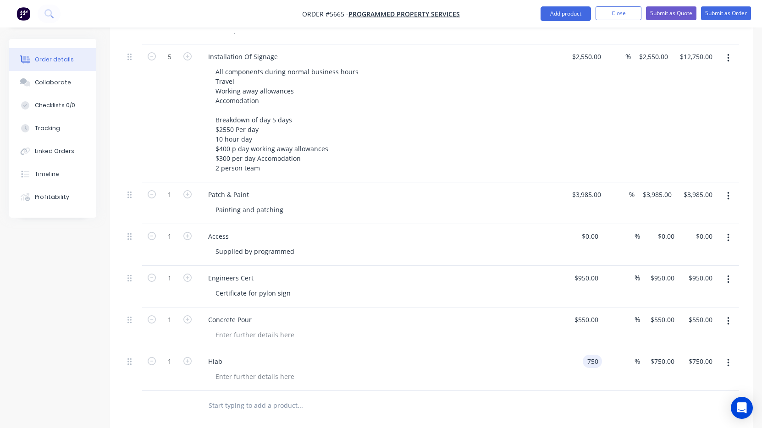
click at [589, 355] on input "750" at bounding box center [595, 361] width 16 height 13
type input "$550.00"
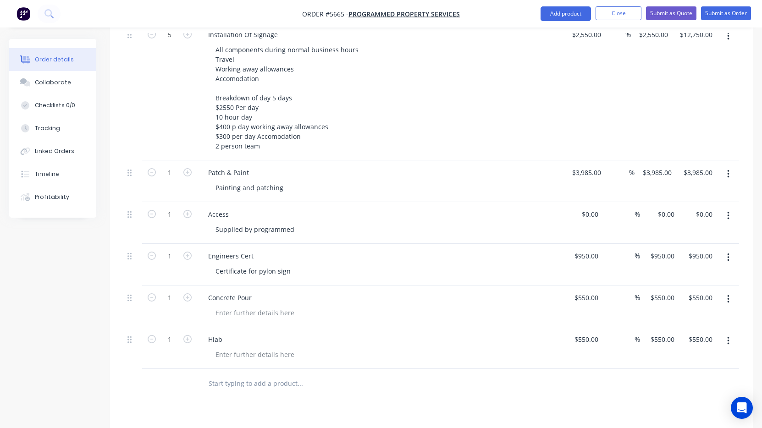
scroll to position [1608, 0]
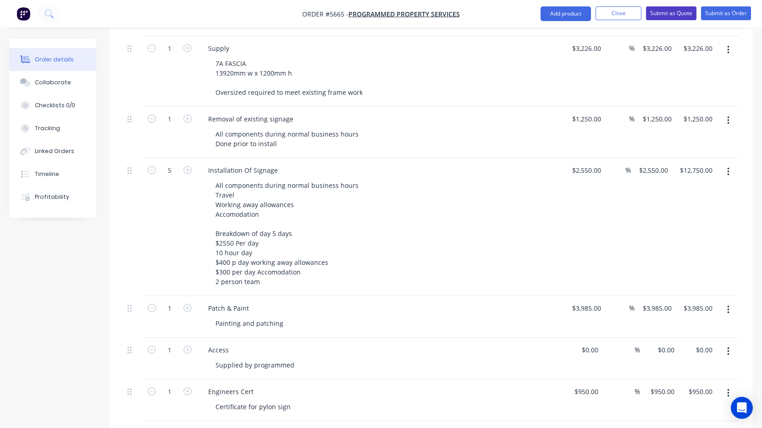
click at [673, 16] on button "Submit as Quote" at bounding box center [671, 13] width 50 height 14
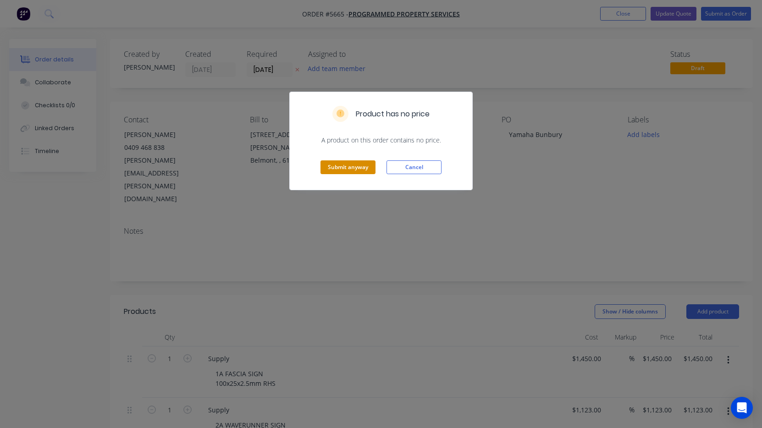
click at [362, 171] on button "Submit anyway" at bounding box center [348, 168] width 55 height 14
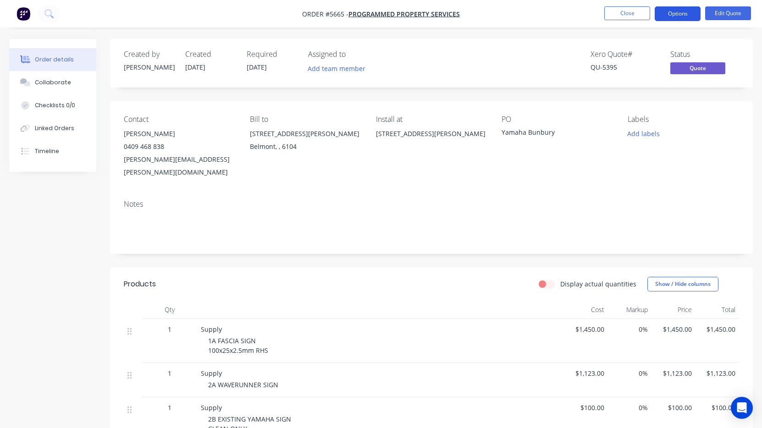
click at [669, 14] on button "Options" at bounding box center [678, 13] width 46 height 15
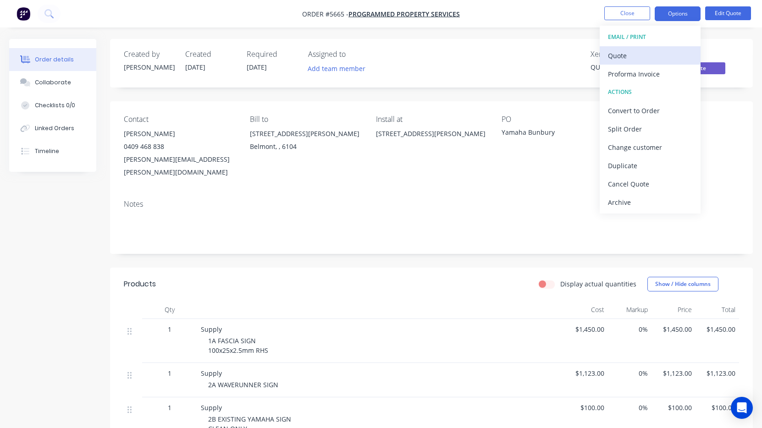
click at [662, 53] on div "Quote" at bounding box center [650, 55] width 84 height 13
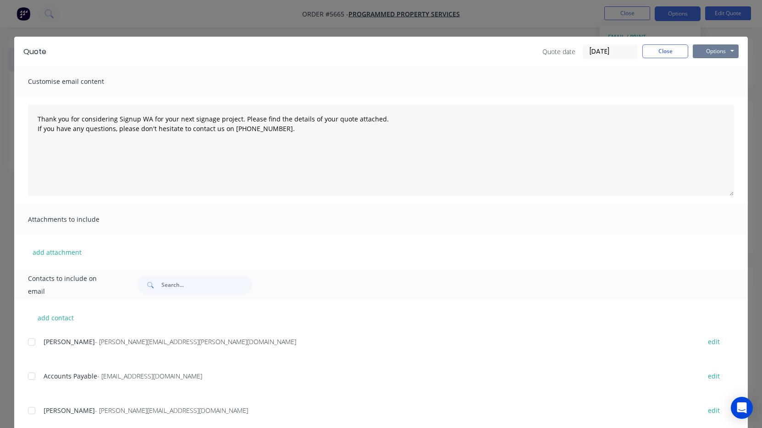
click at [716, 52] on button "Options" at bounding box center [716, 51] width 46 height 14
click at [712, 85] on button "Print" at bounding box center [722, 82] width 59 height 15
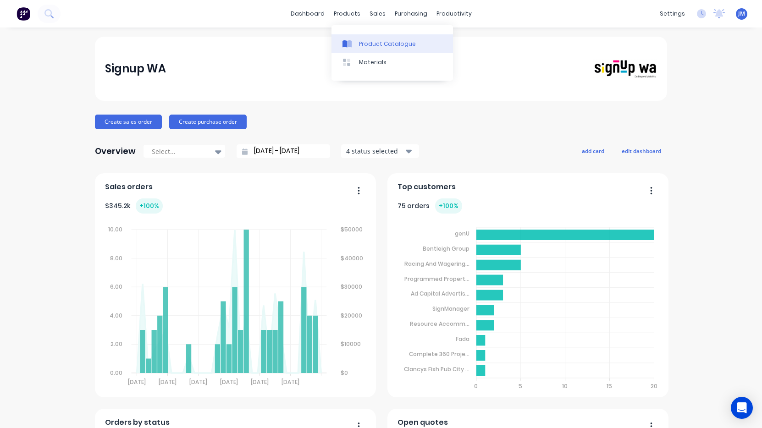
click at [366, 39] on link "Product Catalogue" at bounding box center [393, 43] width 122 height 18
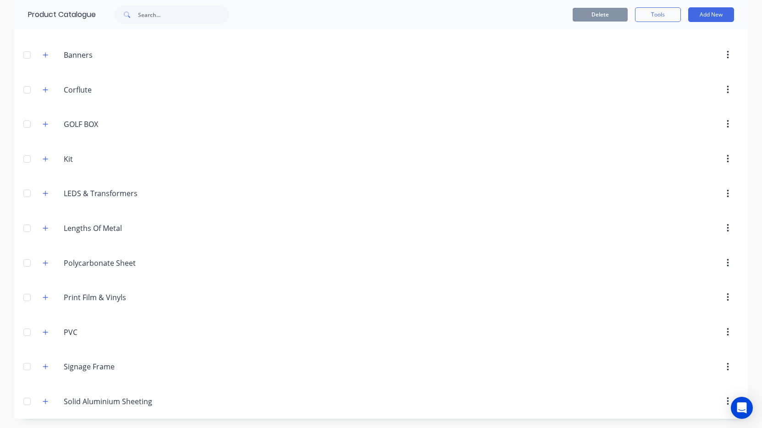
scroll to position [128, 0]
click at [44, 334] on icon "button" at bounding box center [46, 332] width 6 height 6
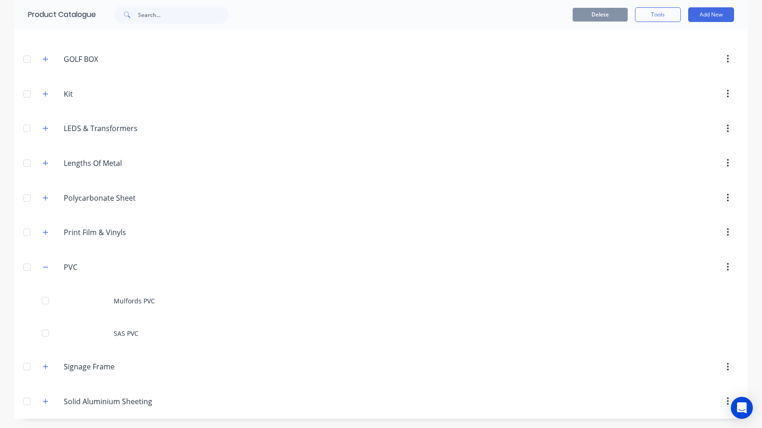
scroll to position [193, 0]
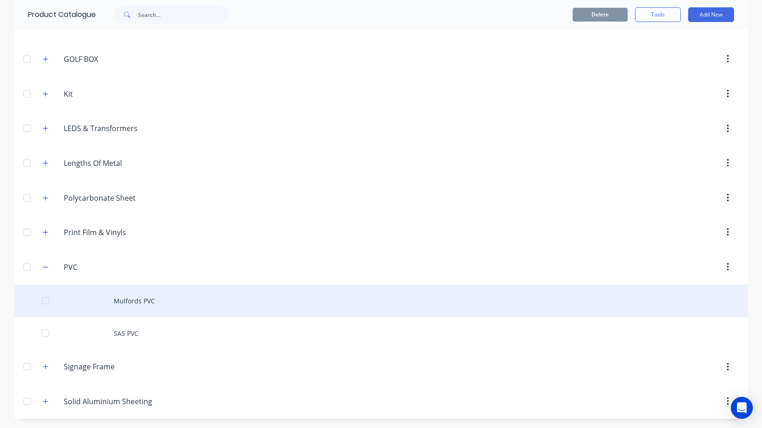
click at [137, 306] on div "Mulfords PVC" at bounding box center [381, 301] width 734 height 33
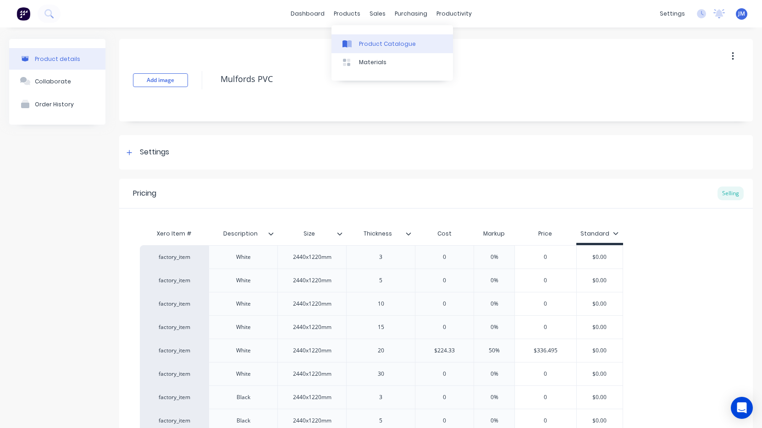
click at [363, 42] on div "Product Catalogue" at bounding box center [387, 44] width 57 height 8
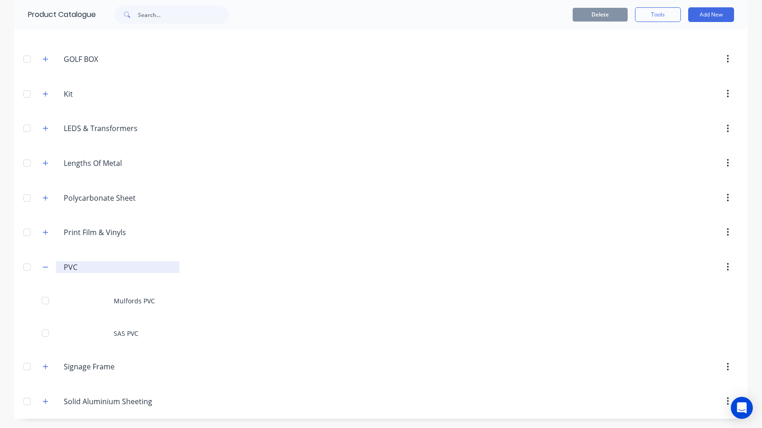
scroll to position [193, 0]
click at [46, 233] on icon "button" at bounding box center [45, 232] width 5 height 5
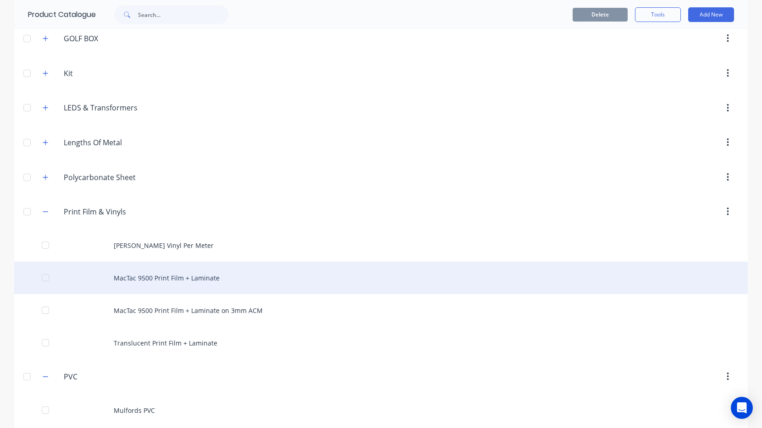
scroll to position [217, 0]
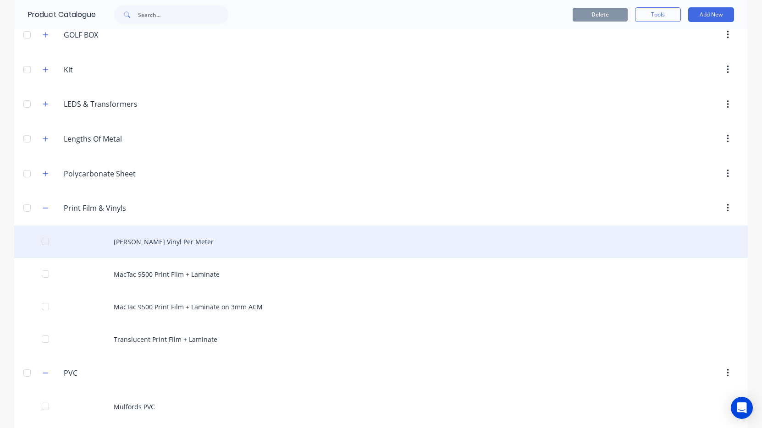
click at [144, 248] on div "[PERSON_NAME] Vinyl Per Meter" at bounding box center [381, 242] width 734 height 33
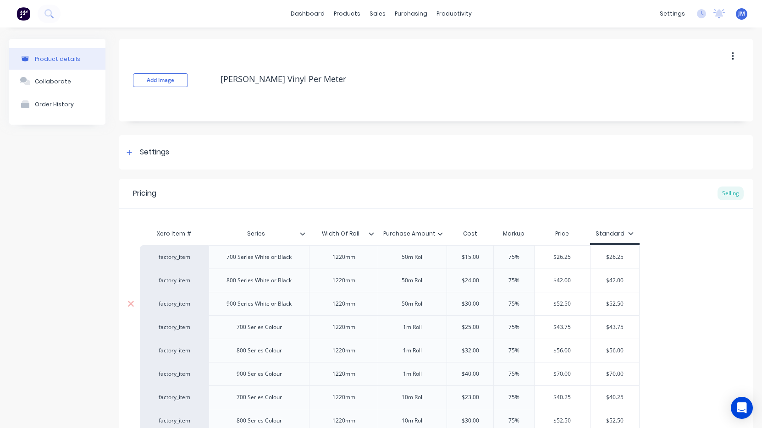
type textarea "x"
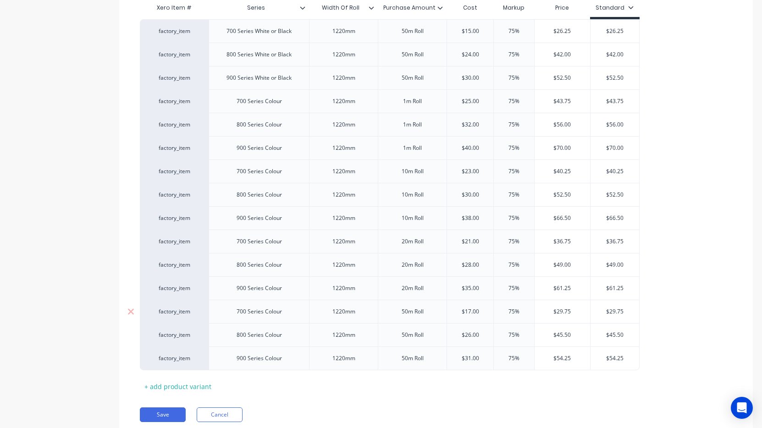
scroll to position [226, 0]
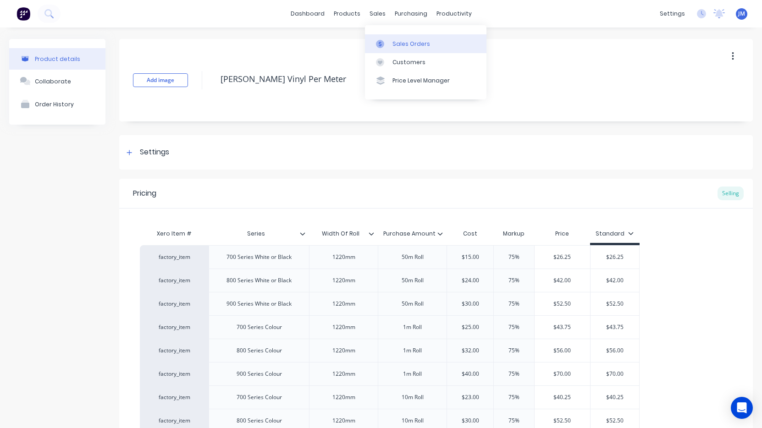
click at [400, 50] on link "Sales Orders" at bounding box center [426, 43] width 122 height 18
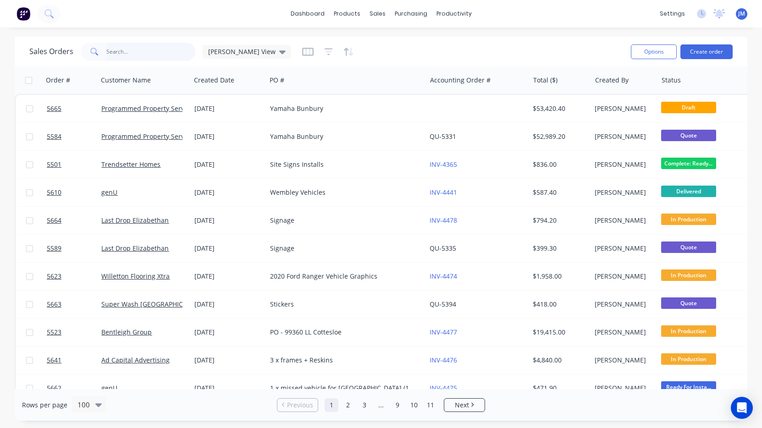
click at [161, 56] on input "text" at bounding box center [150, 52] width 89 height 18
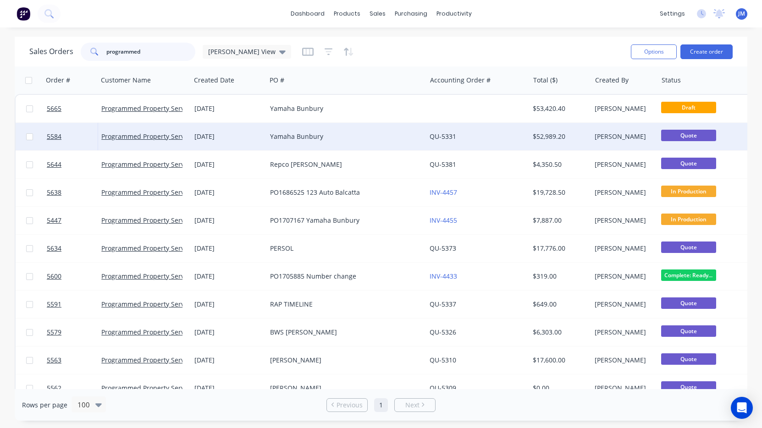
type input "programmed"
click at [250, 133] on div "11 Aug 2025" at bounding box center [228, 136] width 68 height 9
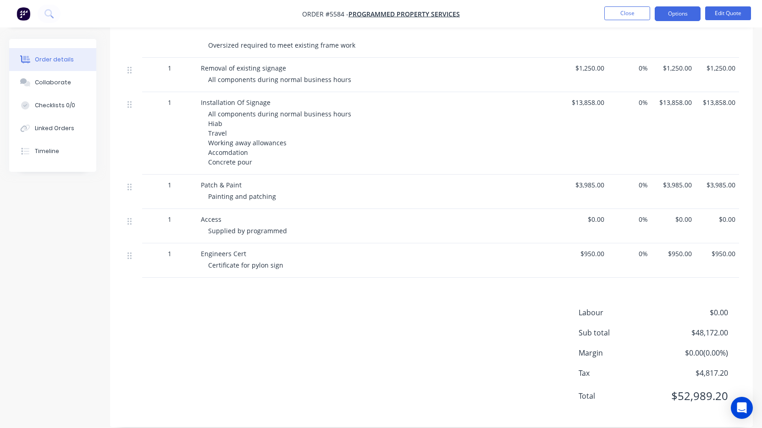
scroll to position [1431, 0]
